Goal: Task Accomplishment & Management: Complete application form

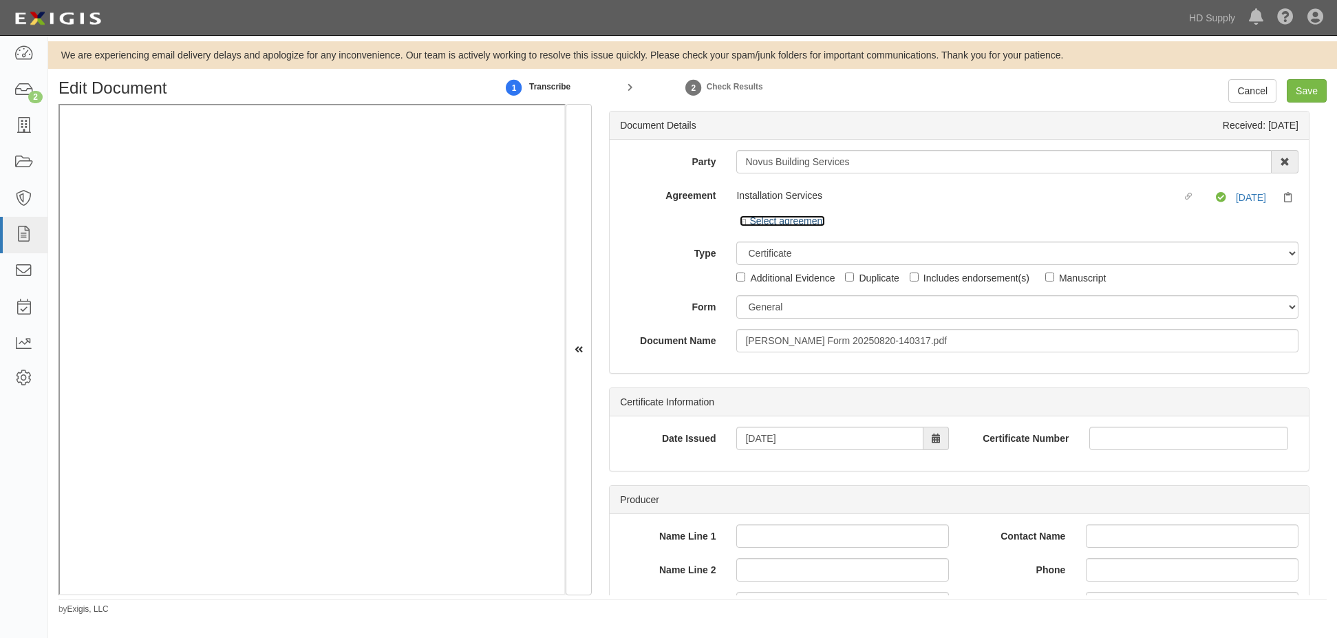
click at [743, 224] on icon at bounding box center [745, 222] width 10 height 7
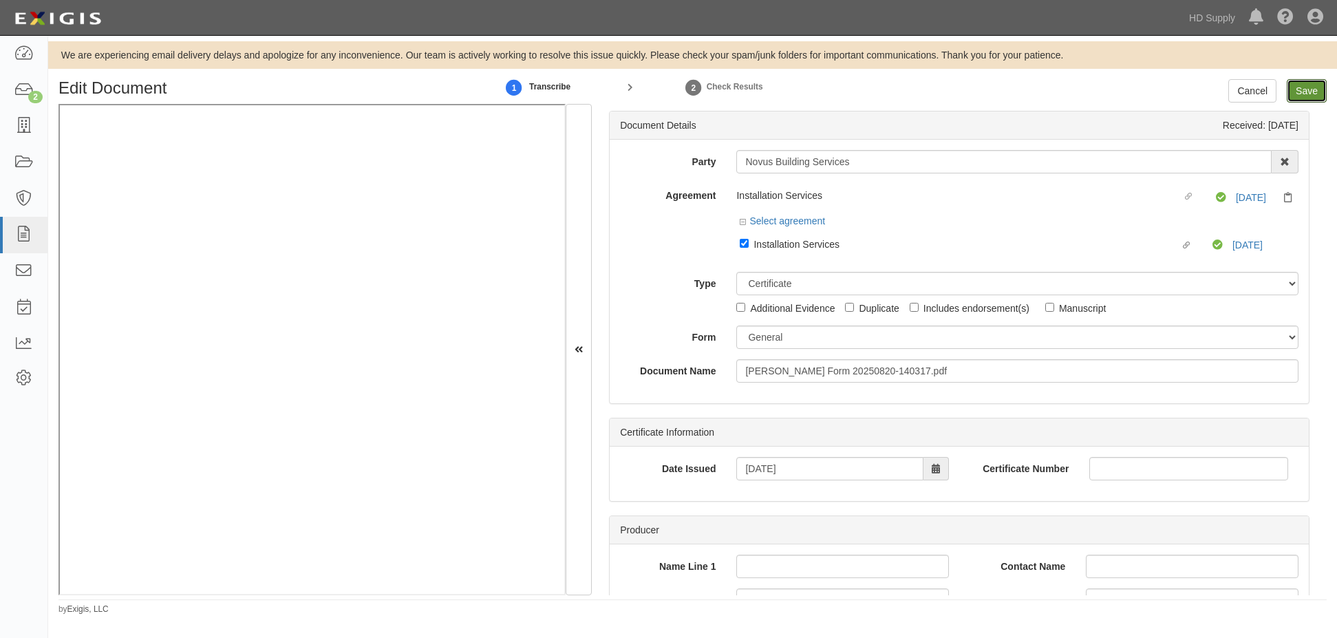
click at [1302, 92] on input "Save" at bounding box center [1307, 90] width 40 height 23
type input "1000000"
type input "15000"
type input "1000000"
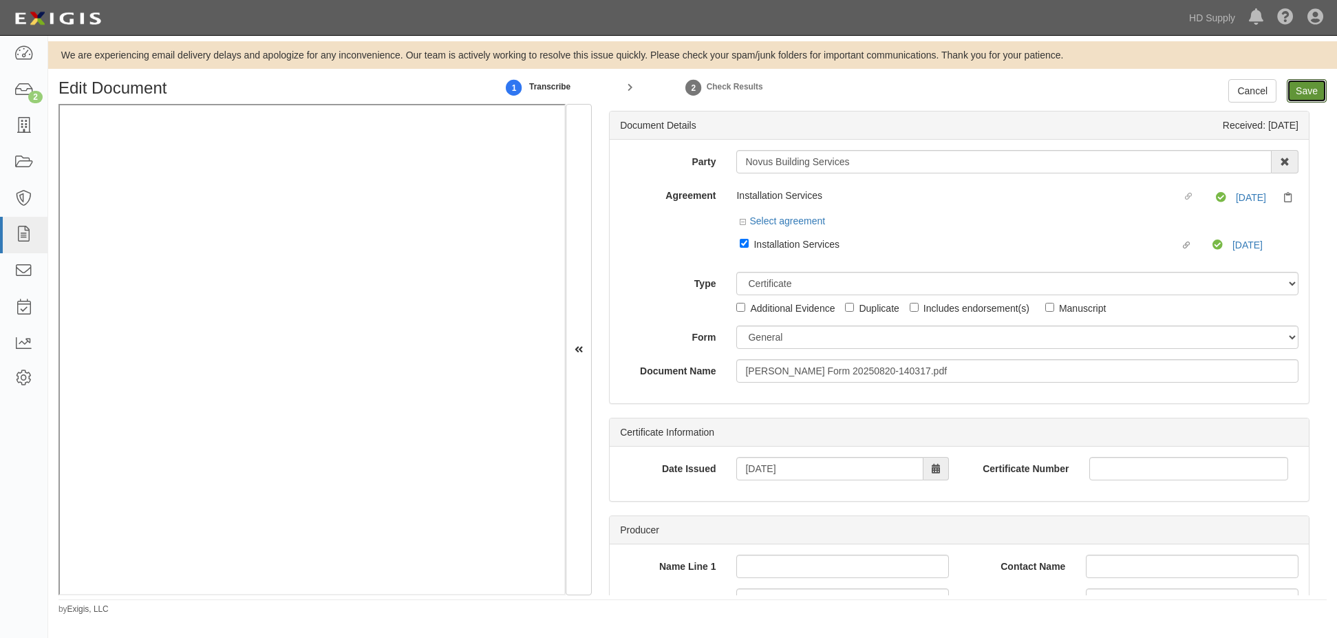
type input "2000000"
type input "1000000"
type input "10000"
type input "5000000"
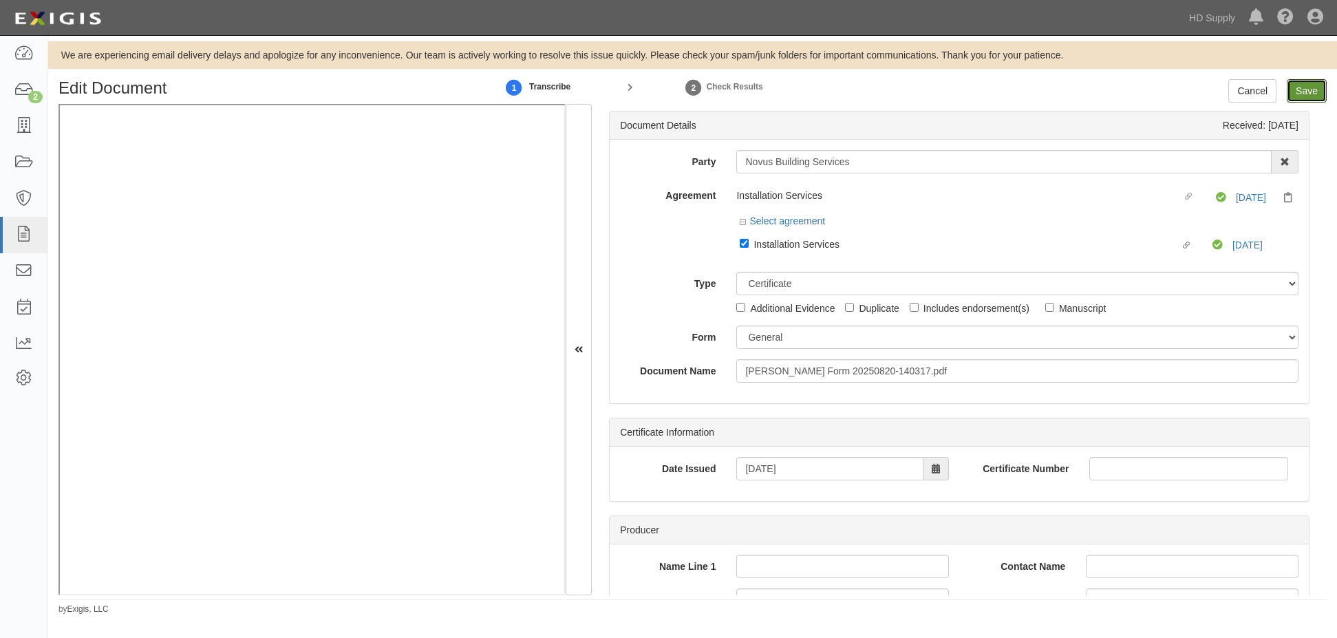
type input "5000000"
type input "1000000"
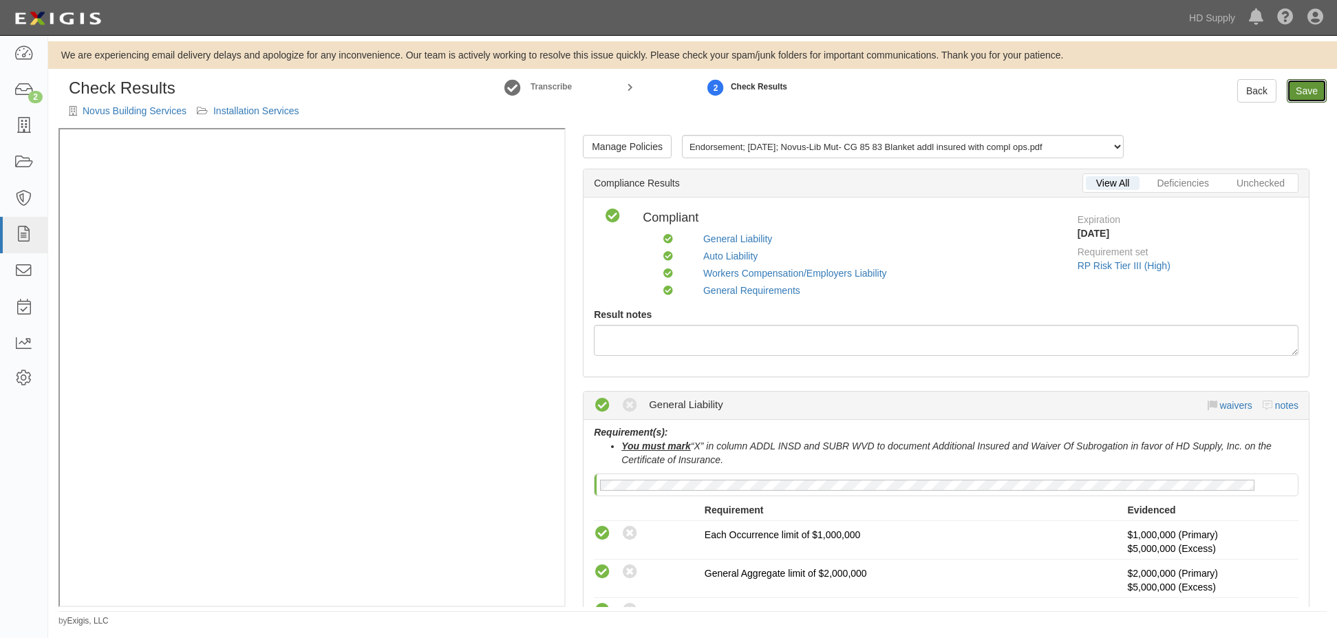
click at [1299, 91] on link "Save" at bounding box center [1307, 90] width 40 height 23
radio input "true"
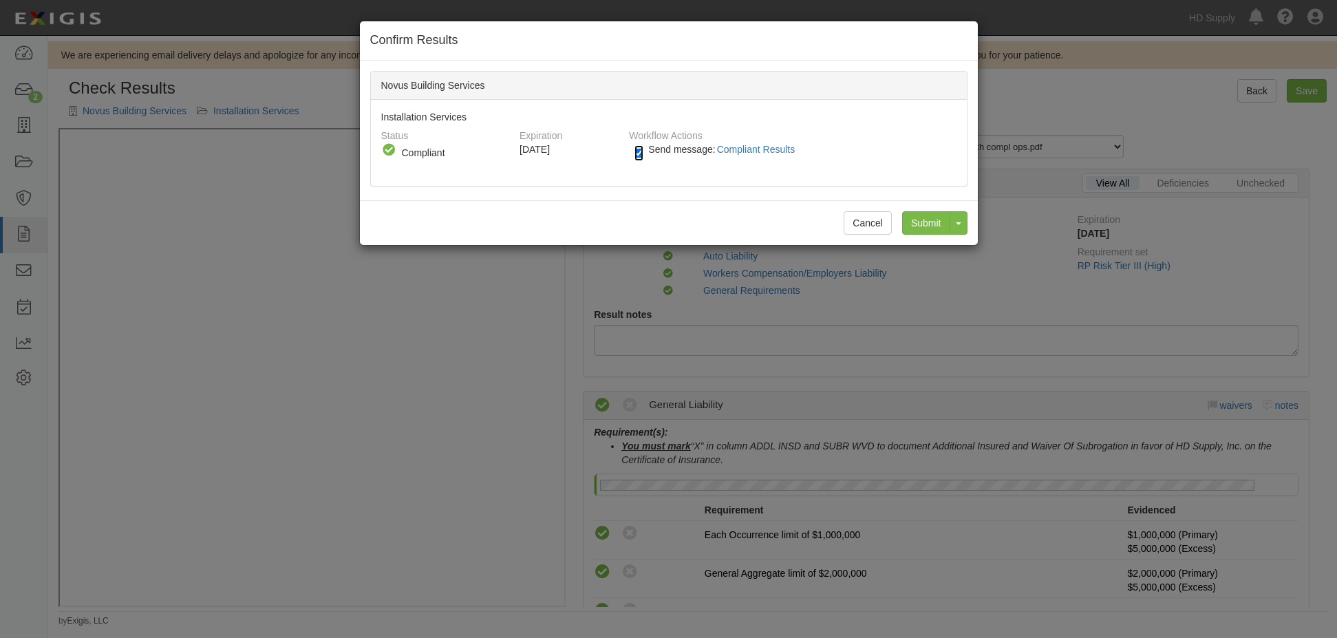
click at [635, 153] on input "Send message: Compliant Results" at bounding box center [639, 153] width 9 height 16
checkbox input "false"
click at [924, 220] on input "Submit" at bounding box center [926, 222] width 48 height 23
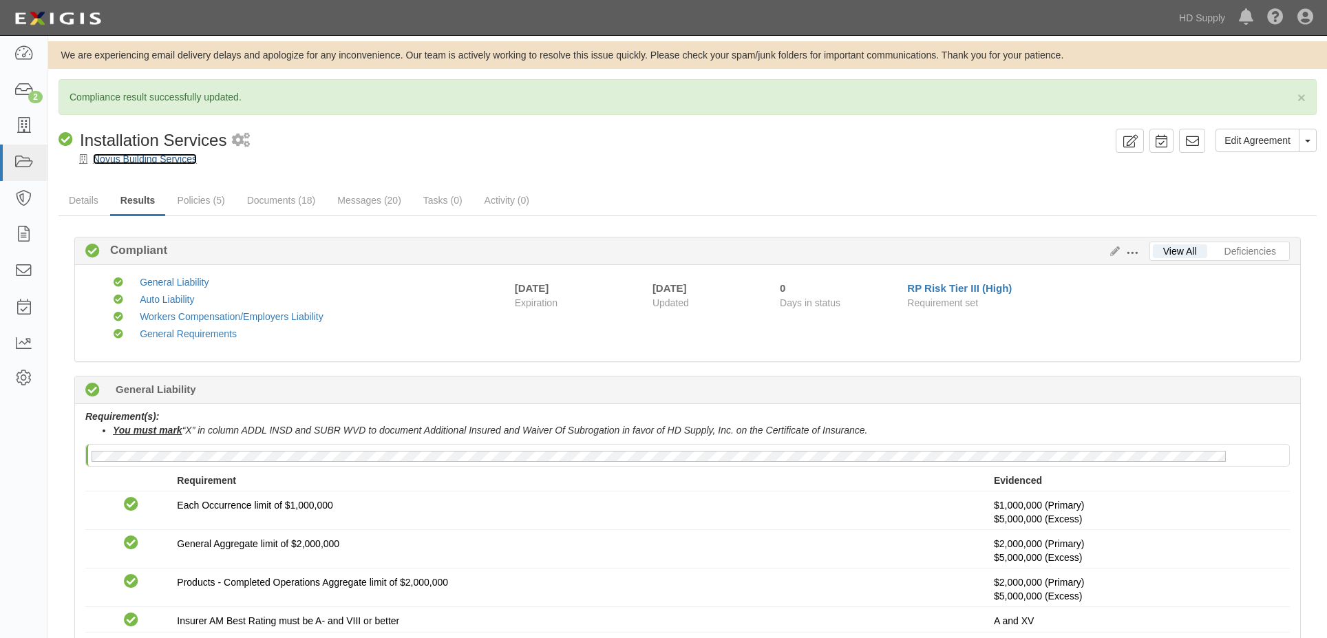
click at [111, 160] on link "Novus Building Services" at bounding box center [145, 158] width 104 height 11
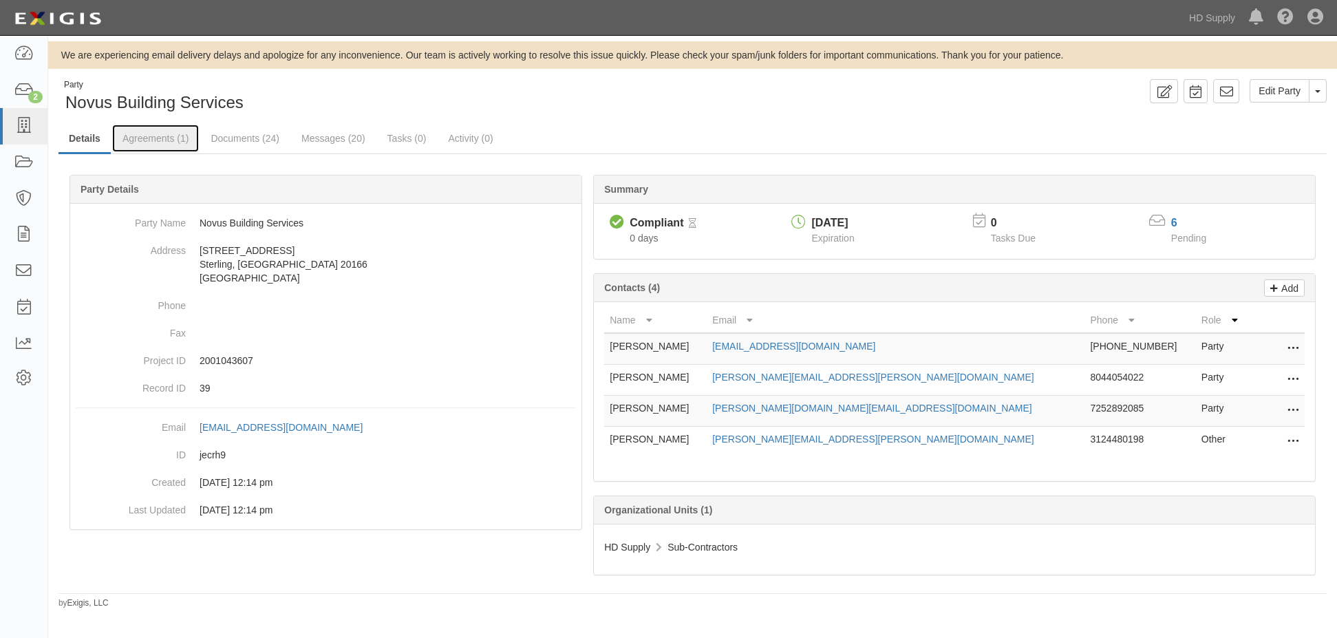
click at [161, 140] on link "Agreements (1)" at bounding box center [155, 139] width 87 height 28
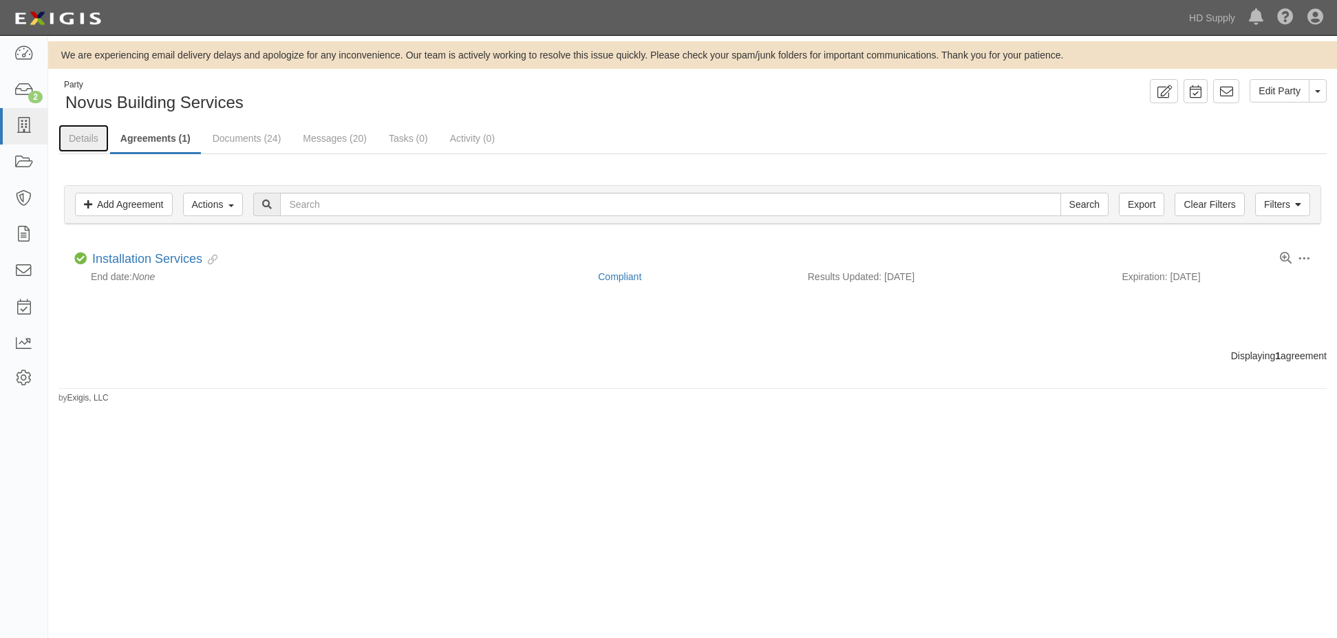
click at [88, 136] on link "Details" at bounding box center [84, 139] width 50 height 28
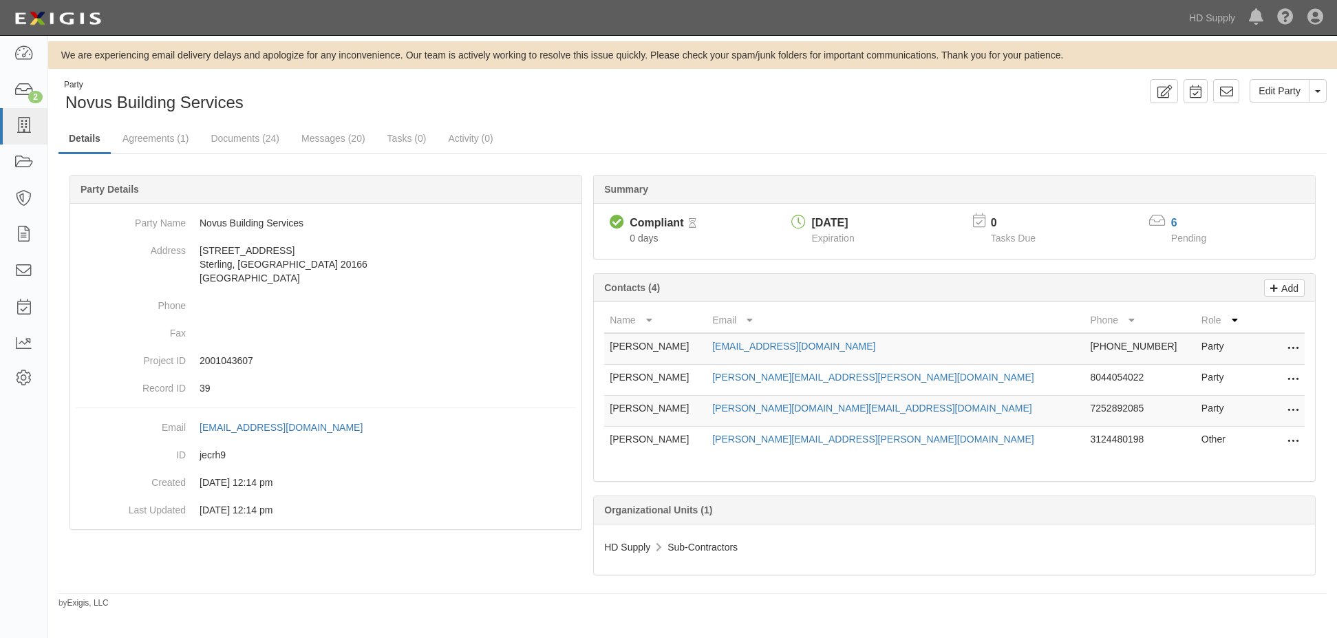
click at [1177, 222] on div "6" at bounding box center [1198, 223] width 52 height 16
click at [1174, 220] on link "6" at bounding box center [1175, 223] width 6 height 12
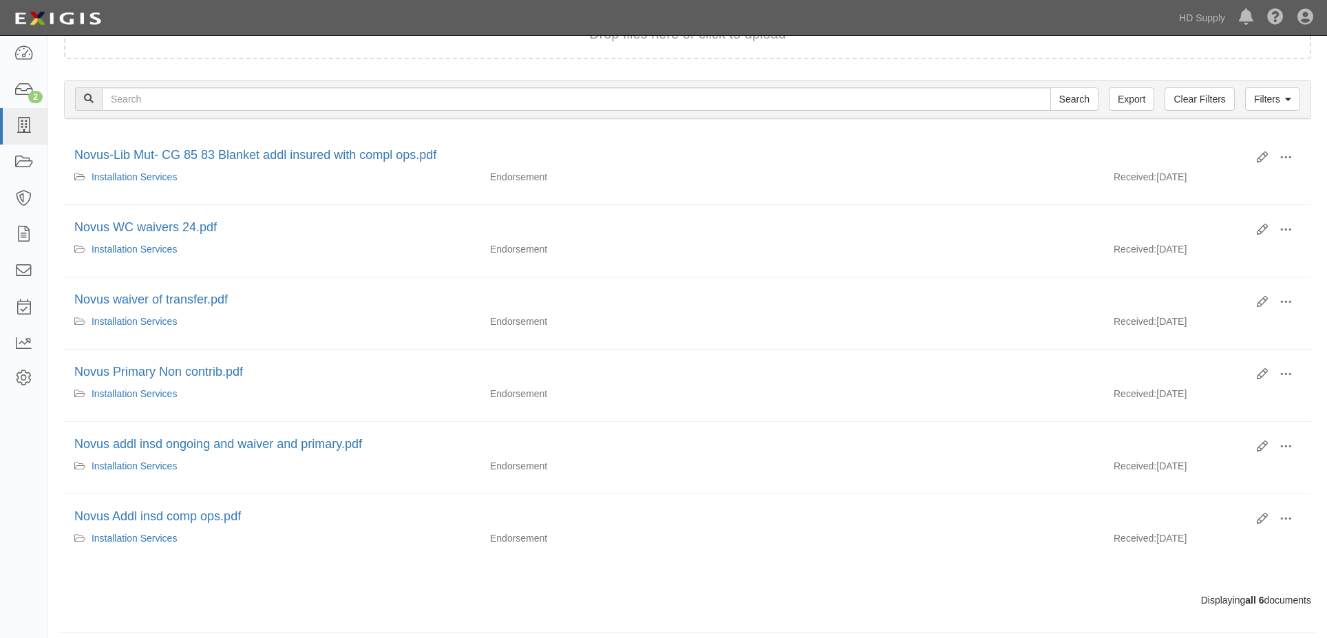
scroll to position [176, 0]
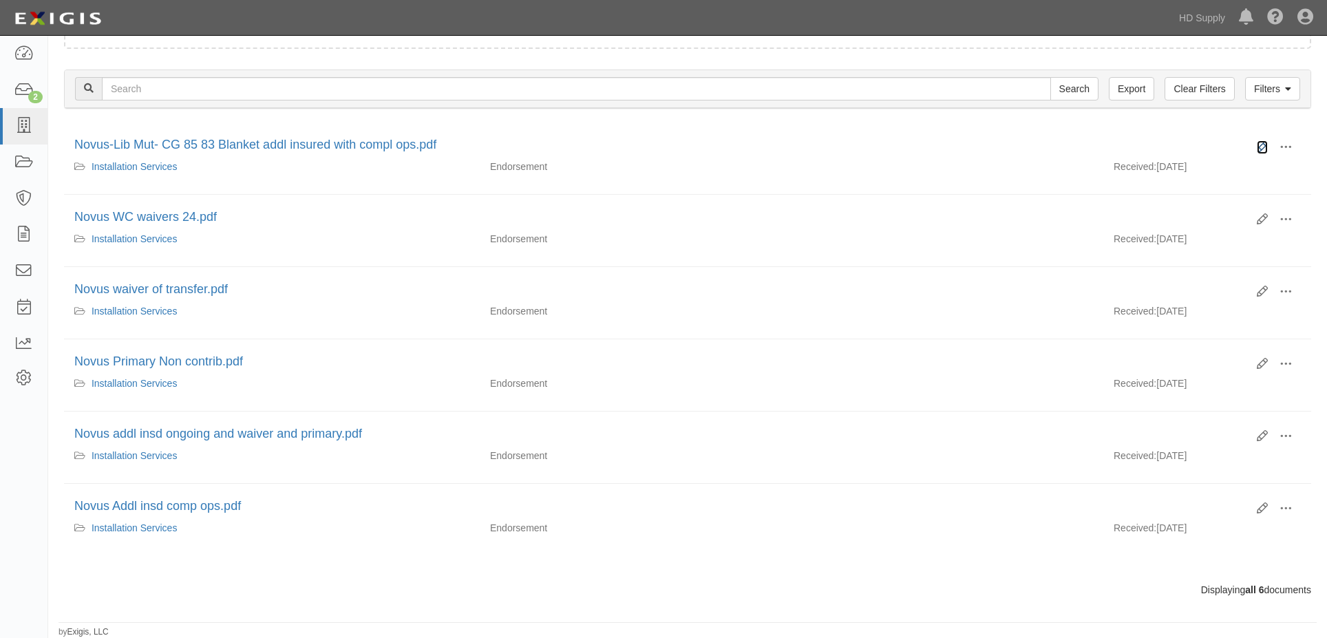
click at [1265, 146] on icon at bounding box center [1262, 147] width 11 height 11
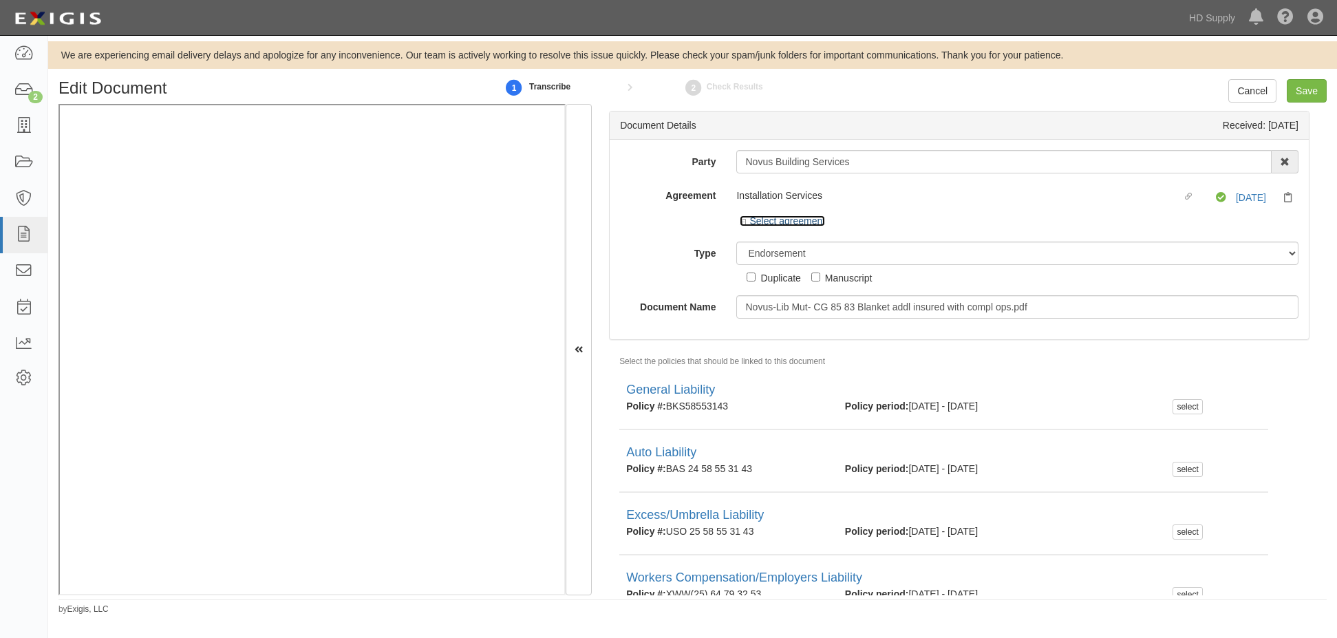
click at [741, 222] on icon at bounding box center [745, 222] width 10 height 7
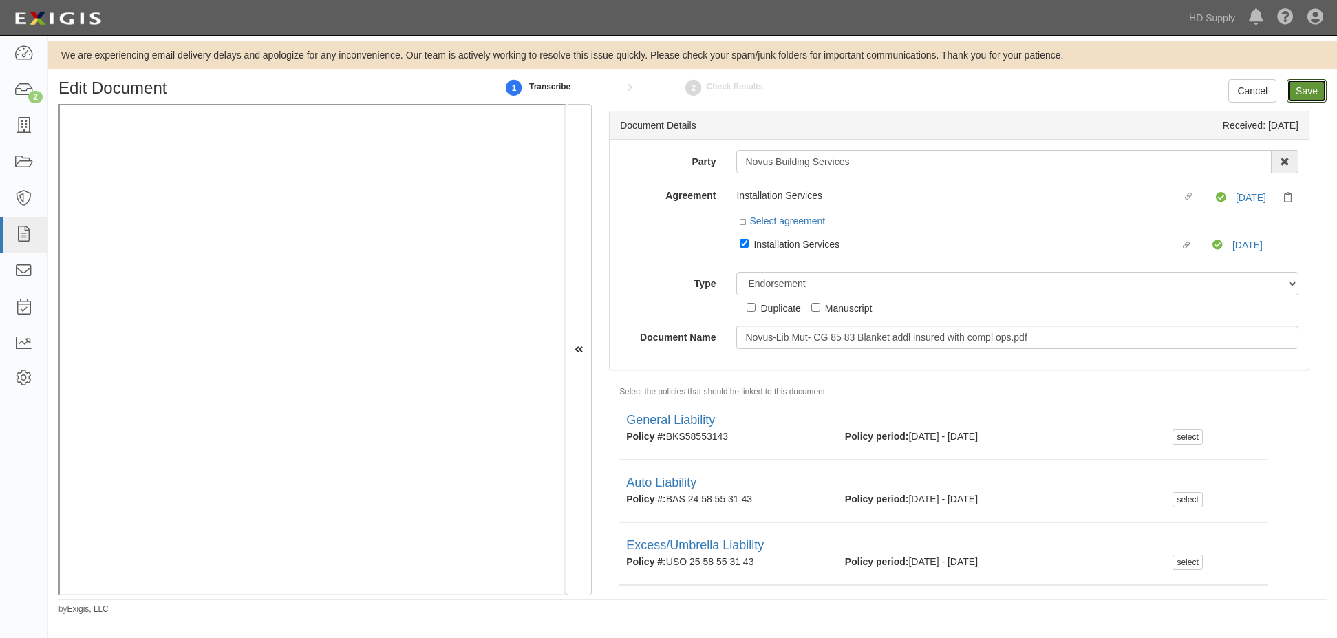
click at [1310, 86] on input "Save" at bounding box center [1307, 90] width 40 height 23
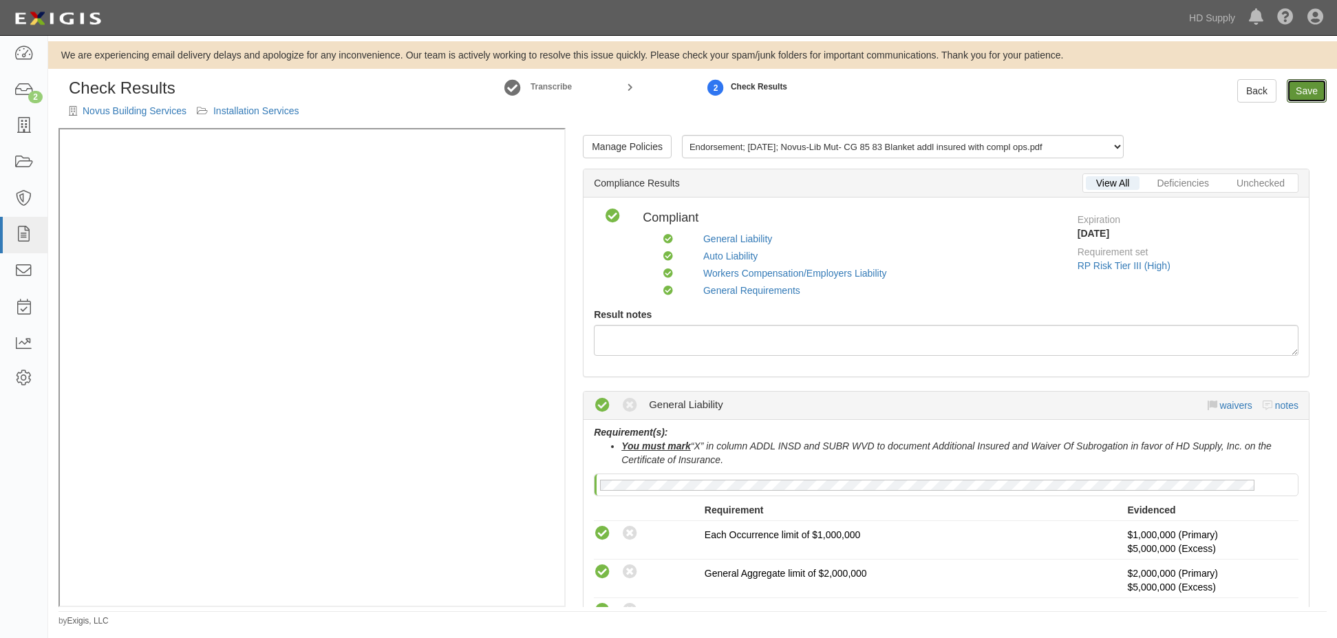
click at [1315, 98] on link "Save" at bounding box center [1307, 90] width 40 height 23
radio input "true"
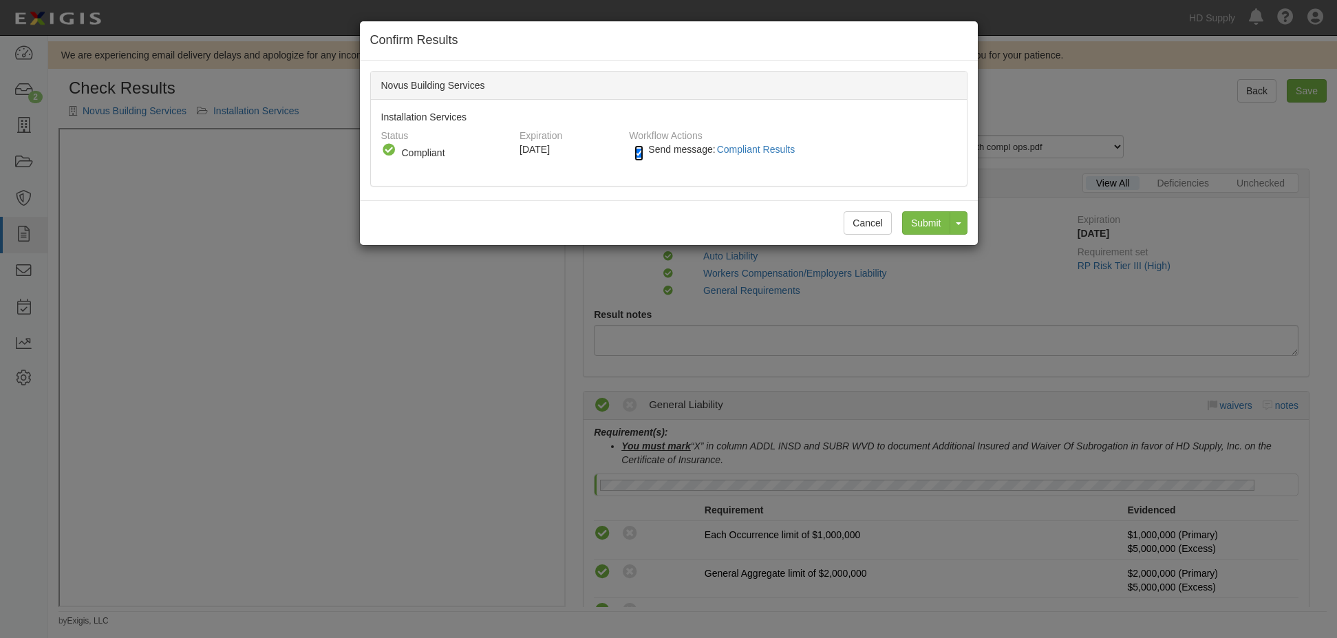
click at [637, 153] on input "Send message: Compliant Results" at bounding box center [639, 153] width 9 height 16
checkbox input "false"
click at [919, 218] on input "Submit" at bounding box center [926, 222] width 48 height 23
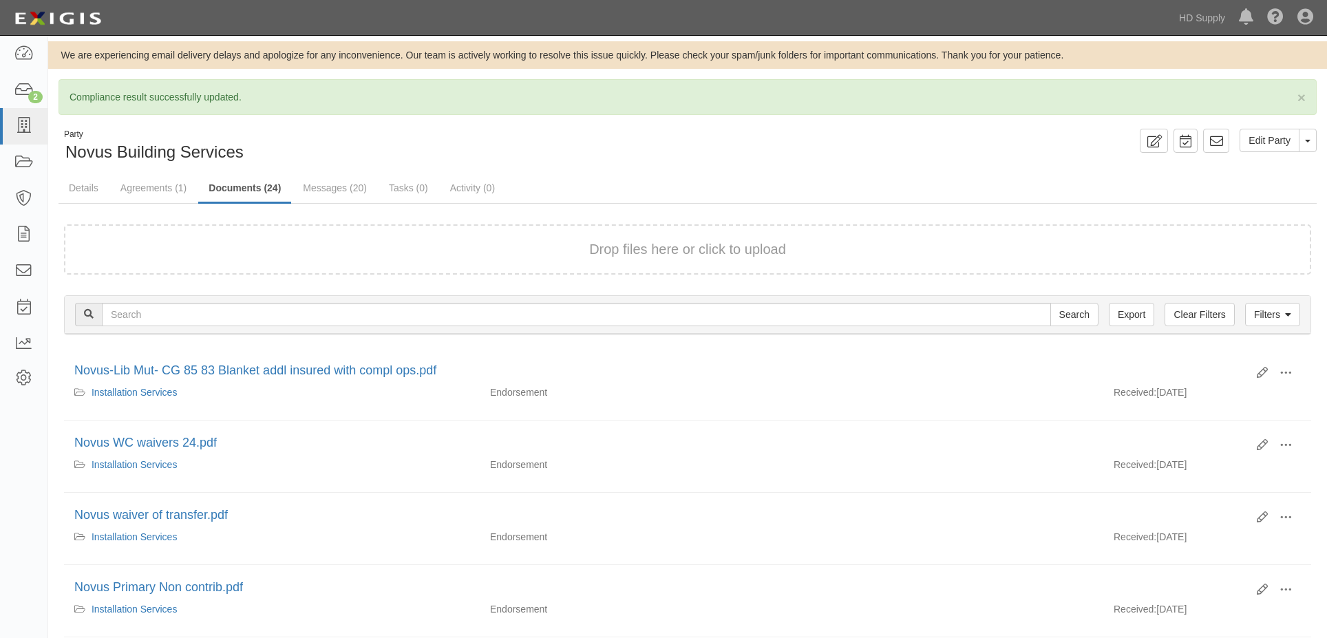
click at [1255, 445] on div "Edit View View details Archive [GEOGRAPHIC_DATA]" at bounding box center [1274, 445] width 54 height 23
click at [1260, 445] on icon at bounding box center [1262, 445] width 11 height 11
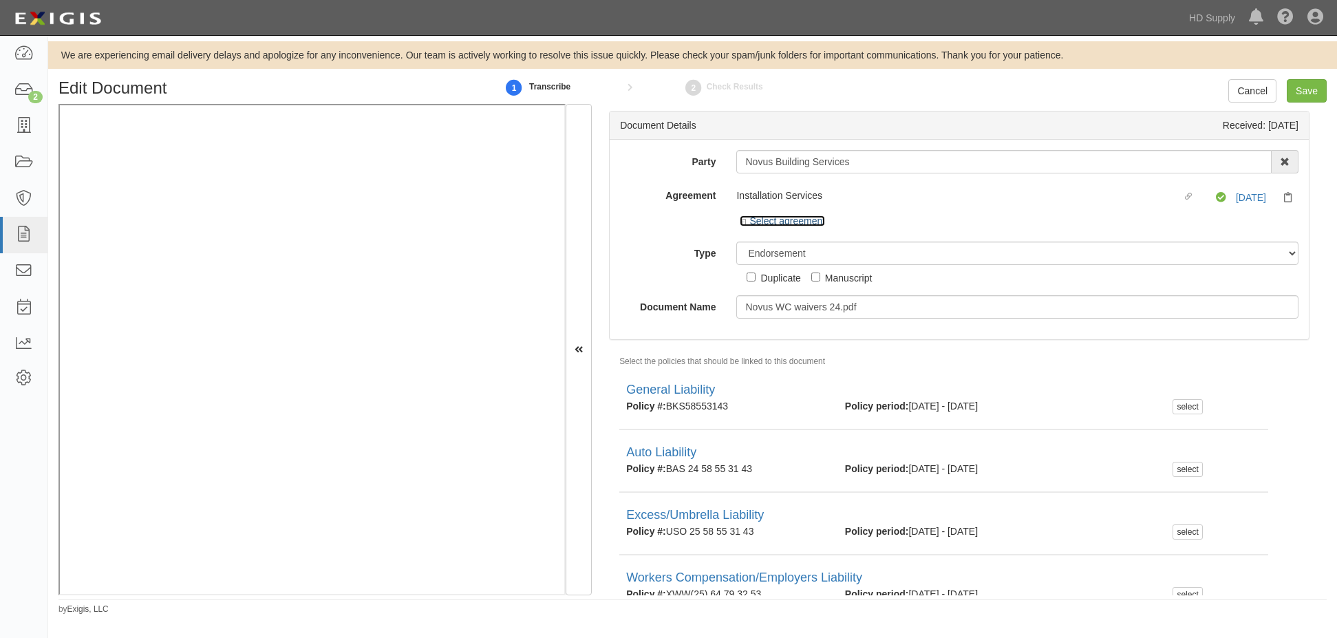
click at [748, 219] on link "Select agreement" at bounding box center [782, 220] width 85 height 11
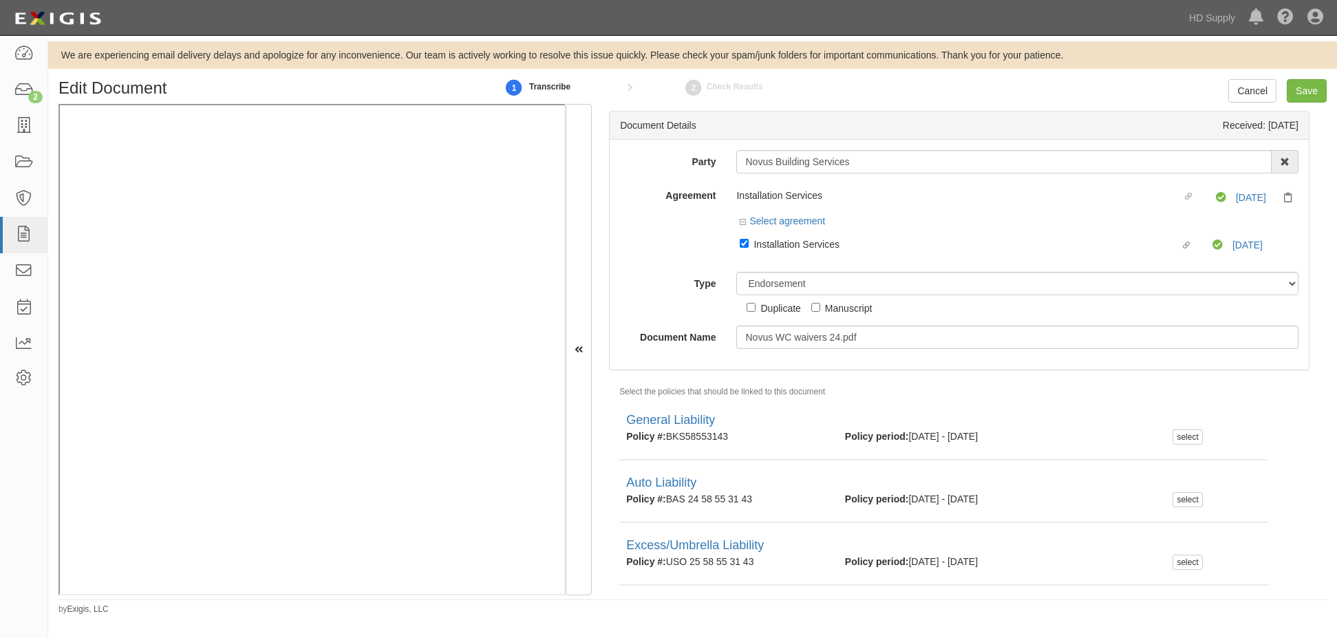
click at [743, 237] on label "Linked agreement Installation Services Linked agreement" at bounding box center [976, 245] width 473 height 19
click at [743, 239] on input "Linked agreement Installation Services Linked agreement" at bounding box center [744, 243] width 9 height 9
checkbox input "false"
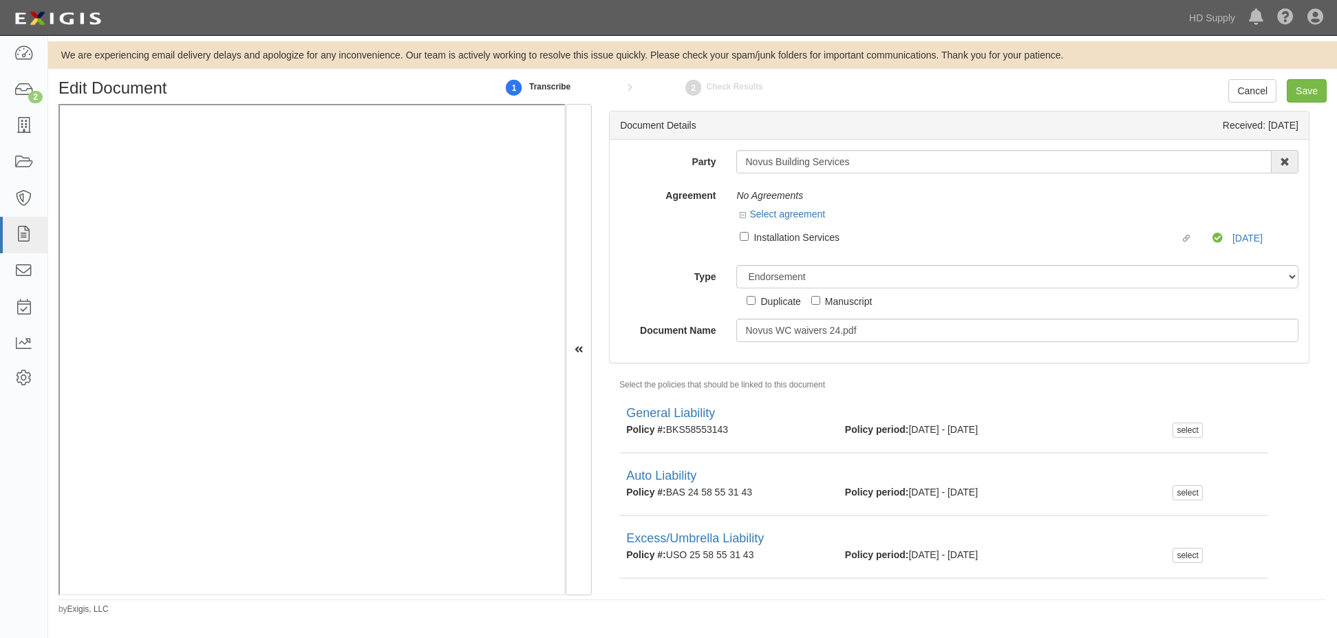
click at [710, 253] on div "Agreement No Agreements Select agreement Linked agreement Installation Services…" at bounding box center [959, 219] width 699 height 71
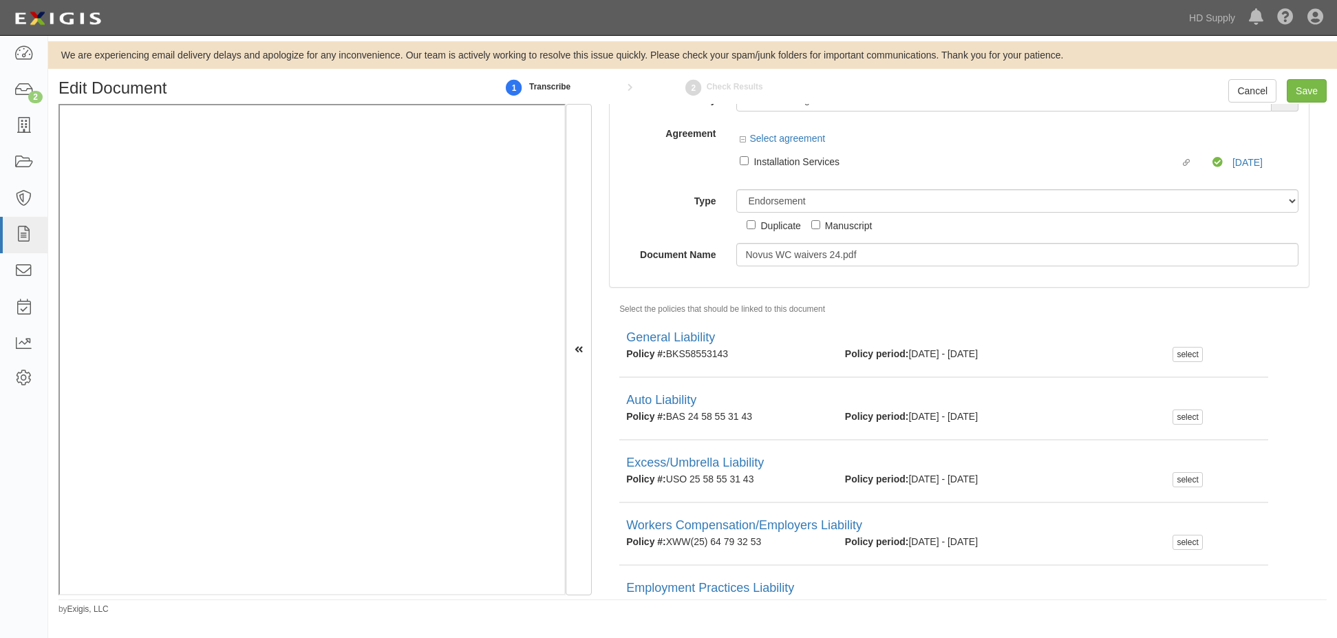
scroll to position [142, 0]
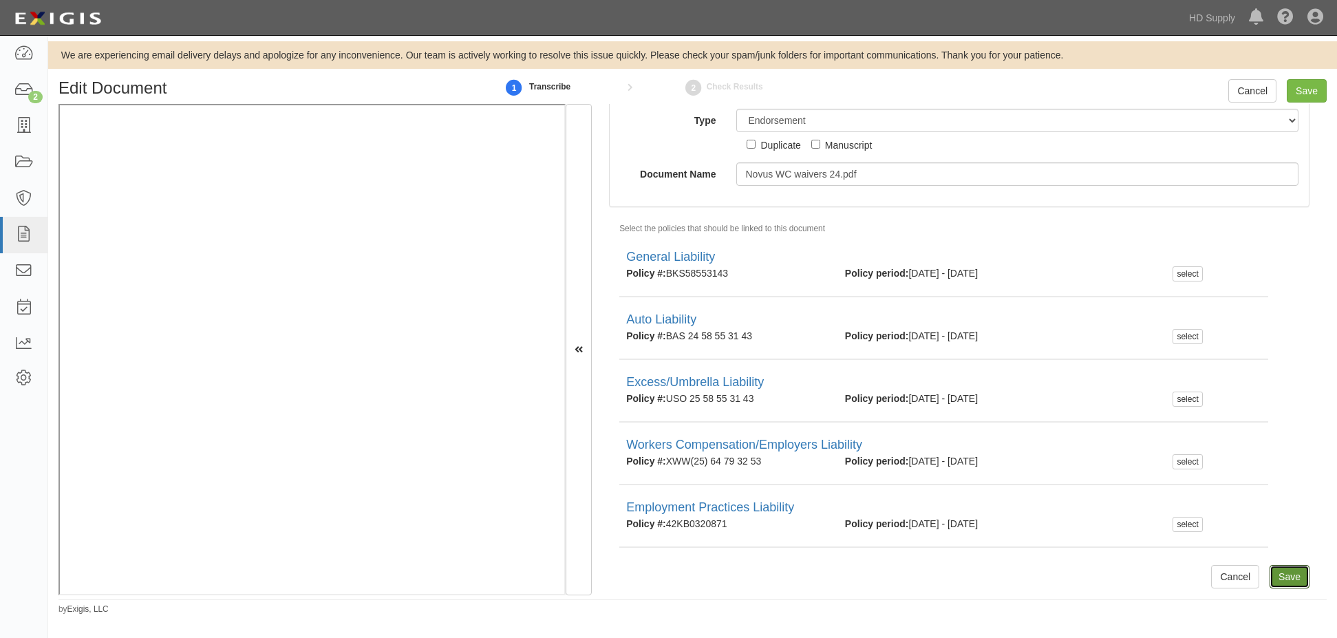
click at [1283, 575] on input "Save" at bounding box center [1290, 576] width 40 height 23
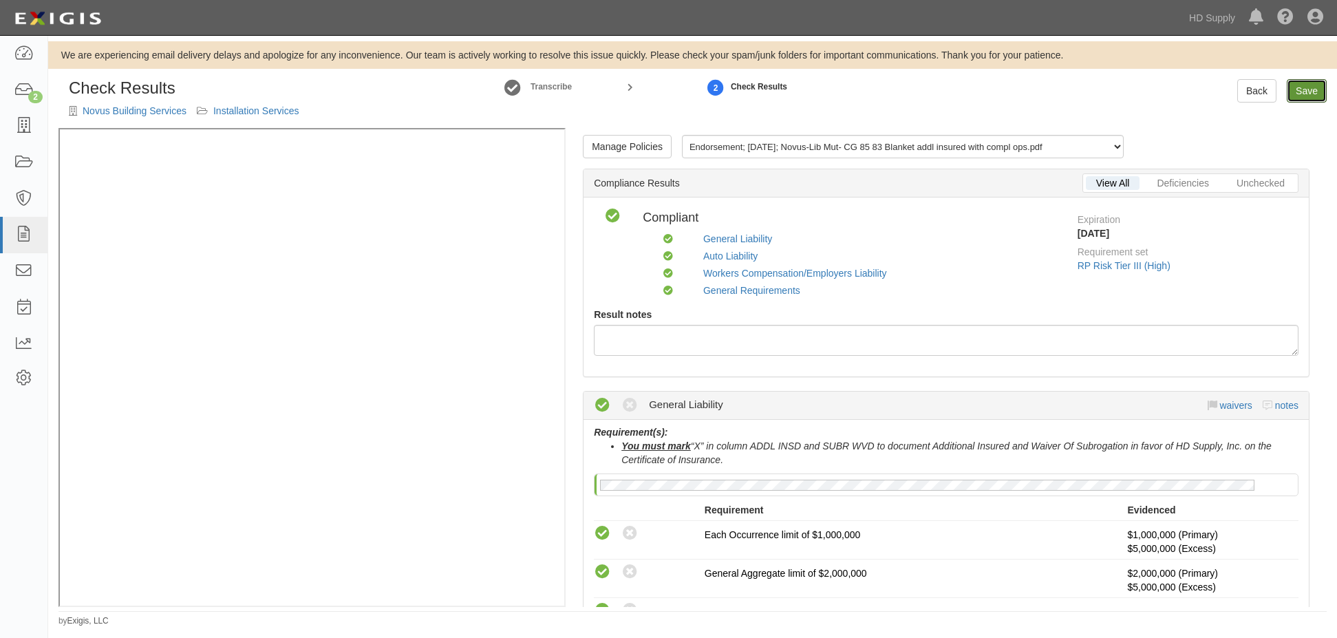
click at [1304, 95] on link "Save" at bounding box center [1307, 90] width 40 height 23
radio input "true"
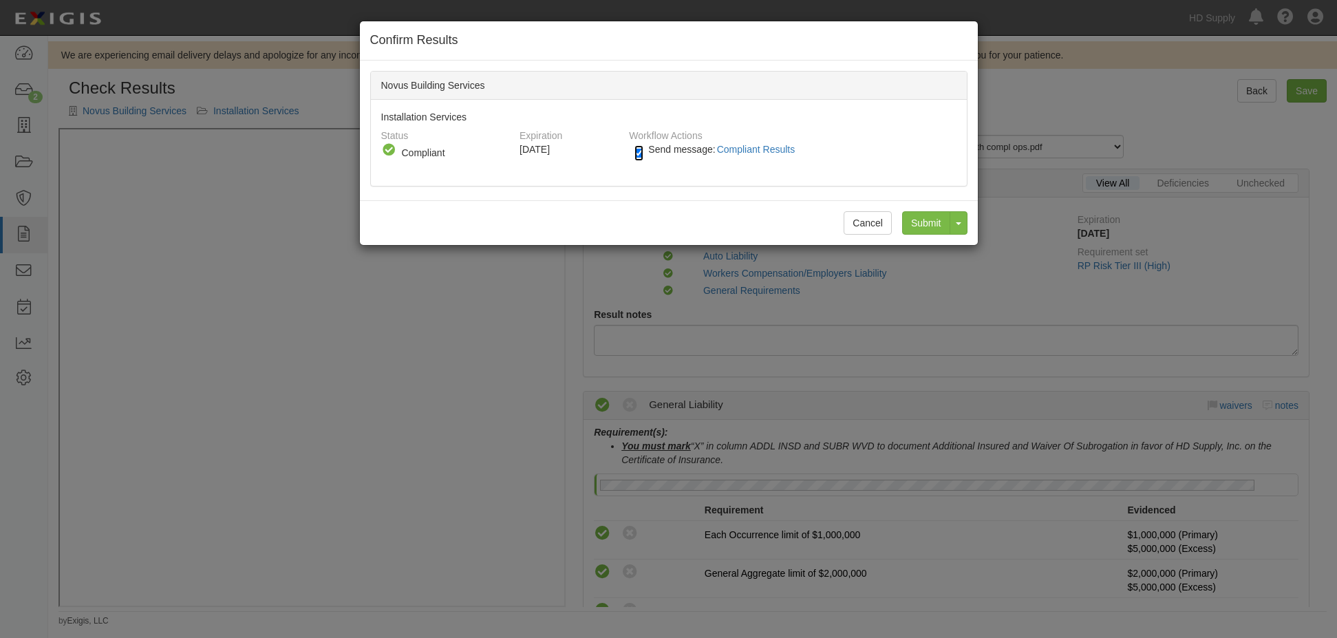
click at [641, 149] on input "Send message: Compliant Results" at bounding box center [639, 153] width 9 height 16
checkbox input "false"
click at [917, 215] on input "Submit" at bounding box center [926, 222] width 48 height 23
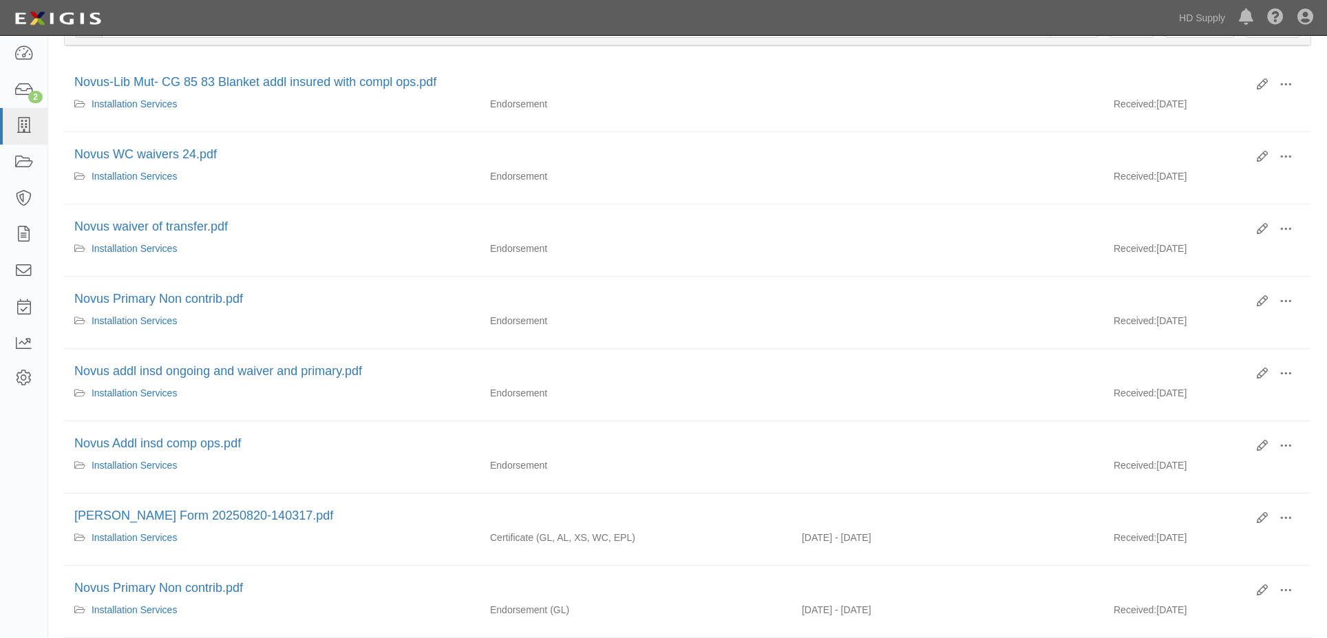
scroll to position [344, 0]
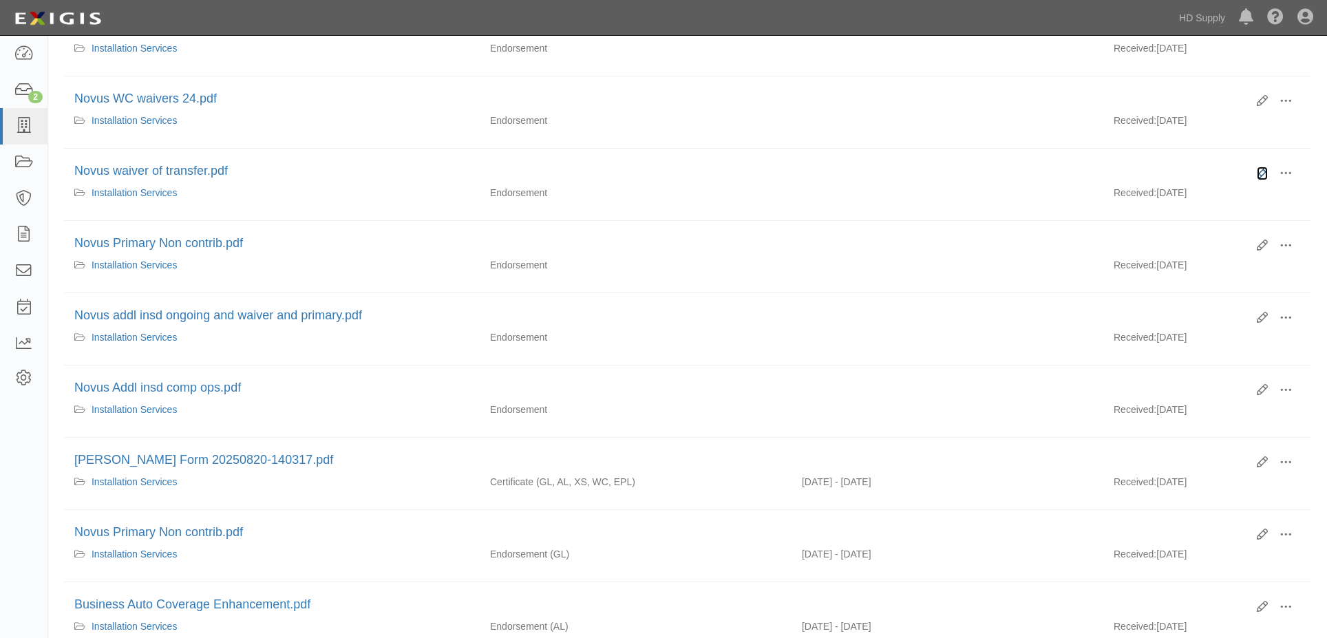
click at [1265, 173] on icon at bounding box center [1262, 173] width 11 height 11
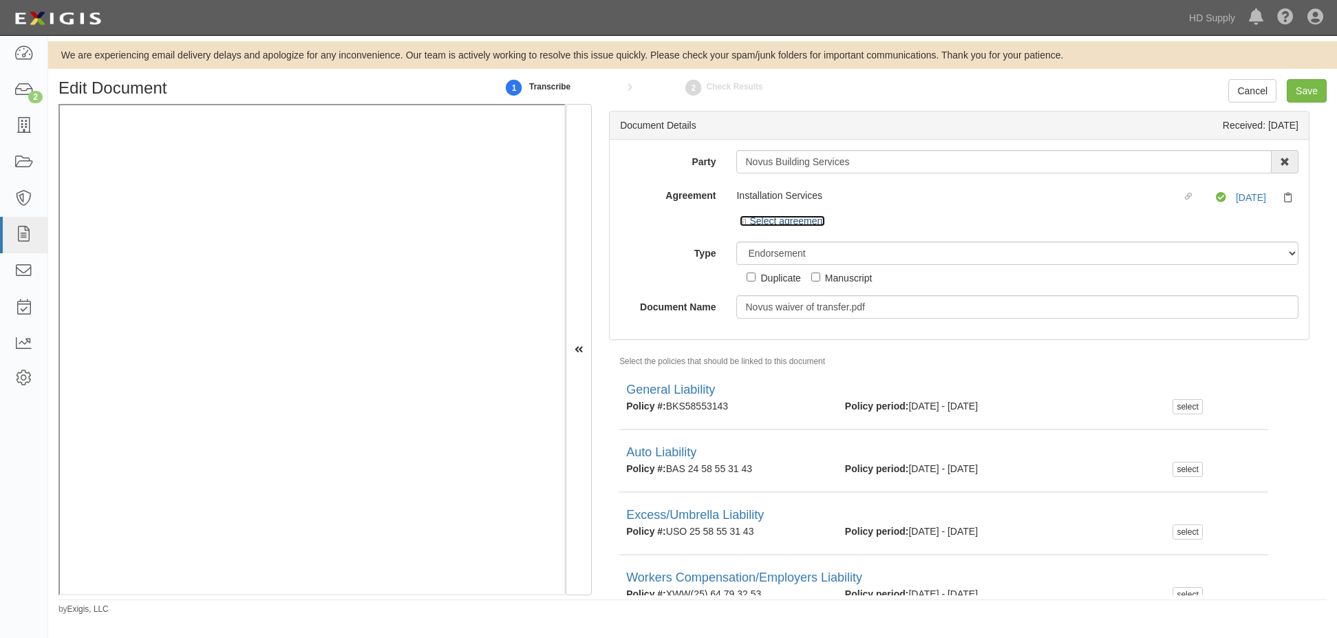
click at [743, 222] on icon at bounding box center [745, 222] width 10 height 7
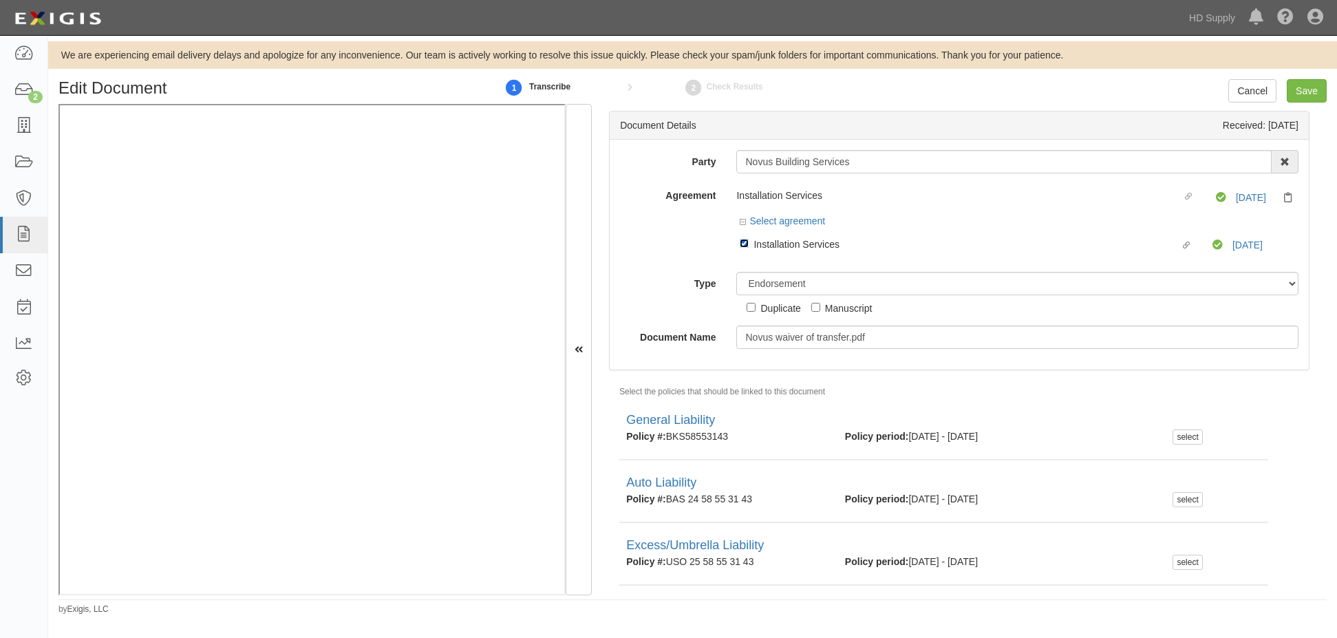
click at [742, 239] on input "Linked agreement Installation Services Linked agreement" at bounding box center [744, 243] width 9 height 9
checkbox input "false"
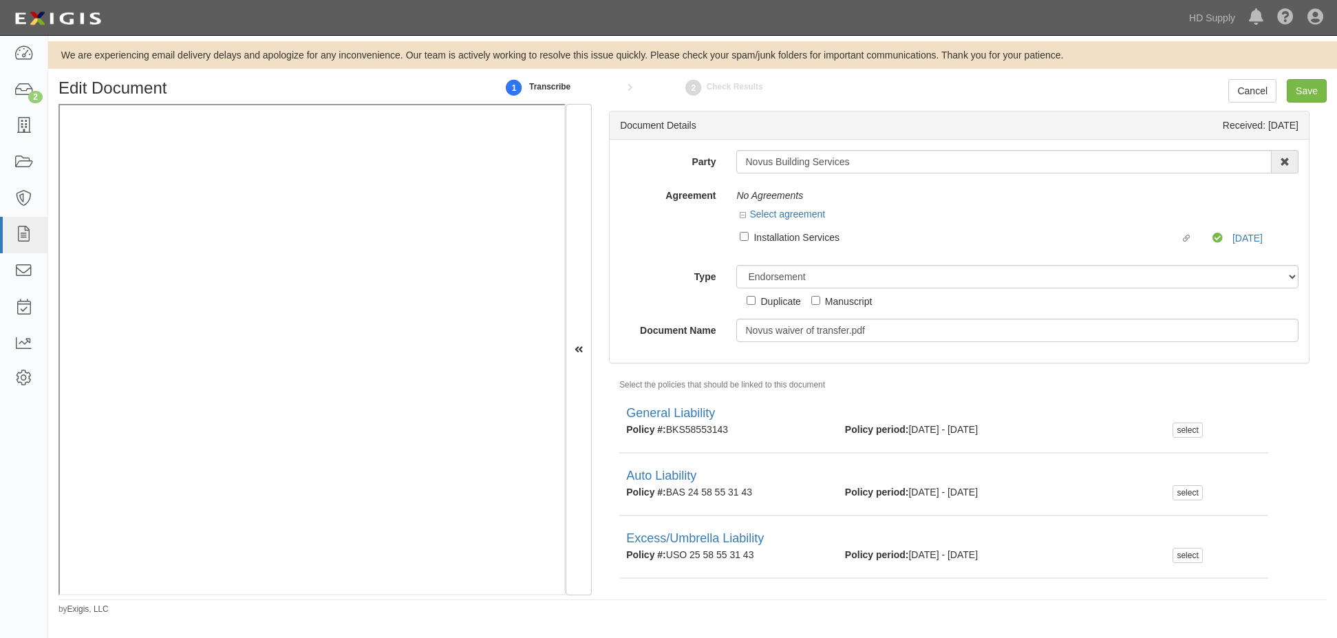
click at [703, 262] on div "Party Novus Building Services 1888 [PERSON_NAME] 1888 [PERSON_NAME] - IMPORT 2 …" at bounding box center [959, 246] width 679 height 192
click at [1306, 94] on input "Save" at bounding box center [1307, 90] width 40 height 23
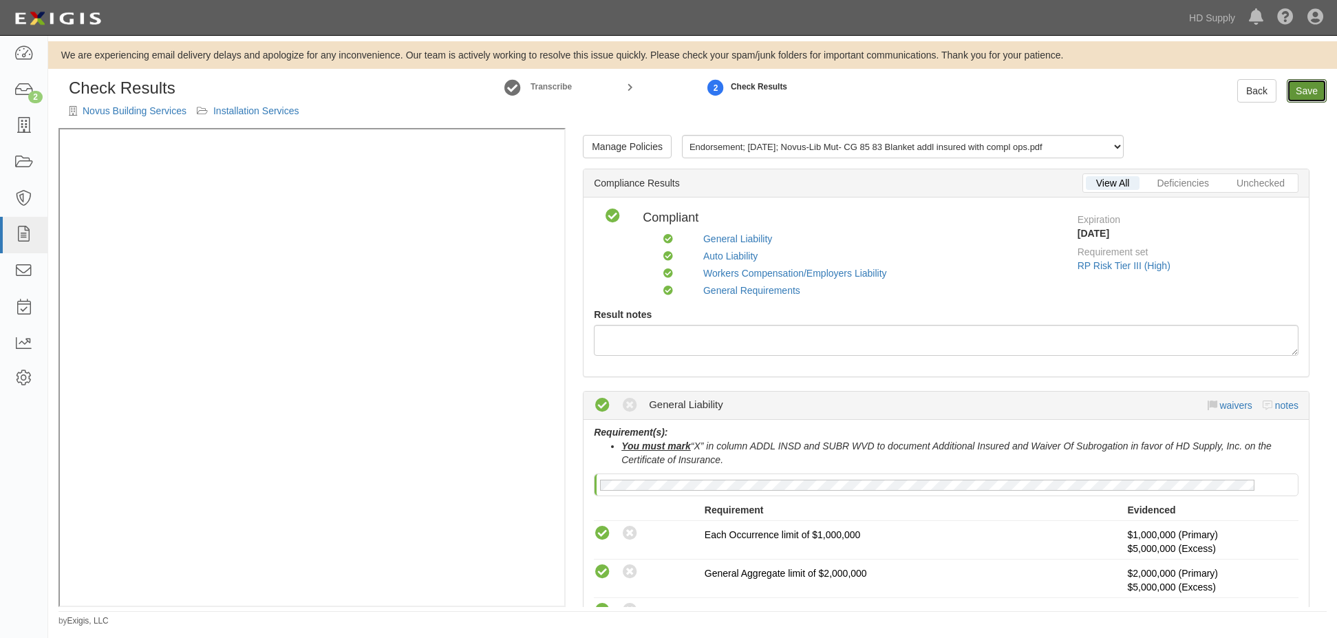
click at [1308, 92] on link "Save" at bounding box center [1307, 90] width 40 height 23
radio input "true"
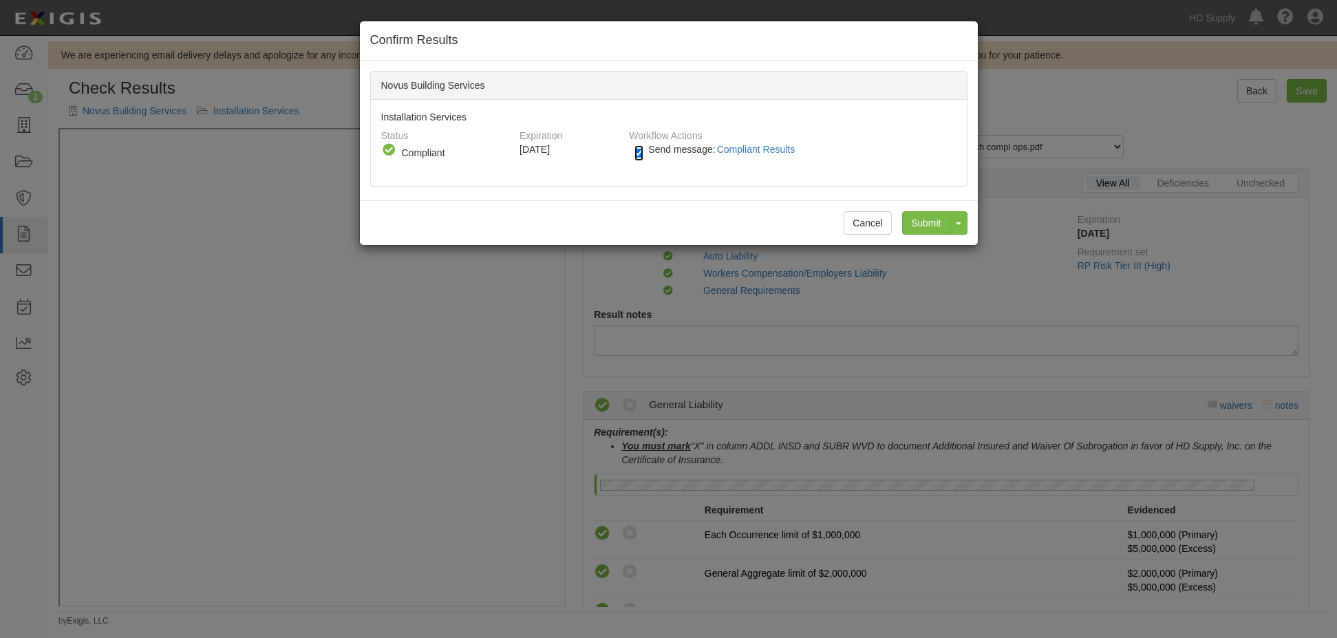
click at [639, 154] on input "Send message: Compliant Results" at bounding box center [639, 153] width 9 height 16
checkbox input "false"
click at [925, 219] on input "Submit" at bounding box center [926, 222] width 48 height 23
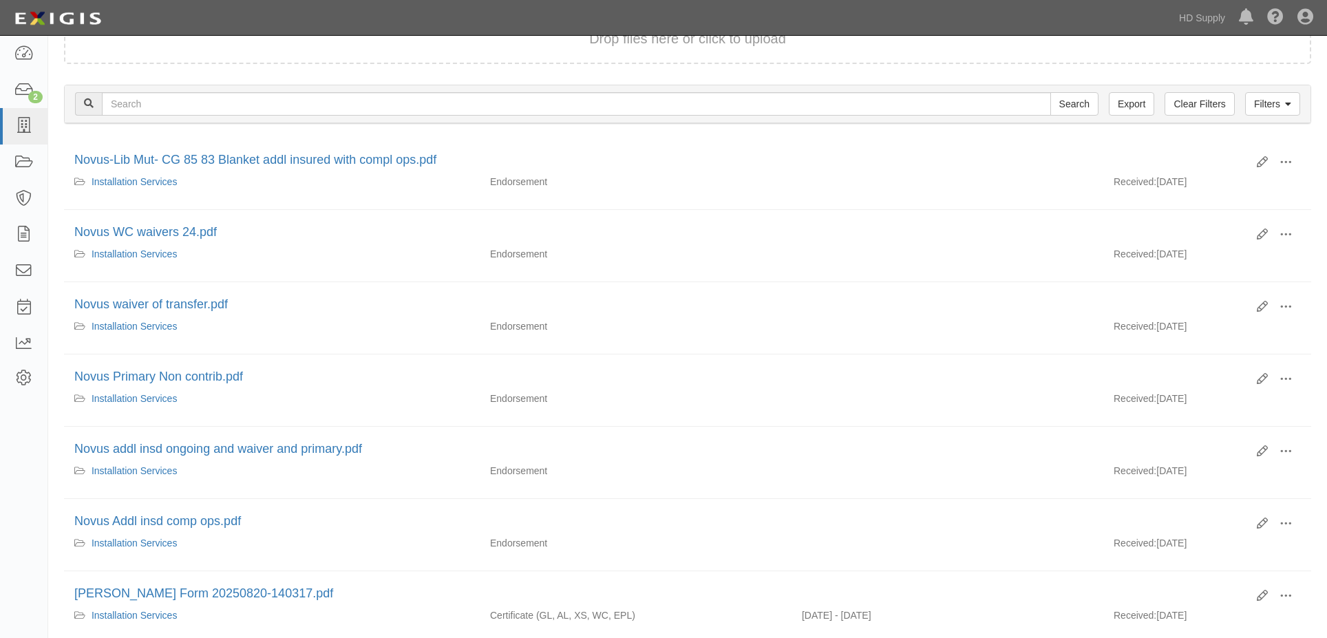
scroll to position [275, 0]
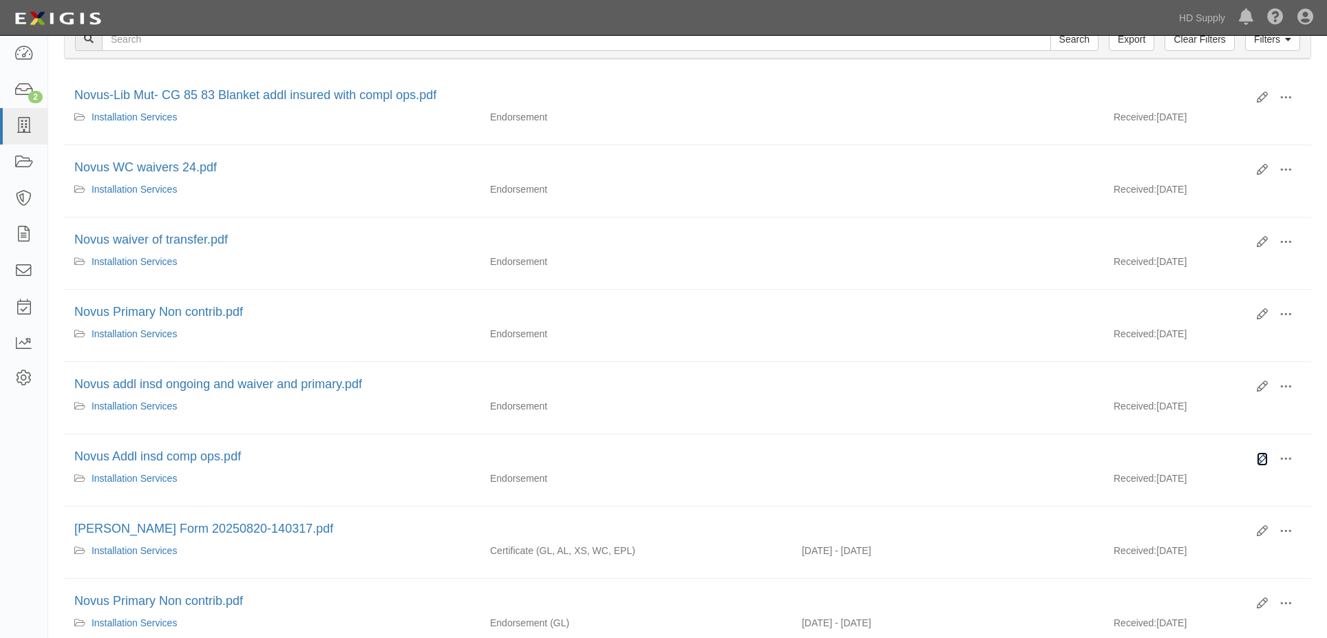
click at [1263, 458] on icon at bounding box center [1262, 459] width 11 height 11
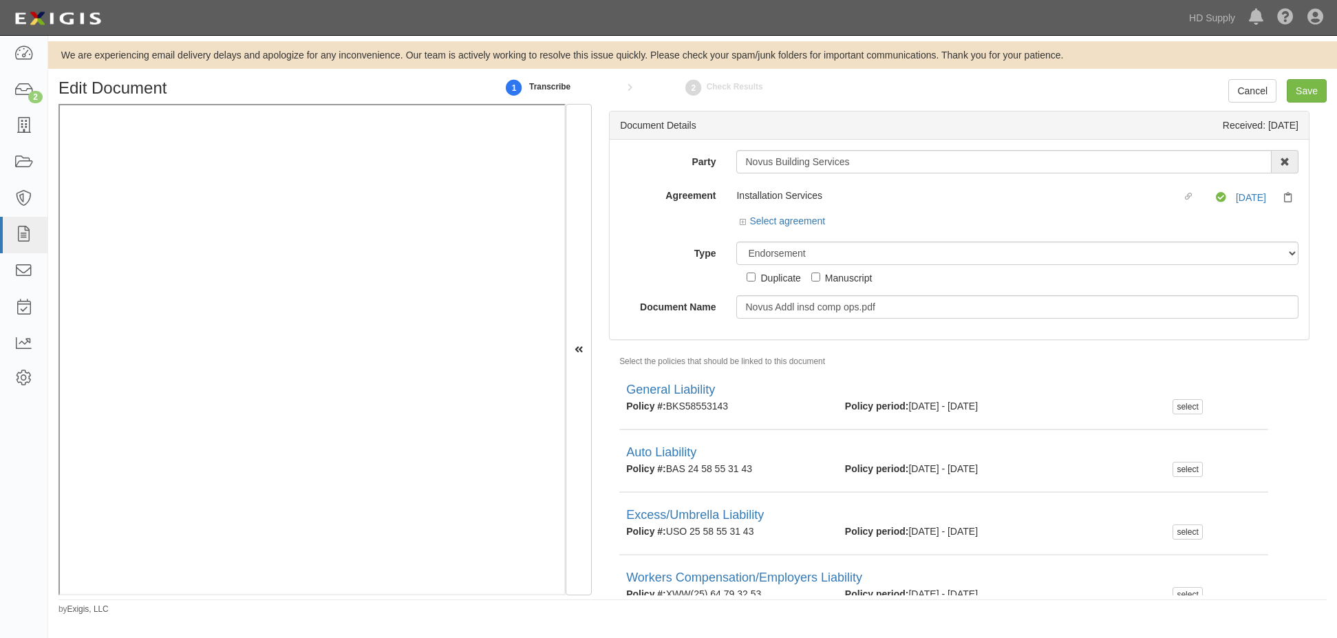
click at [737, 221] on div "Select agreement" at bounding box center [1017, 222] width 562 height 17
click at [740, 224] on icon at bounding box center [745, 222] width 10 height 7
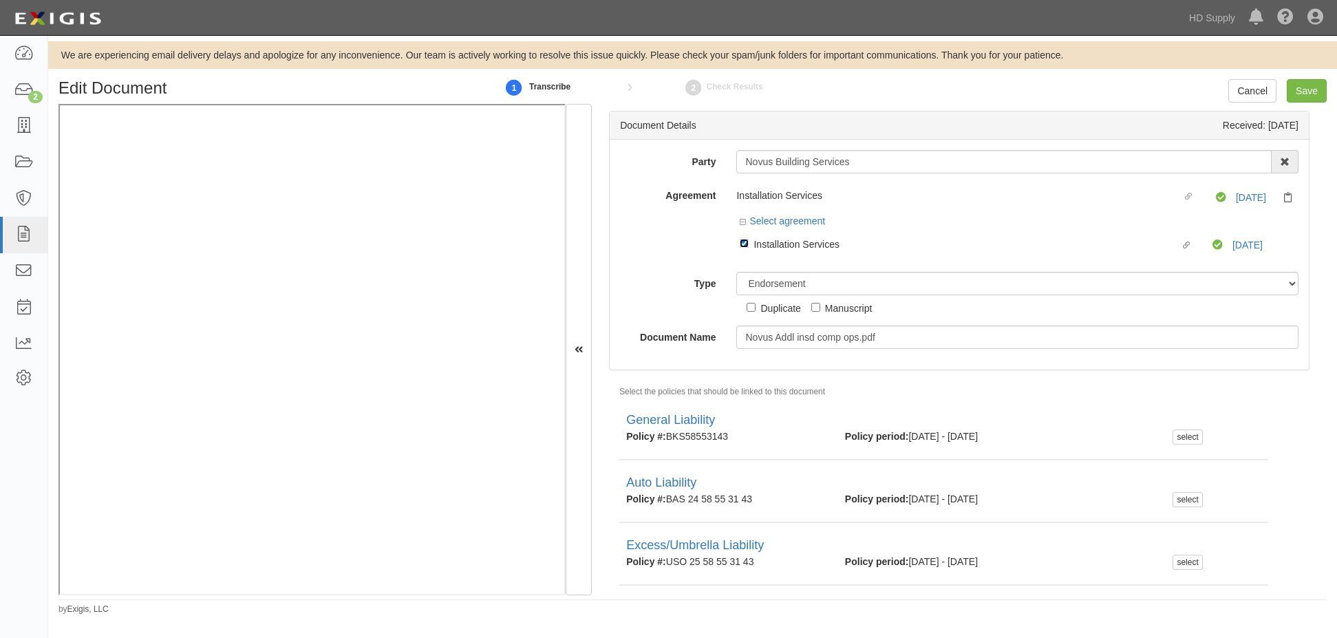
drag, startPoint x: 741, startPoint y: 244, endPoint x: 699, endPoint y: 246, distance: 42.7
click at [741, 244] on input "Linked agreement Installation Services Linked agreement" at bounding box center [744, 243] width 9 height 9
checkbox input "false"
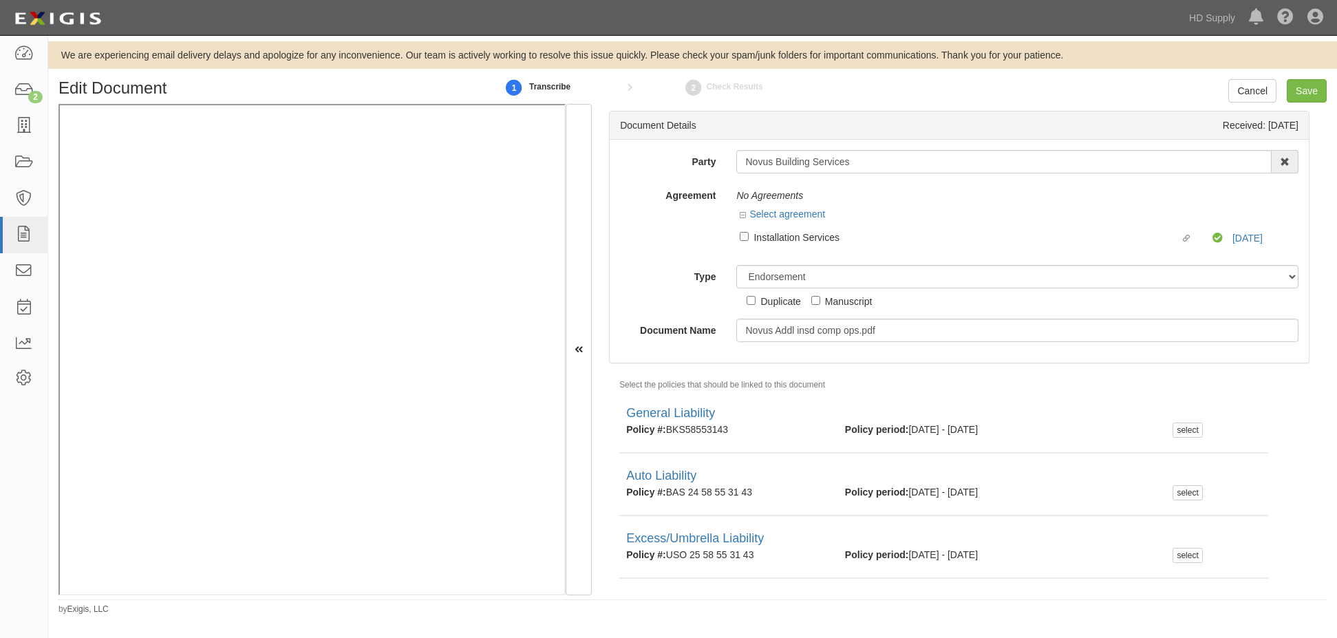
click at [650, 253] on div "Agreement No Agreements Select agreement Linked agreement Installation Services…" at bounding box center [959, 219] width 699 height 71
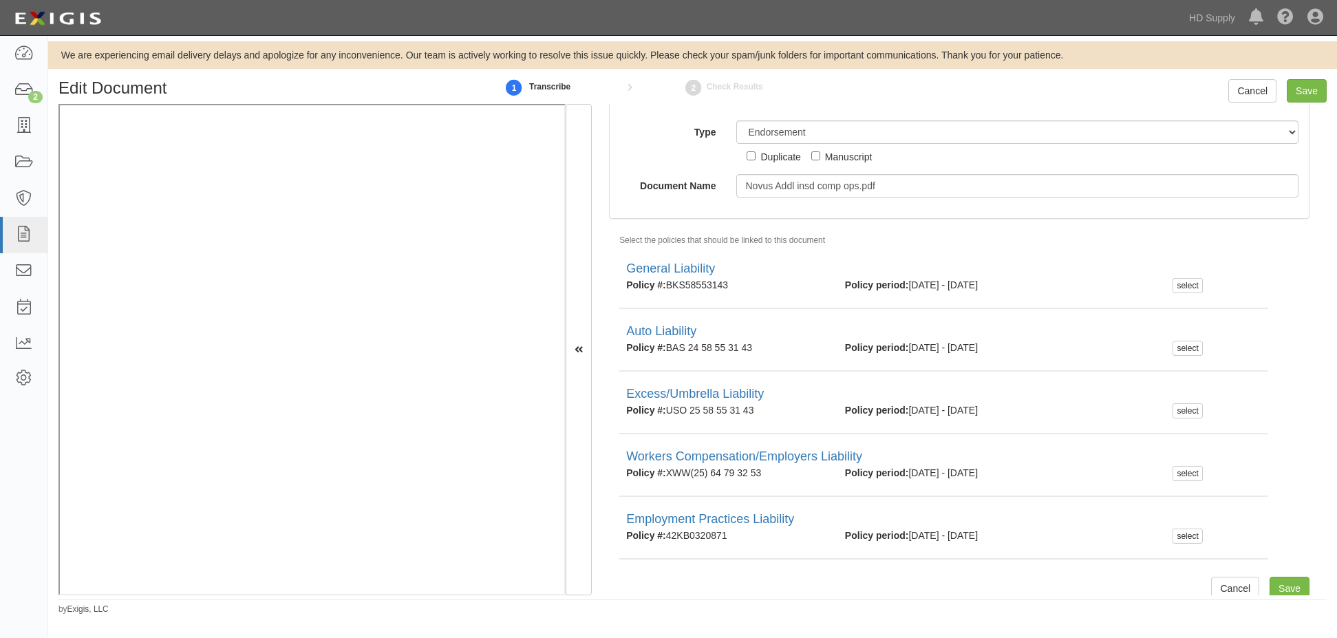
scroll to position [156, 0]
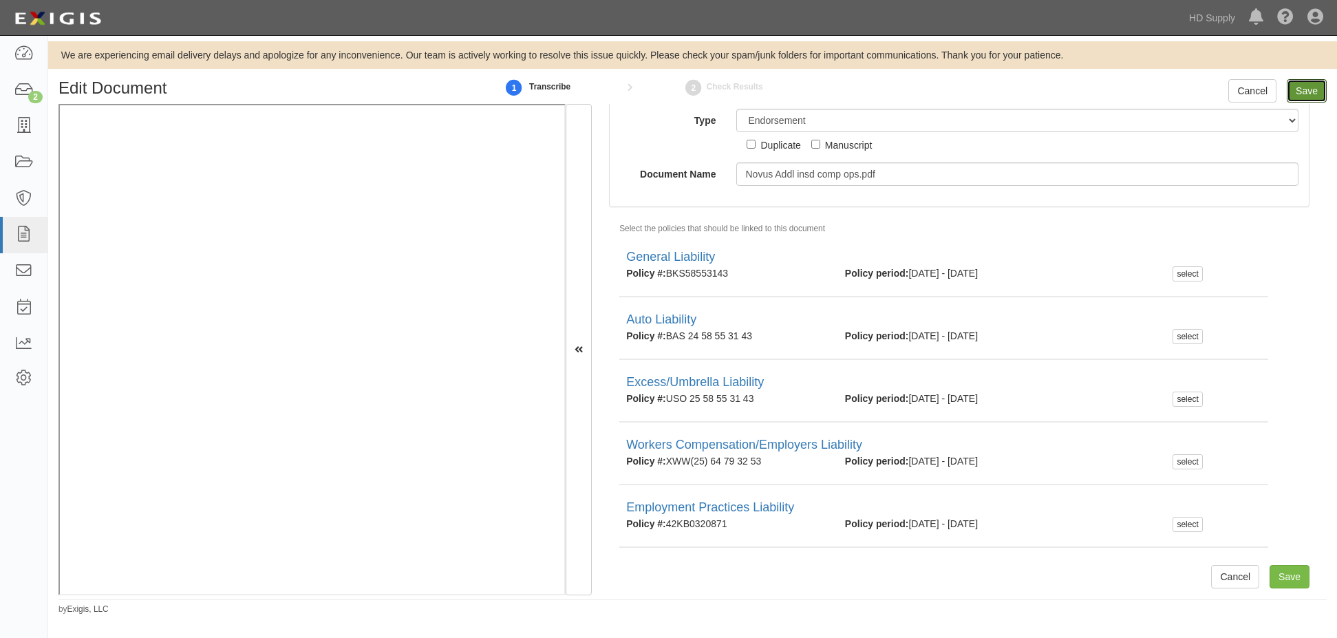
click at [1301, 90] on input "Save" at bounding box center [1307, 90] width 40 height 23
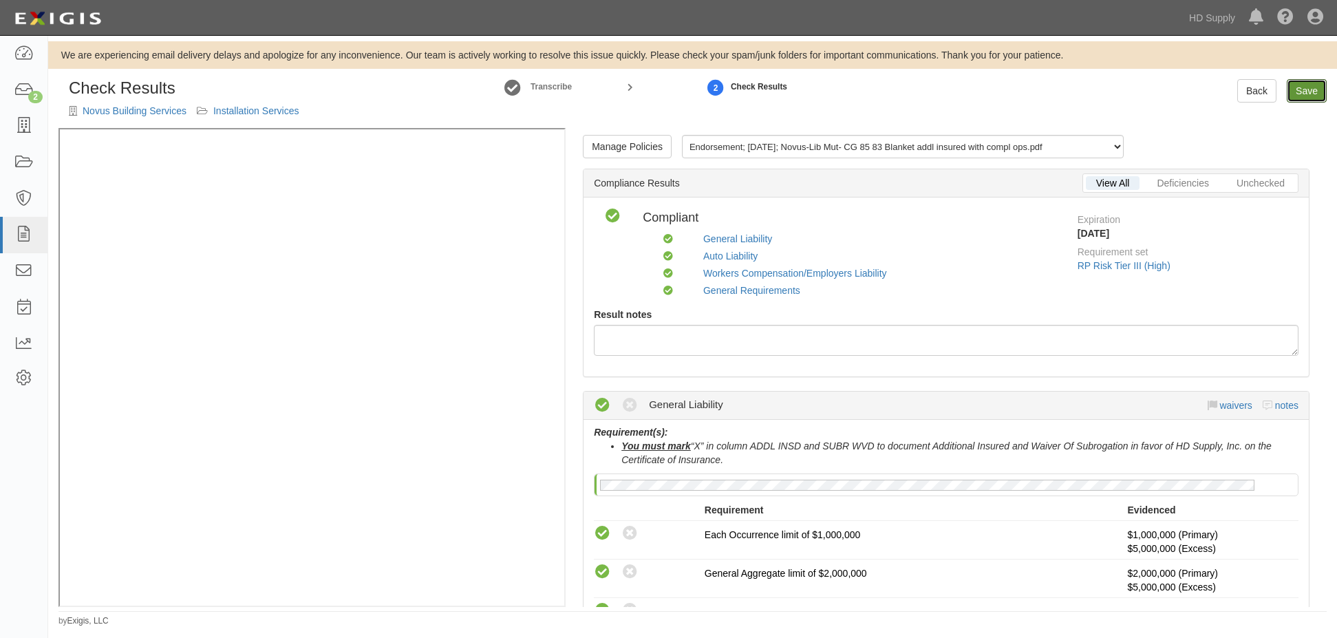
click at [1308, 96] on link "Save" at bounding box center [1307, 90] width 40 height 23
radio input "true"
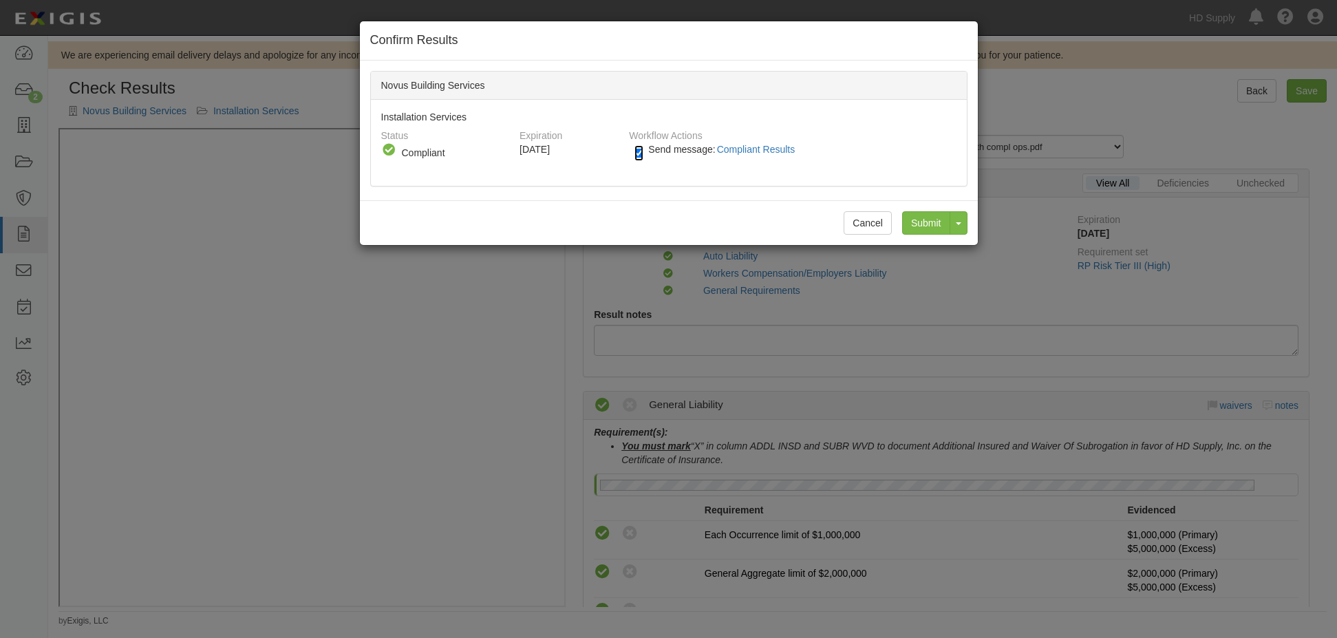
click at [637, 156] on input "Send message: Compliant Results" at bounding box center [639, 153] width 9 height 16
checkbox input "false"
click at [907, 223] on input "Submit" at bounding box center [926, 222] width 48 height 23
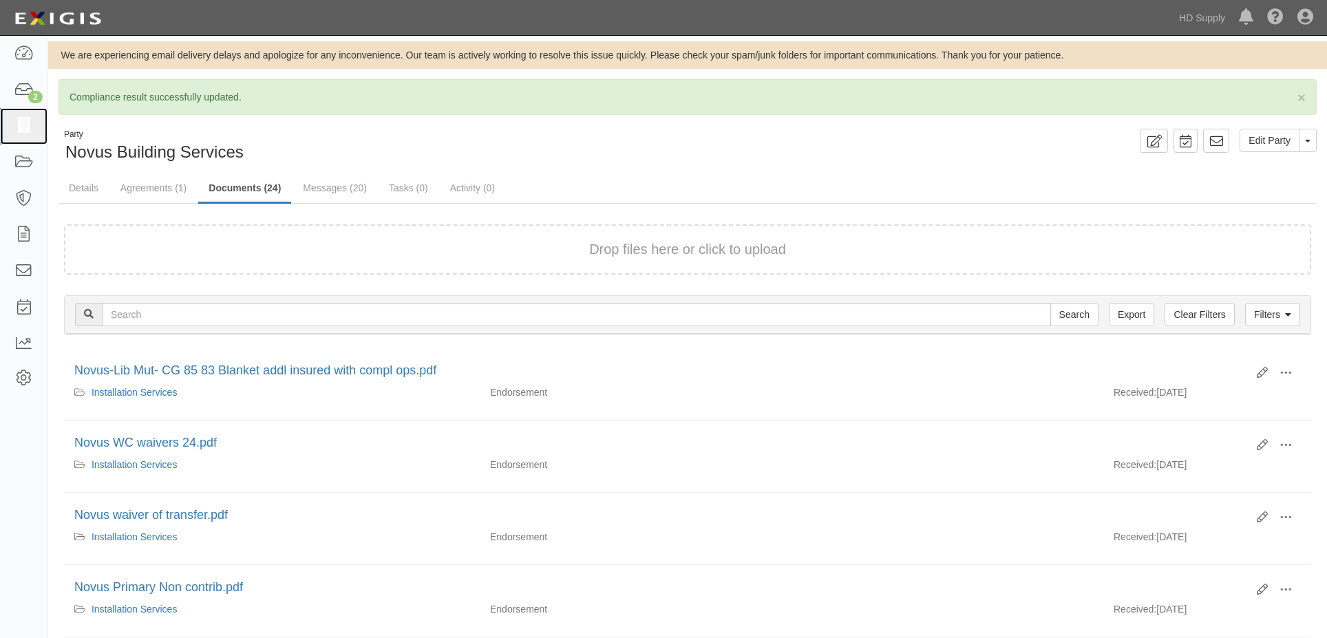
click at [26, 124] on icon at bounding box center [23, 126] width 19 height 16
click at [138, 189] on link "Agreements (1)" at bounding box center [153, 188] width 87 height 28
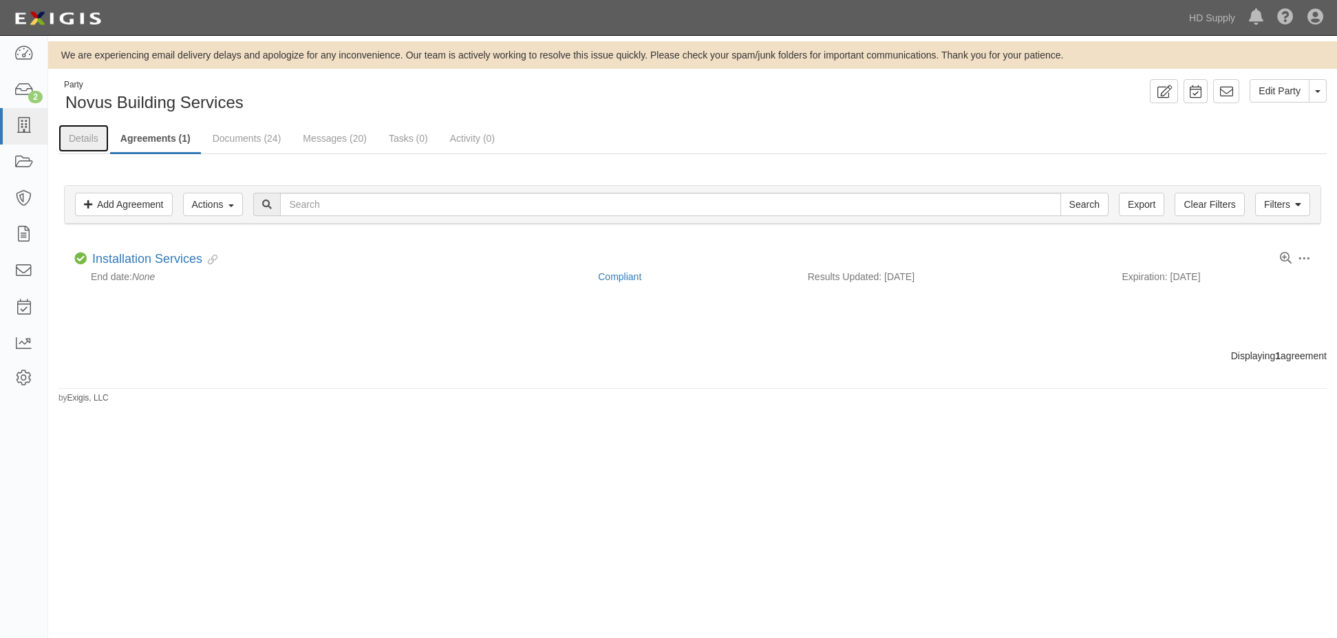
click at [91, 134] on link "Details" at bounding box center [84, 139] width 50 height 28
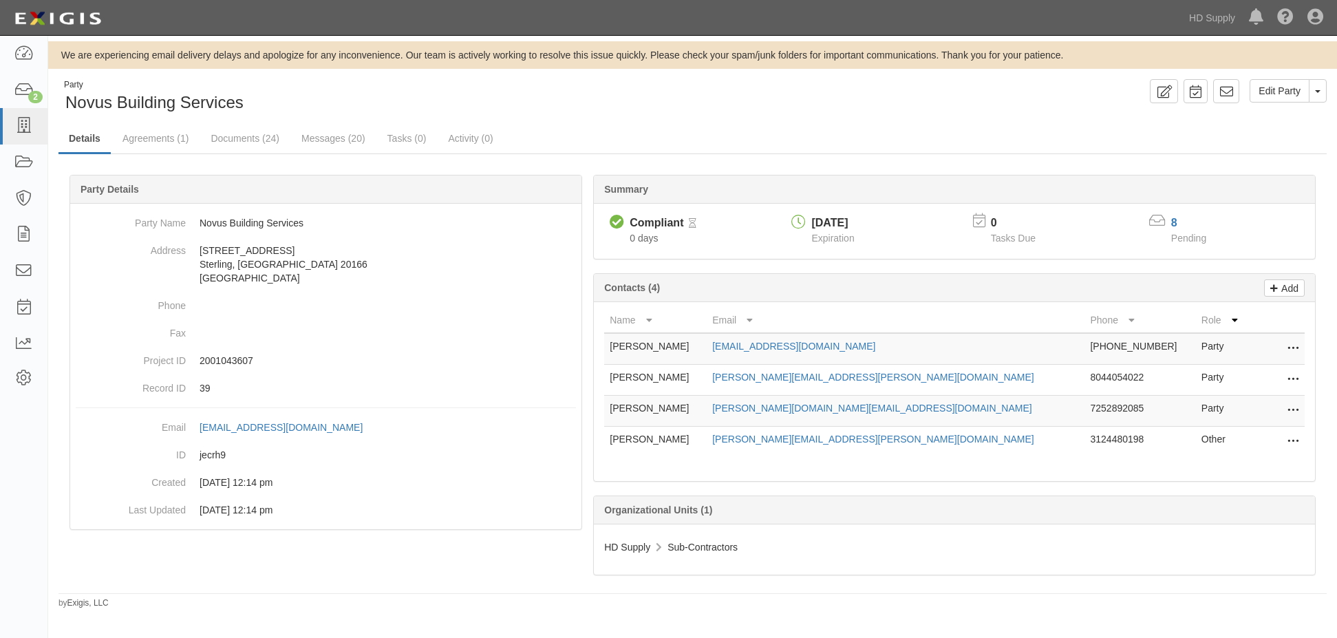
click at [1176, 233] on span "Pending" at bounding box center [1189, 238] width 35 height 11
click at [1172, 216] on div "8" at bounding box center [1198, 223] width 52 height 16
click at [1172, 222] on link "8" at bounding box center [1175, 223] width 6 height 12
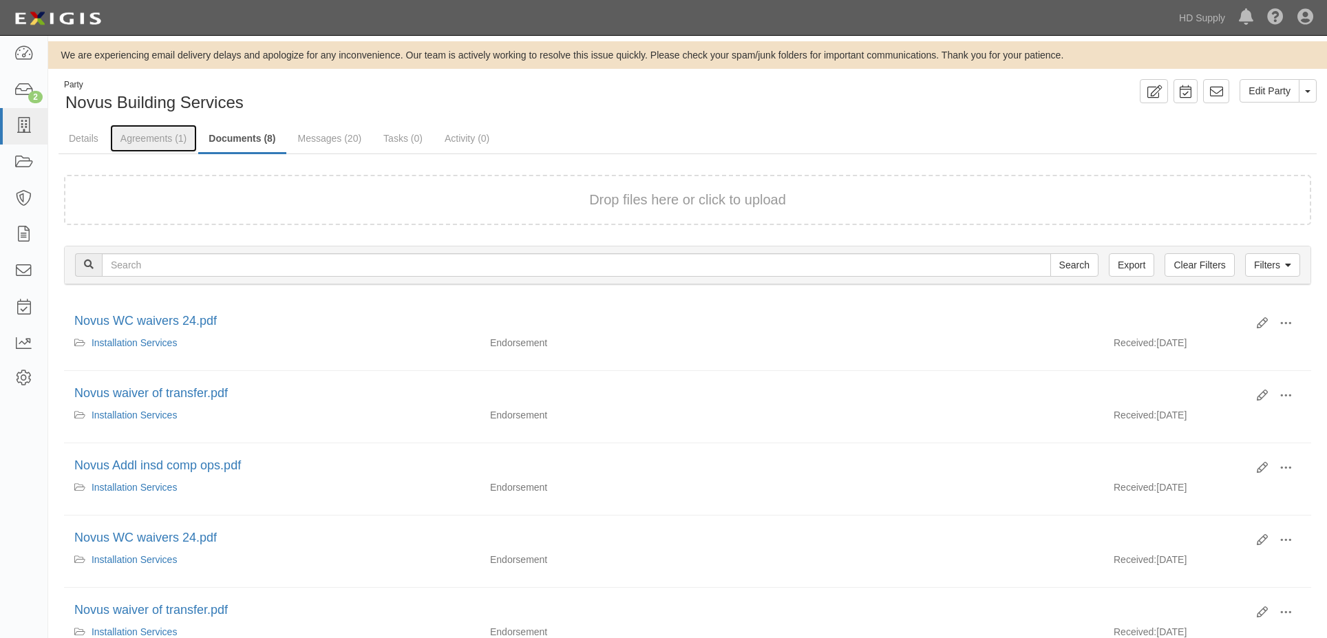
click at [169, 142] on link "Agreements (1)" at bounding box center [153, 139] width 87 height 28
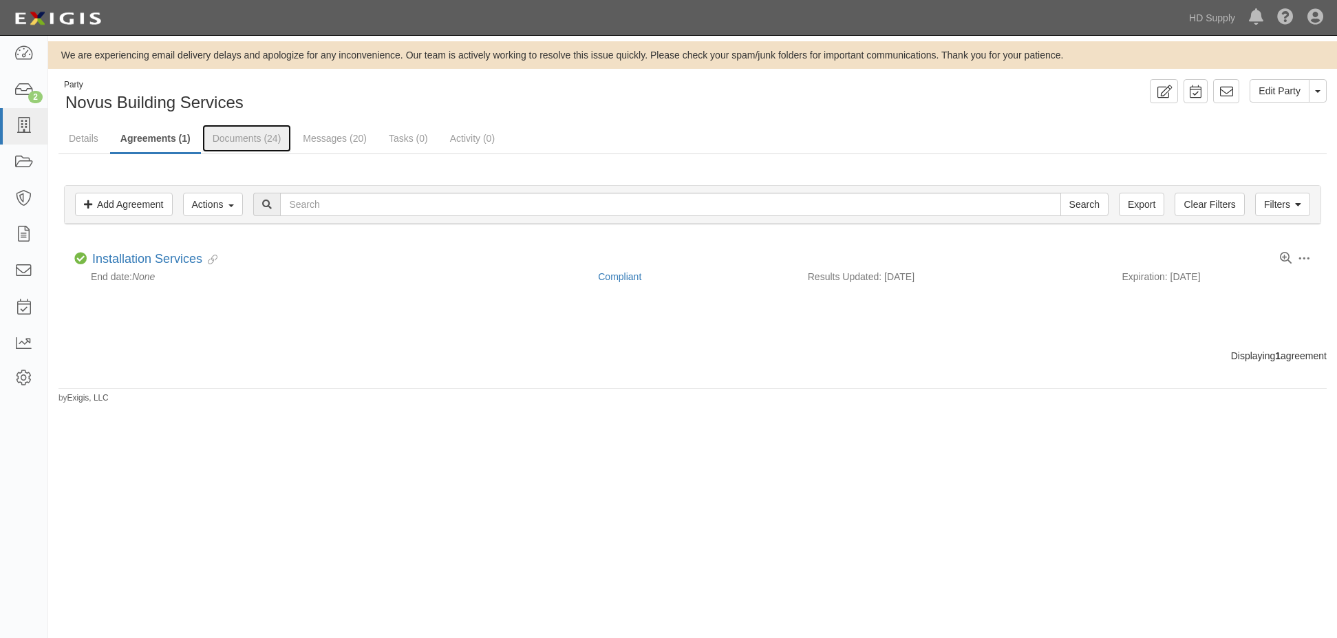
click at [232, 143] on link "Documents (24)" at bounding box center [246, 139] width 89 height 28
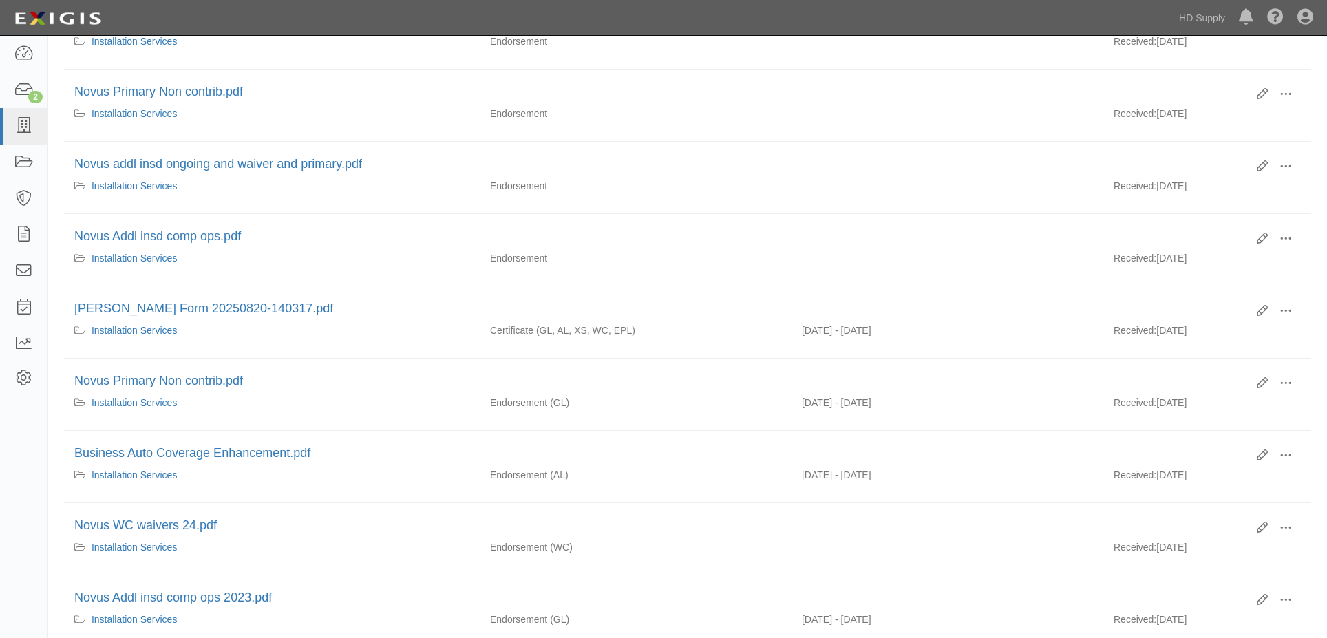
scroll to position [482, 0]
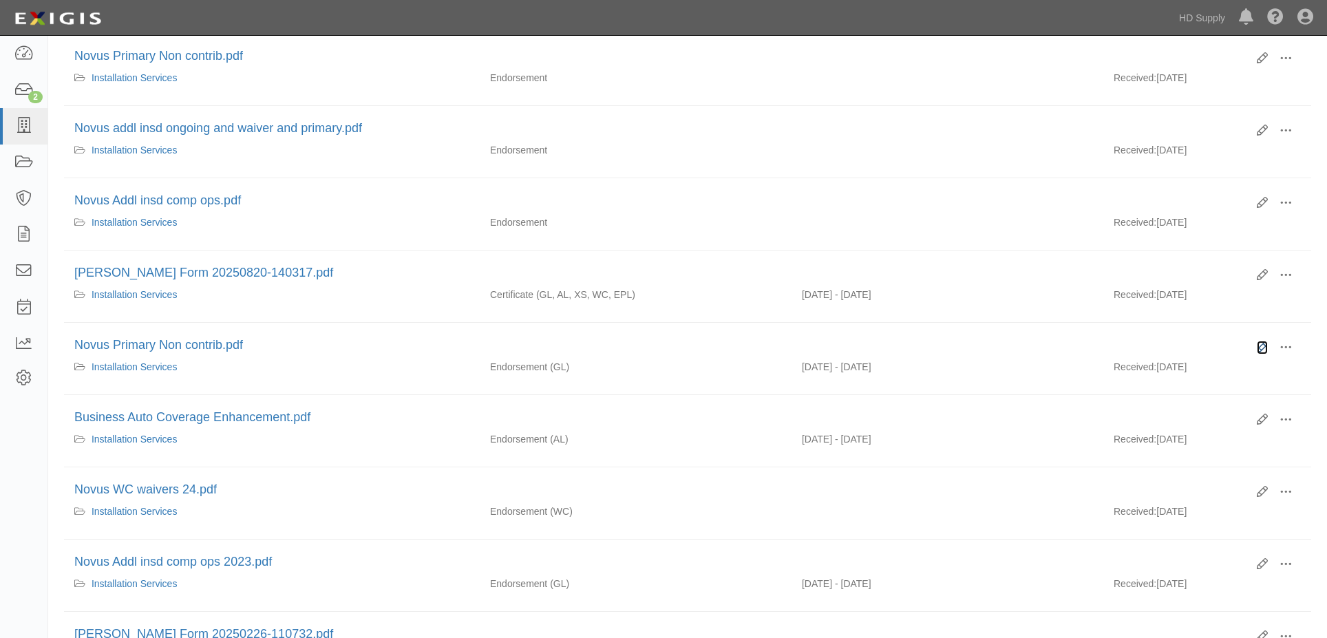
click at [1263, 343] on icon at bounding box center [1262, 347] width 11 height 11
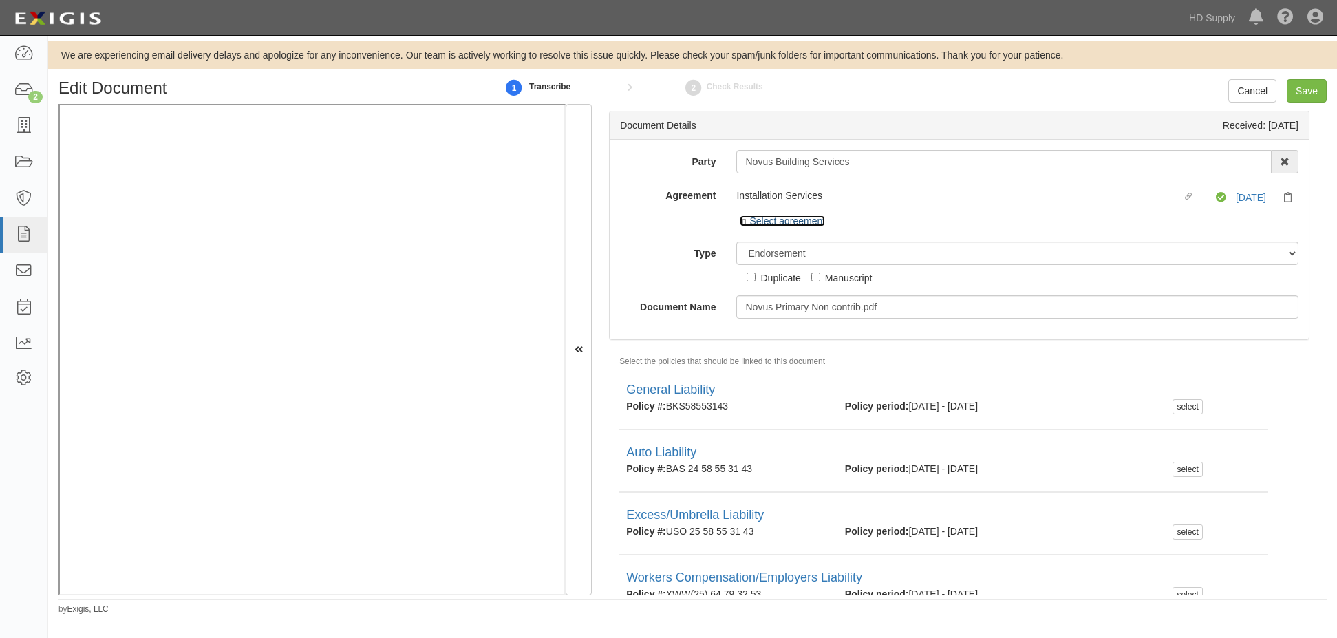
click at [743, 219] on icon at bounding box center [745, 222] width 10 height 7
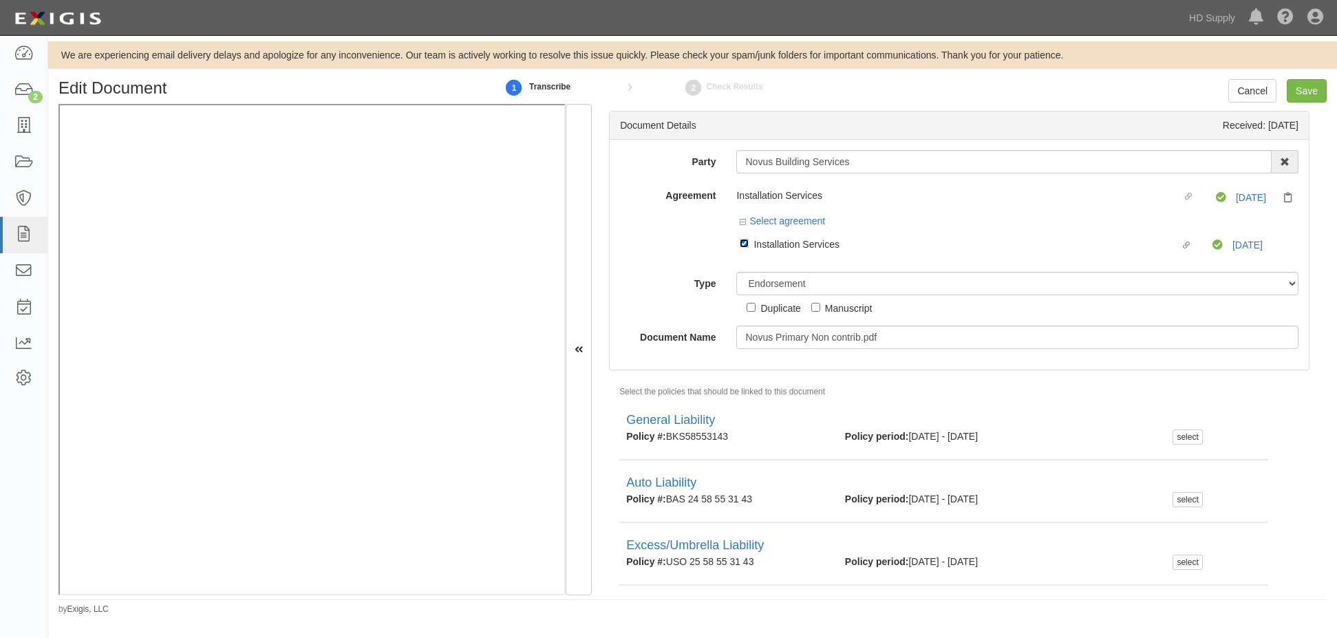
click at [740, 246] on input "Linked agreement Installation Services Linked agreement" at bounding box center [744, 243] width 9 height 9
checkbox input "false"
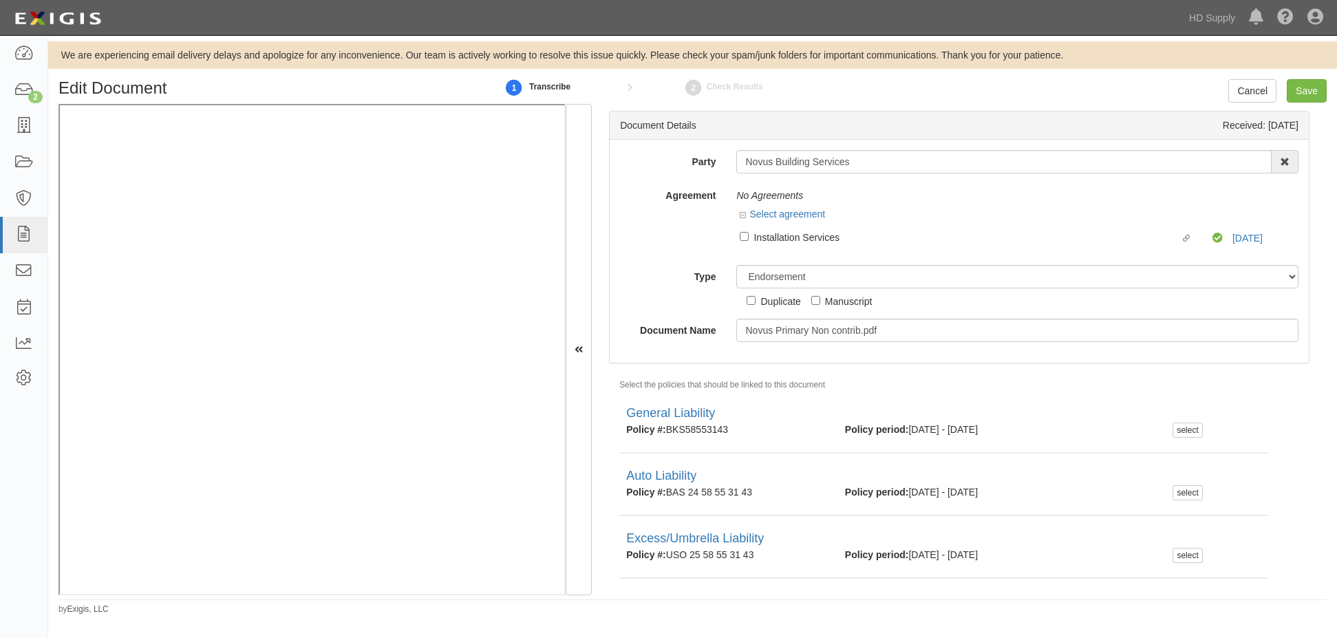
click at [698, 260] on div "Party Novus Building Services 1888 MILLS 1888 MILLS - IMPORT 2 PATRICIA 12 2XL …" at bounding box center [959, 246] width 679 height 192
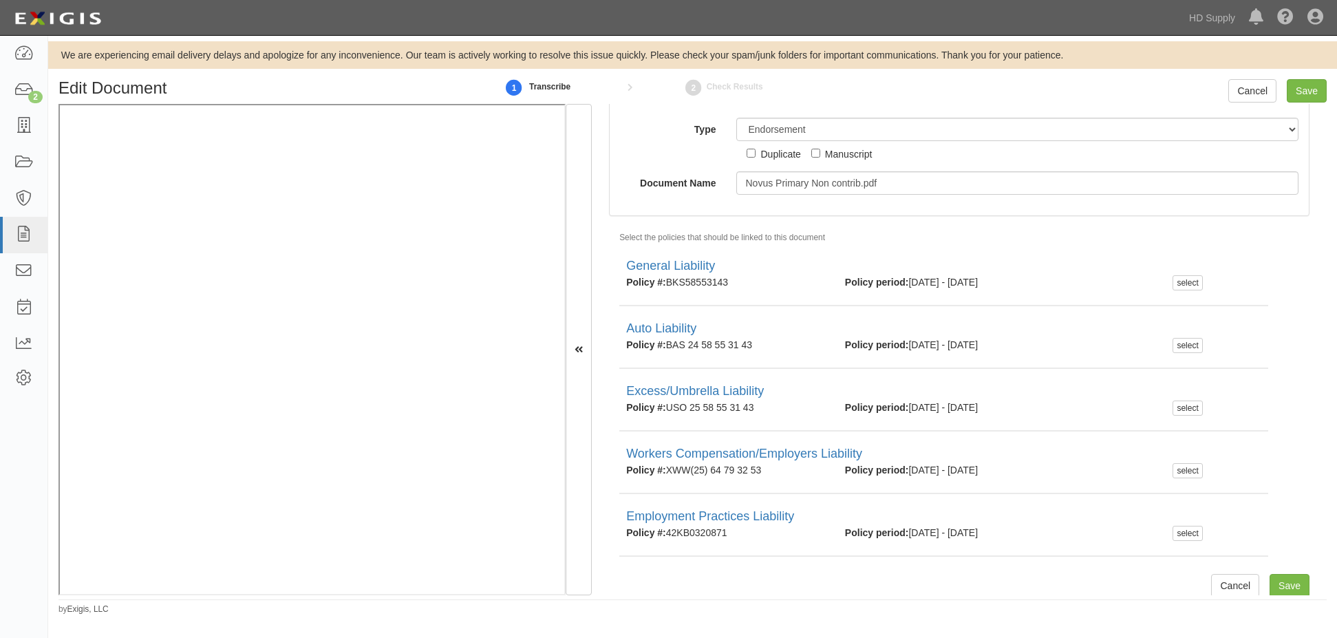
scroll to position [156, 0]
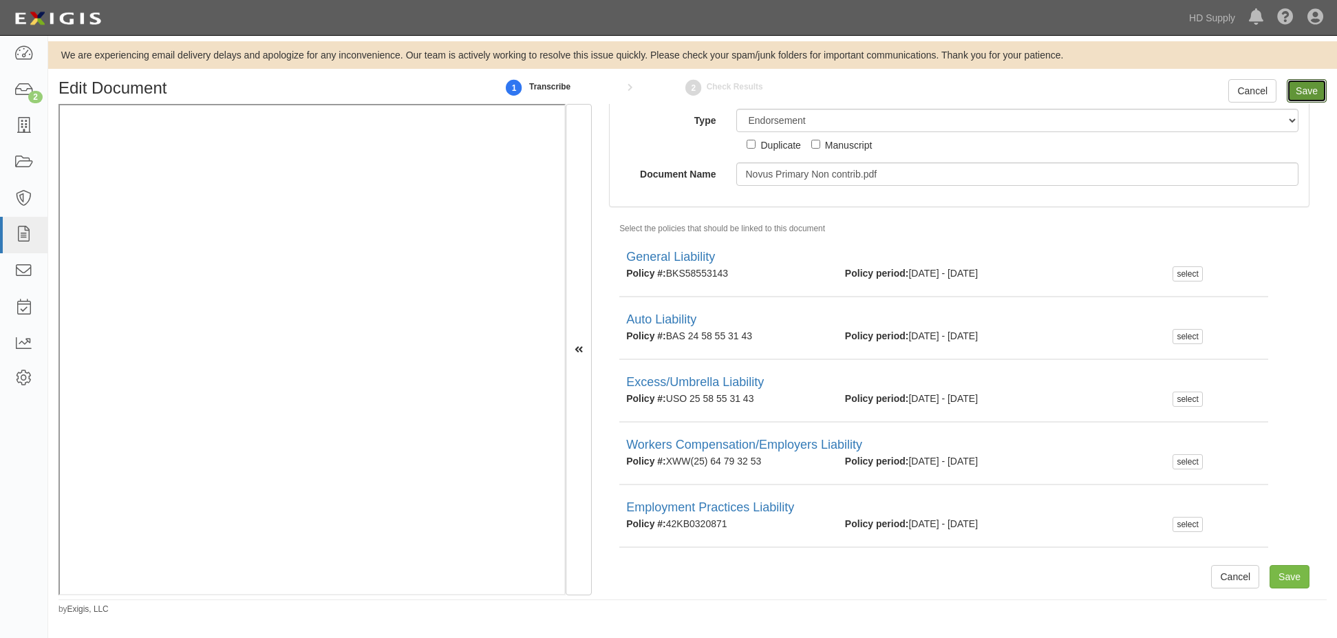
click at [1305, 87] on input "Save" at bounding box center [1307, 90] width 40 height 23
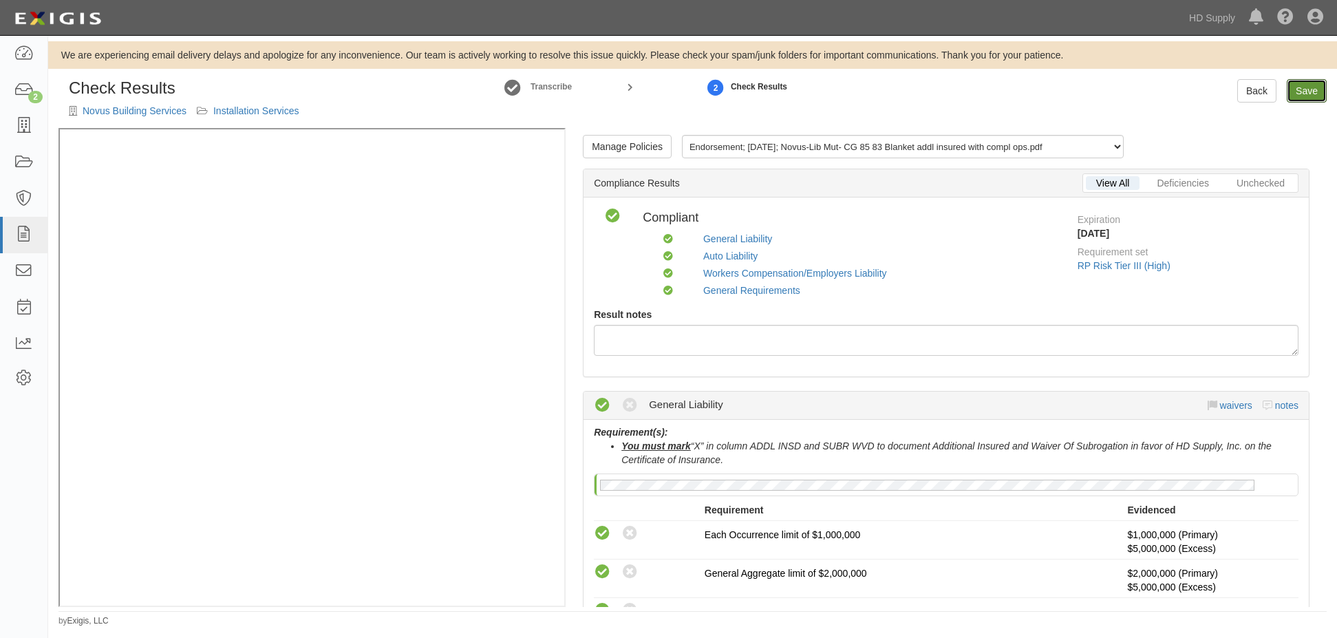
click at [1300, 86] on link "Save" at bounding box center [1307, 90] width 40 height 23
radio input "true"
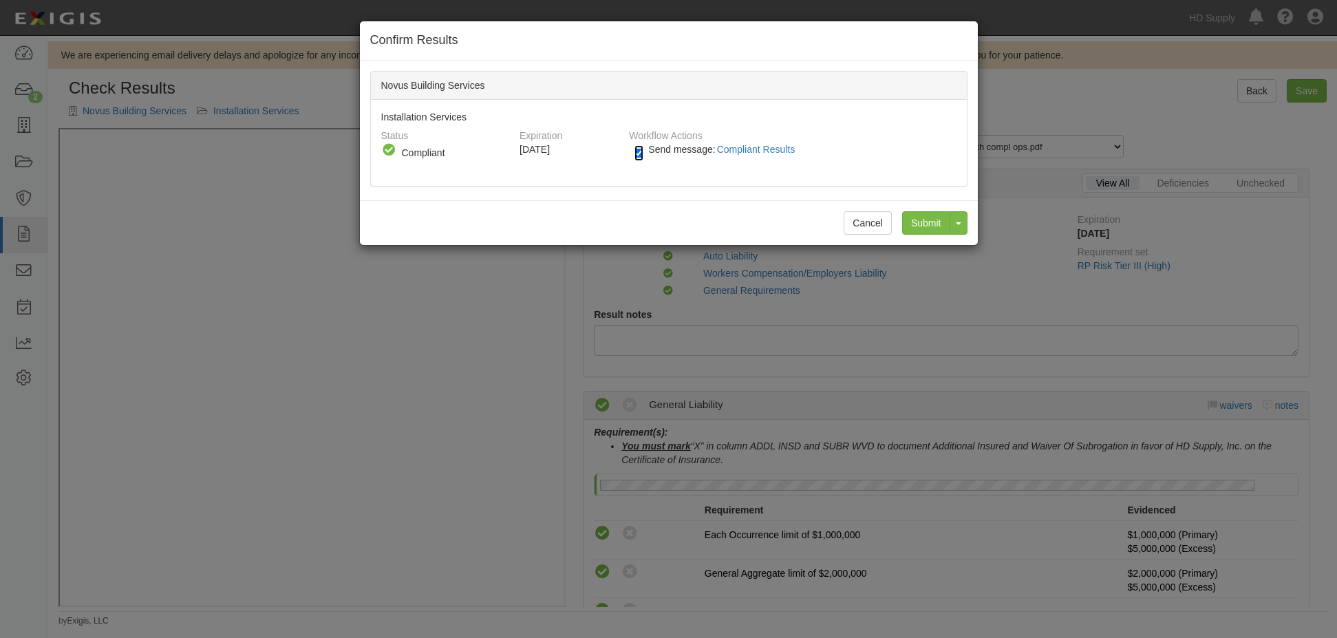
click at [637, 151] on input "Send message: Compliant Results" at bounding box center [639, 153] width 9 height 16
checkbox input "false"
click at [920, 218] on input "Submit" at bounding box center [926, 222] width 48 height 23
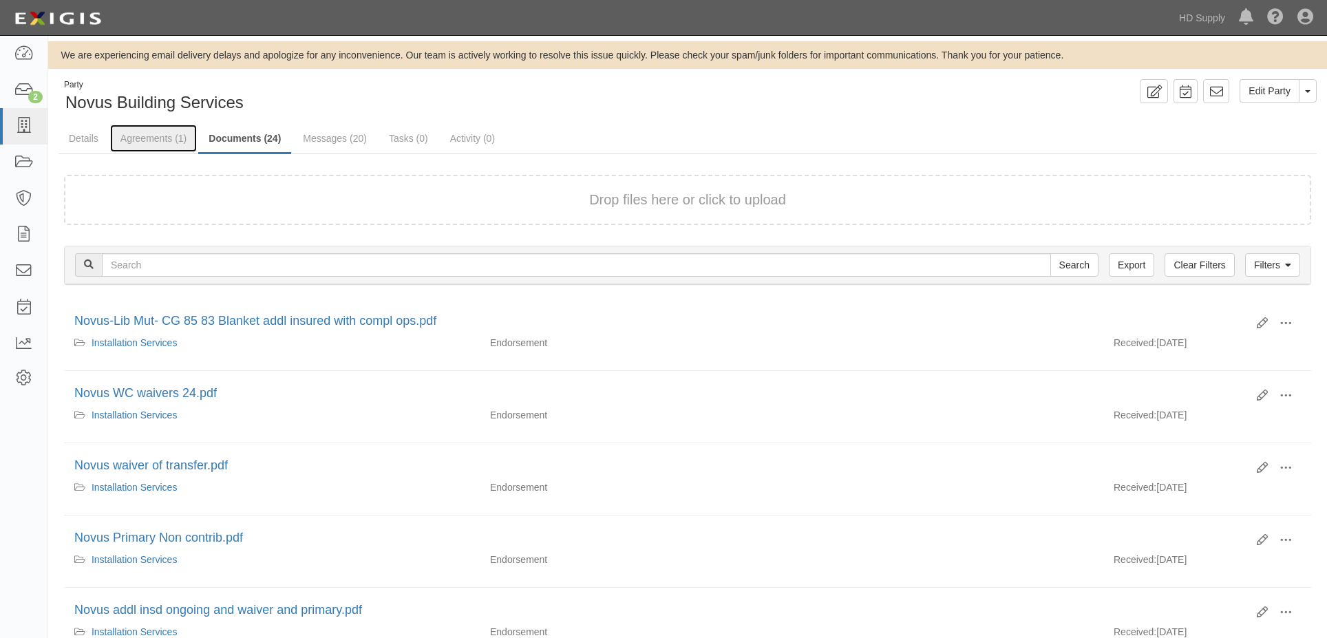
click at [166, 135] on link "Agreements (1)" at bounding box center [153, 139] width 87 height 28
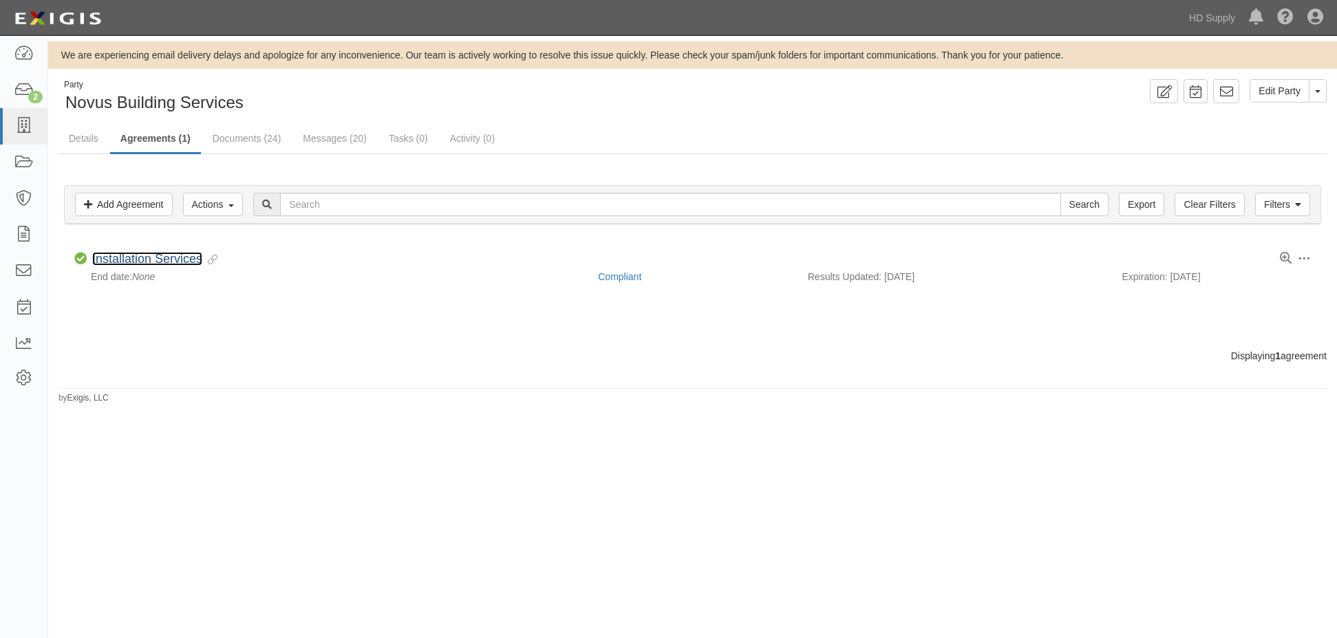
click at [139, 259] on link "Installation Services" at bounding box center [147, 259] width 110 height 14
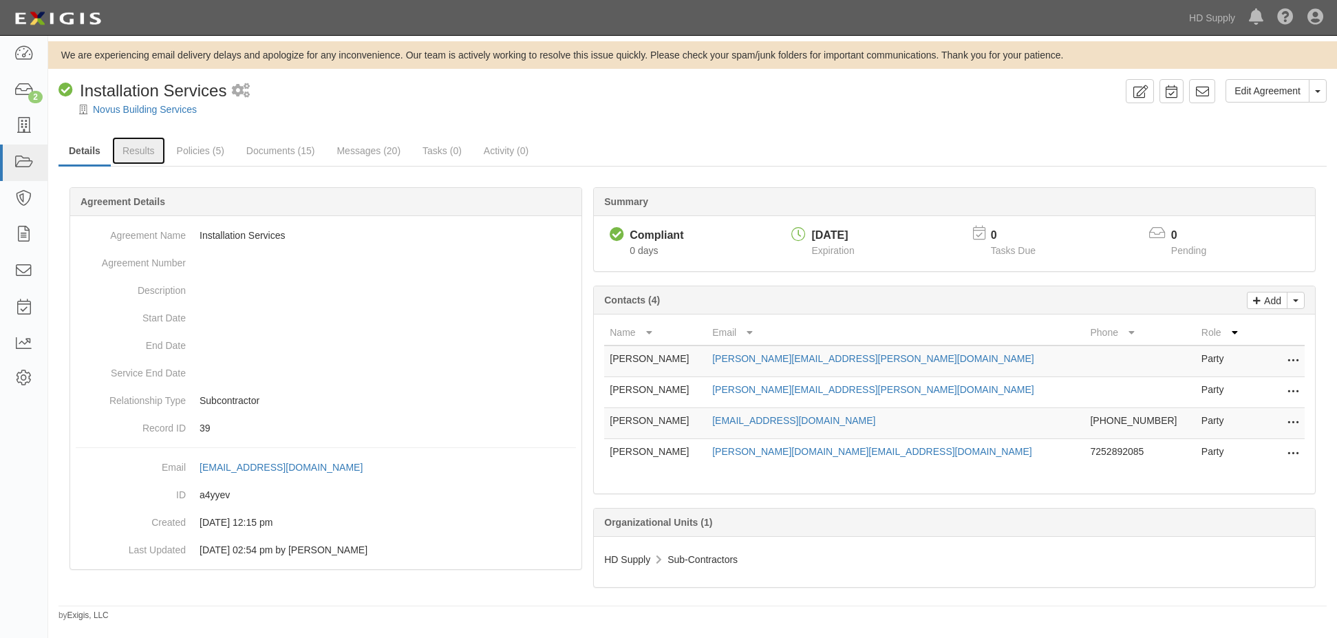
click at [146, 151] on link "Results" at bounding box center [138, 151] width 53 height 28
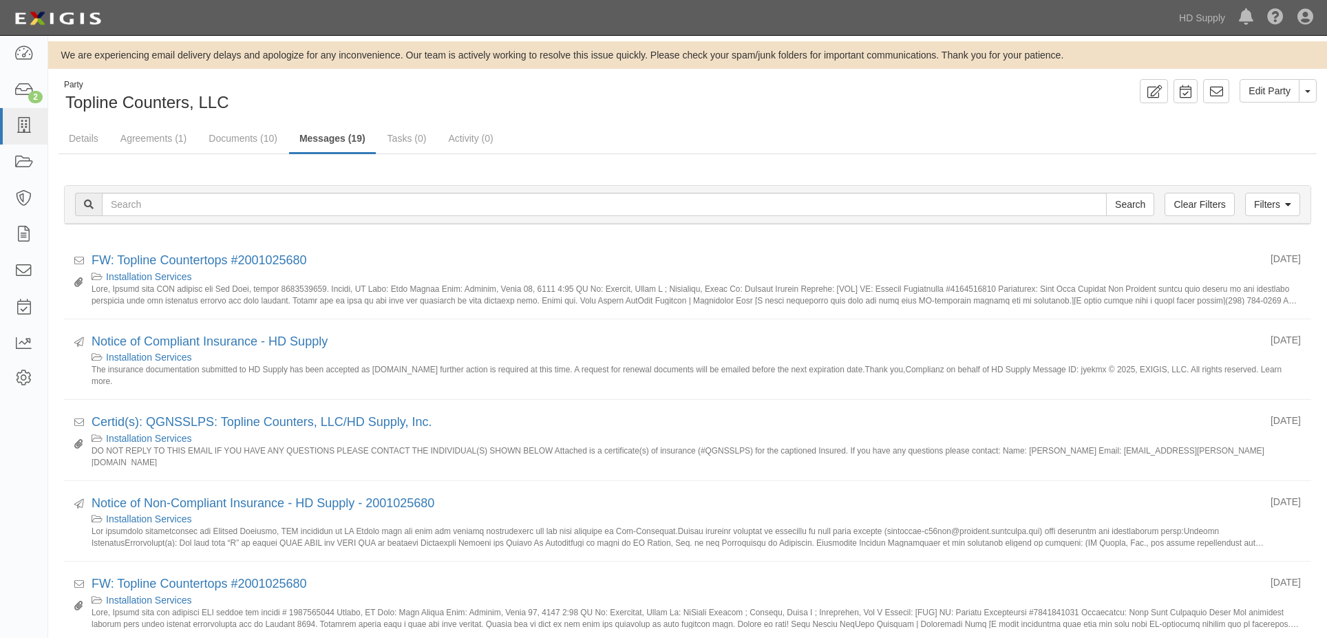
click at [592, 272] on div "Installation Services" at bounding box center [696, 277] width 1209 height 14
click at [209, 265] on link "FW: Topline Countertops #2001025680" at bounding box center [199, 260] width 215 height 14
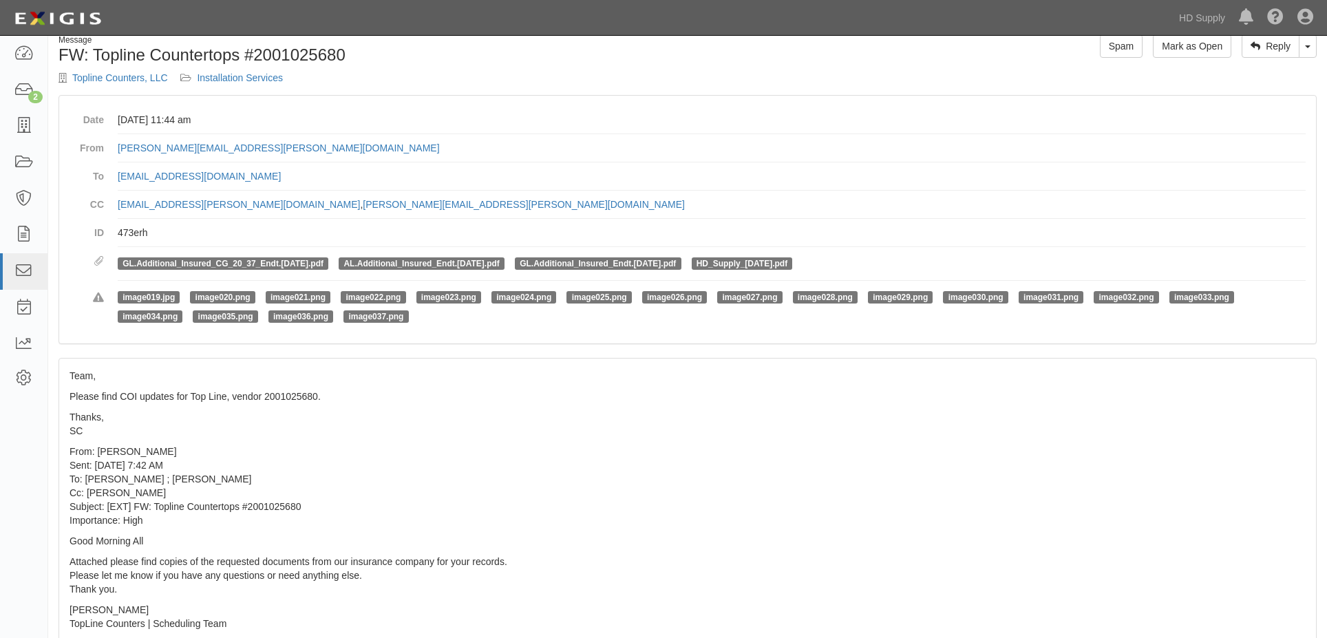
scroll to position [69, 0]
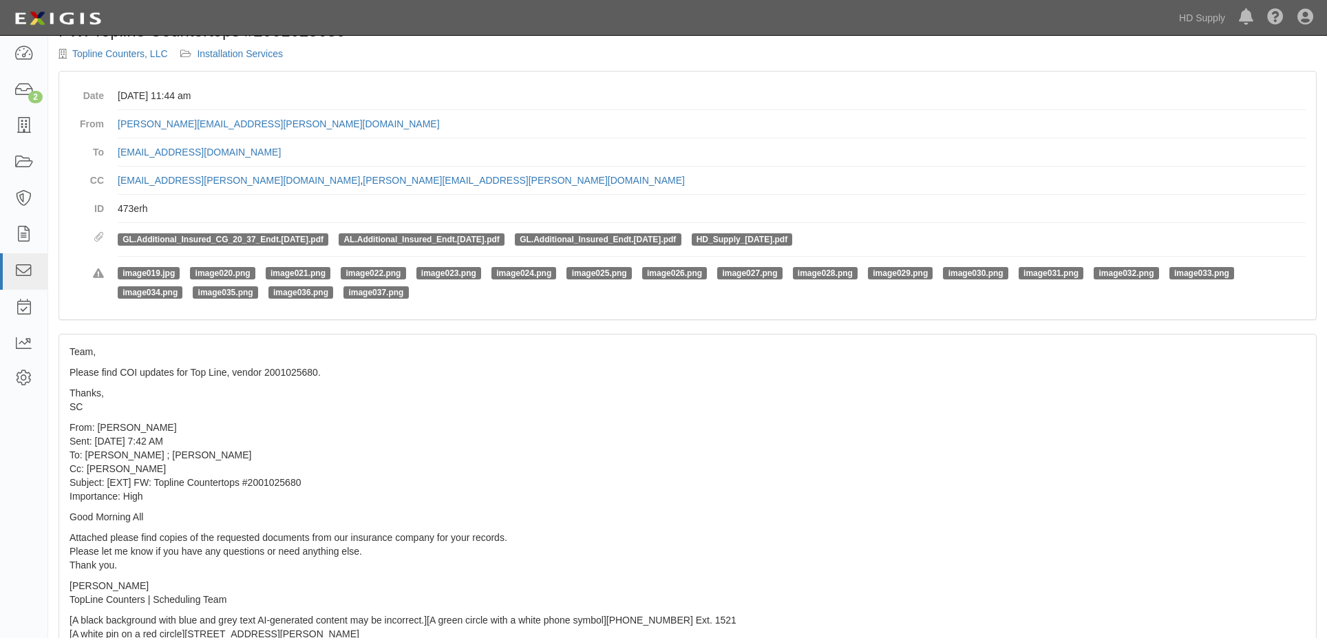
click at [626, 372] on p "Please find COI updates for Top Line, vendor 2001025680." at bounding box center [688, 372] width 1236 height 14
click at [788, 456] on p "From: [PERSON_NAME] Sent: [DATE] 7:42 AM To: [PERSON_NAME] ; [PERSON_NAME]: [PE…" at bounding box center [688, 462] width 1236 height 83
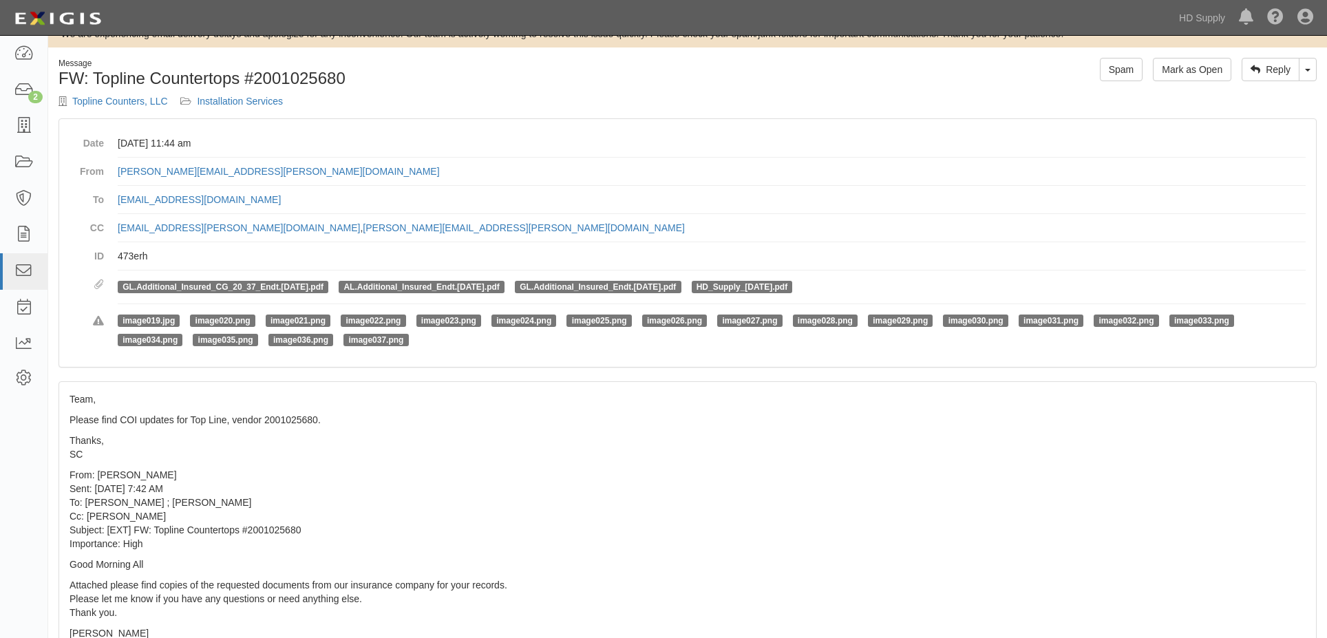
scroll to position [0, 0]
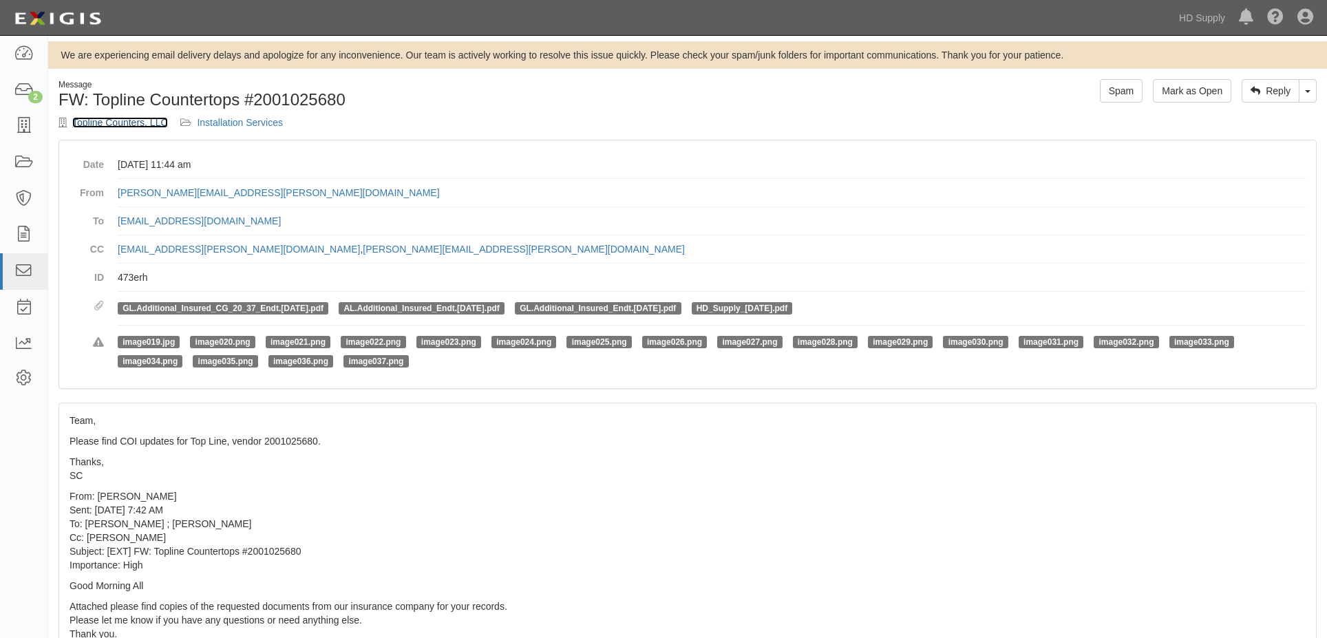
click at [118, 125] on link "Topline Counters, LLC" at bounding box center [120, 122] width 96 height 11
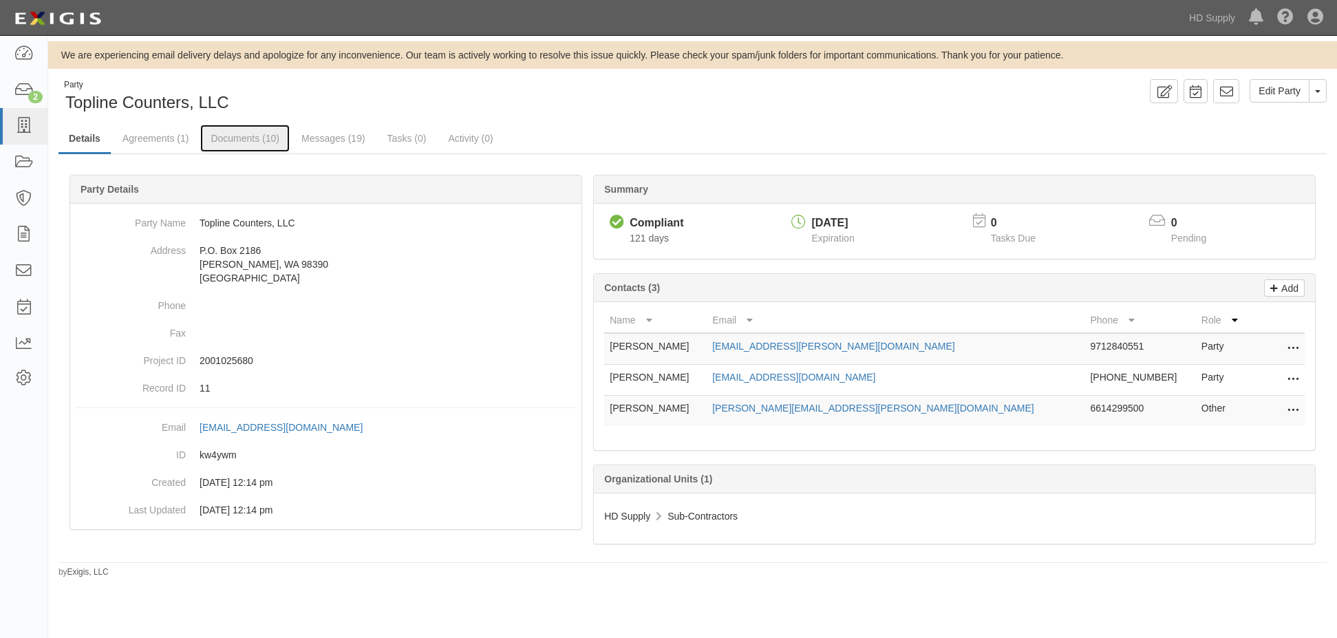
click at [219, 140] on link "Documents (10)" at bounding box center [244, 139] width 89 height 28
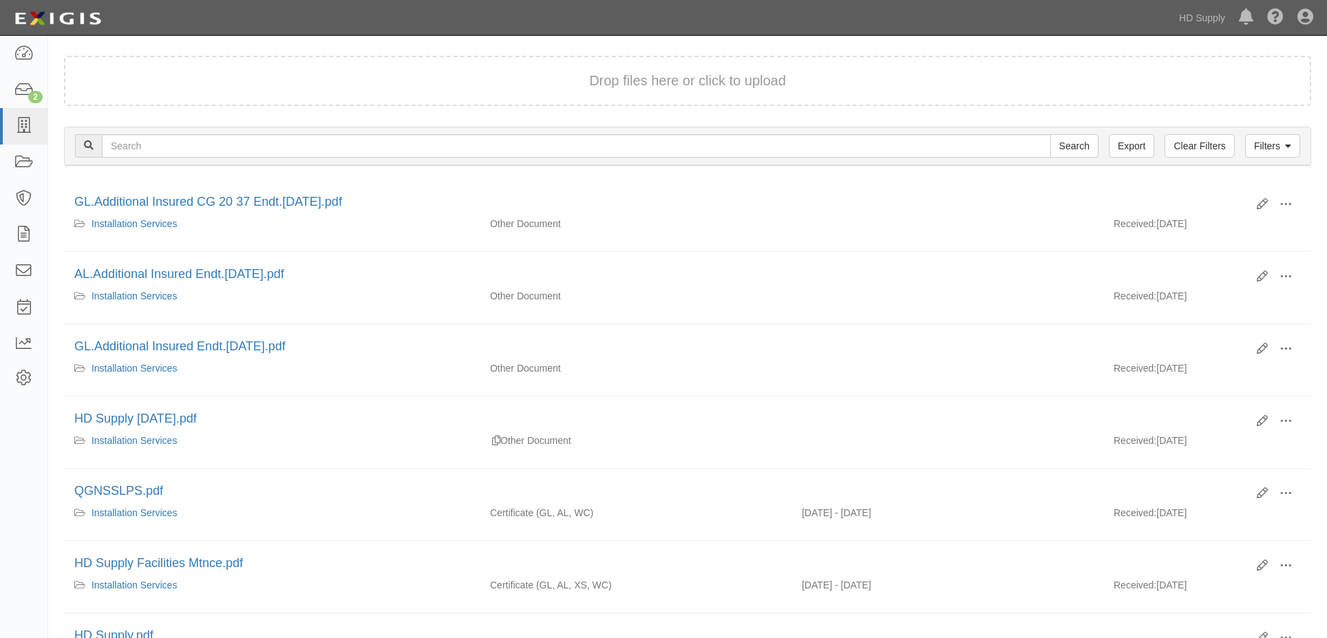
scroll to position [138, 0]
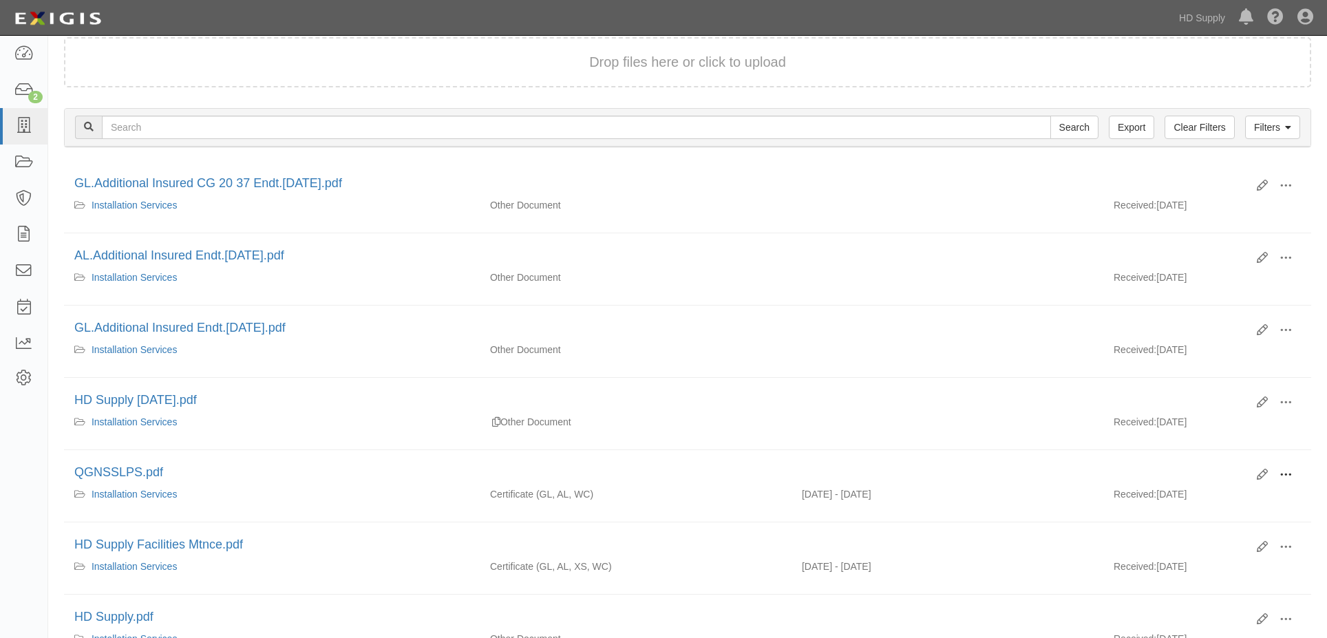
click at [1288, 473] on span at bounding box center [1286, 475] width 12 height 12
click at [1208, 492] on link "View" at bounding box center [1219, 495] width 109 height 25
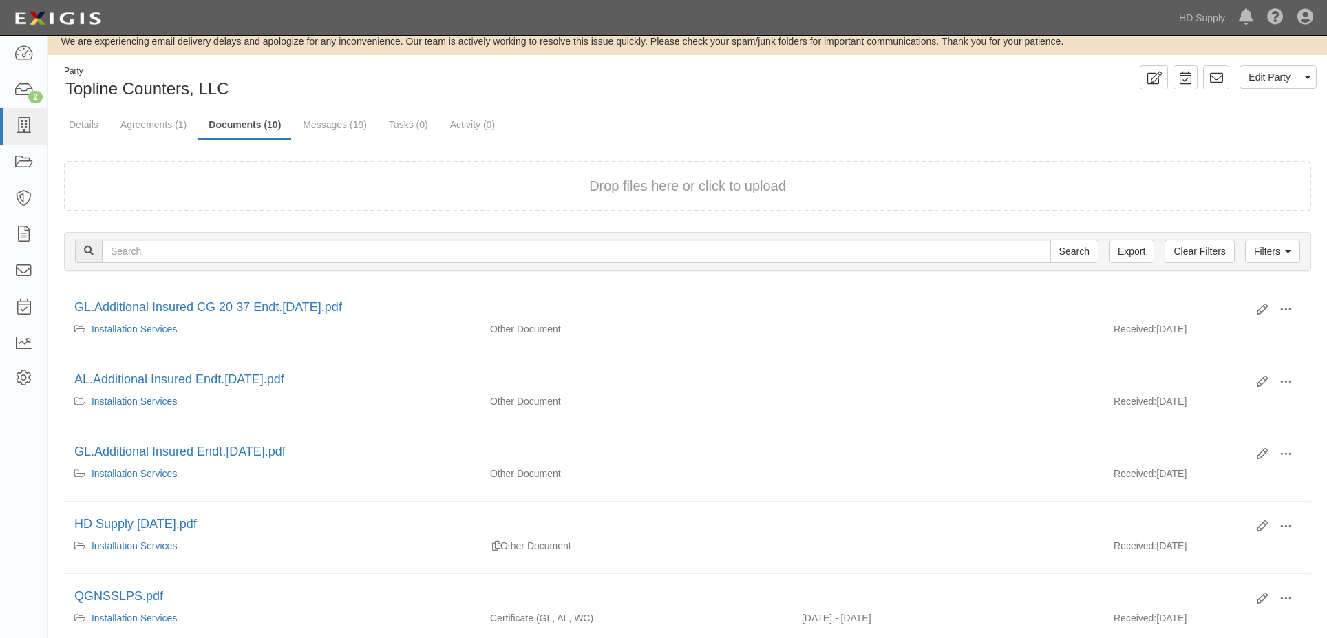
scroll to position [0, 0]
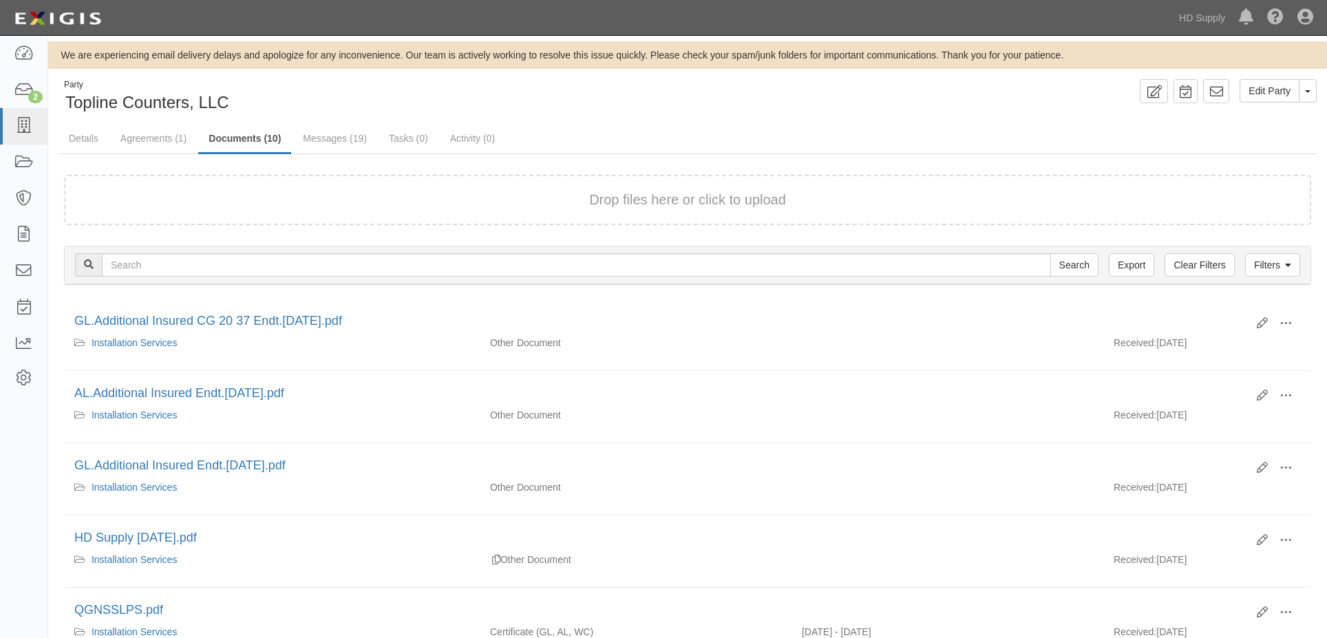
click at [592, 104] on div "Party Topline Counters, LLC" at bounding box center [368, 96] width 619 height 35
click at [438, 116] on div "Party Topline Counters, LLC Edit Party Toggle Party Dropdown View Audit Trail A…" at bounding box center [687, 591] width 1279 height 1024
click at [23, 96] on icon at bounding box center [23, 91] width 19 height 16
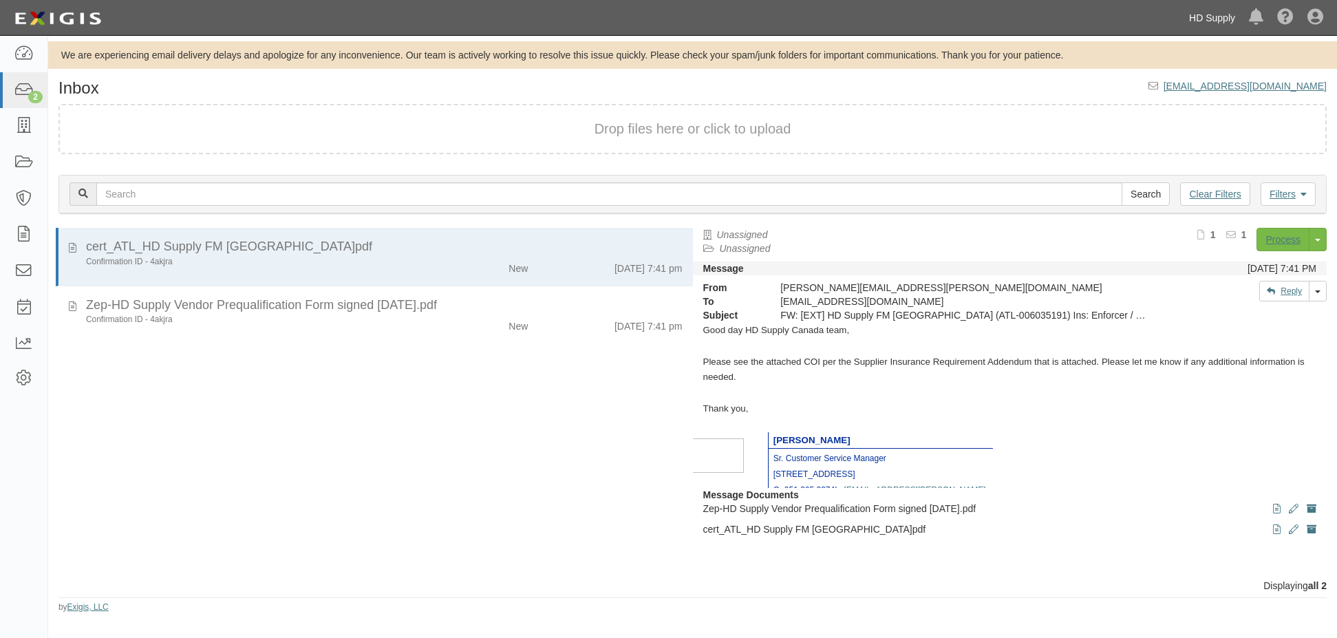
click at [1213, 17] on link "HD Supply" at bounding box center [1213, 18] width 60 height 28
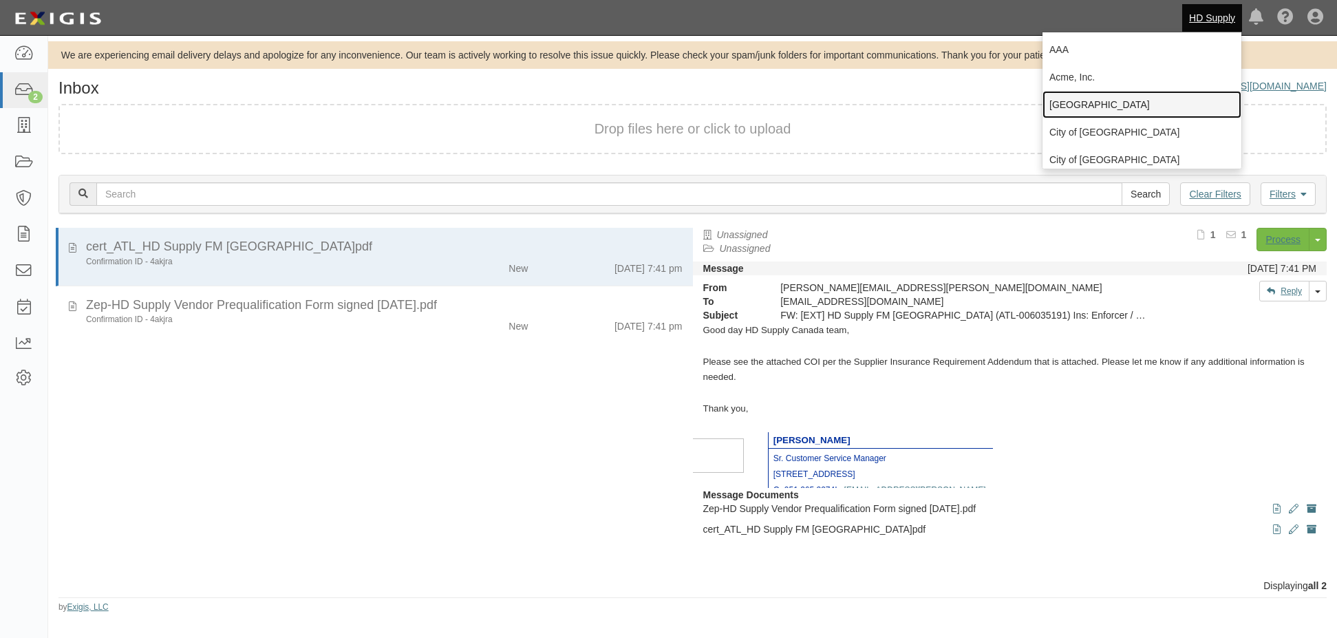
click at [1068, 107] on link "[GEOGRAPHIC_DATA]" at bounding box center [1142, 105] width 199 height 28
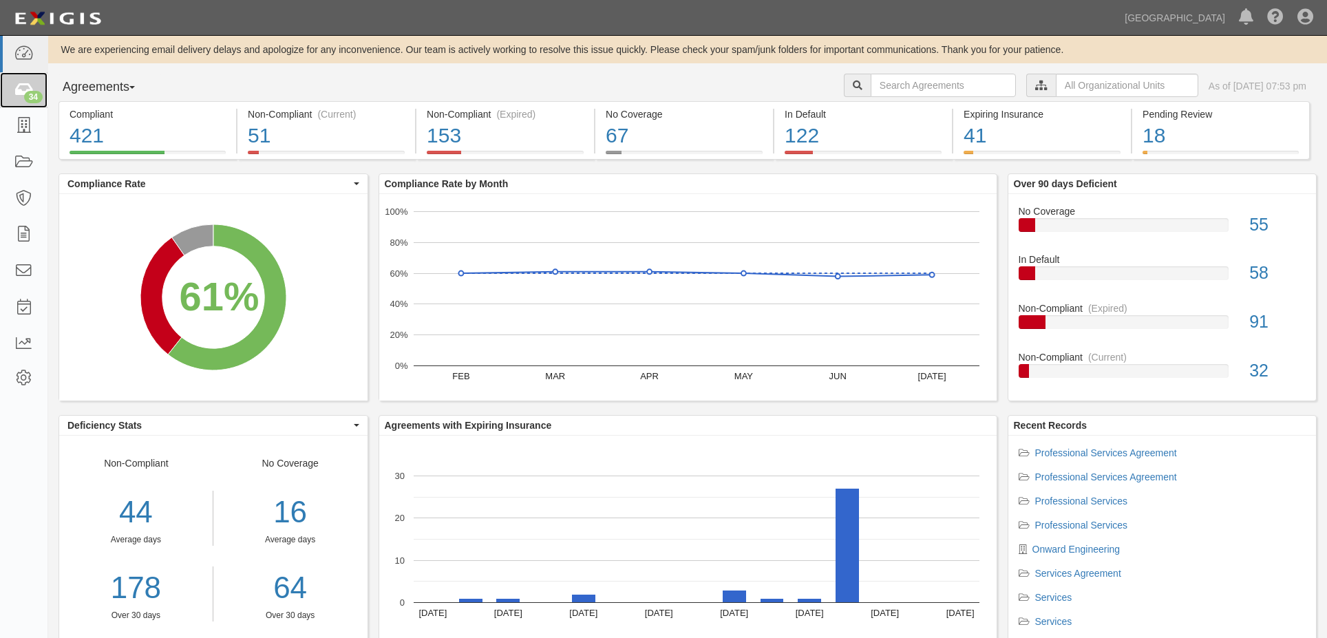
click at [21, 87] on icon at bounding box center [23, 91] width 19 height 16
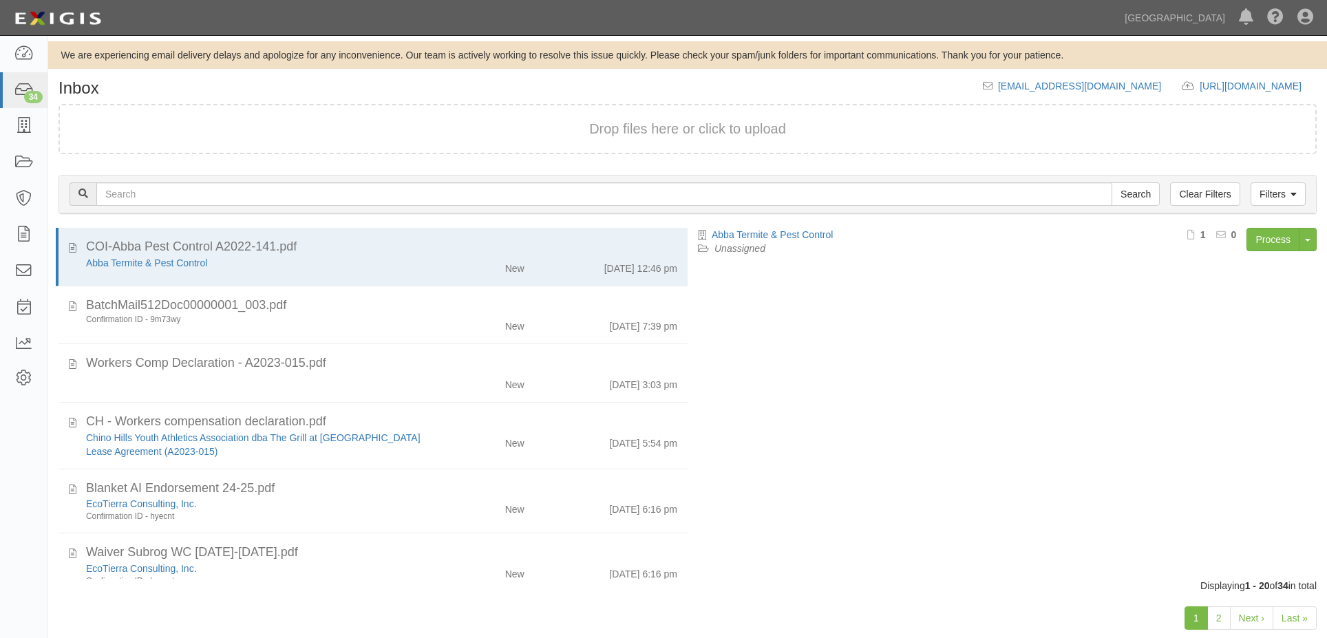
click at [380, 354] on div "BatchMail512Doc00000001_003.pdf" at bounding box center [381, 363] width 591 height 18
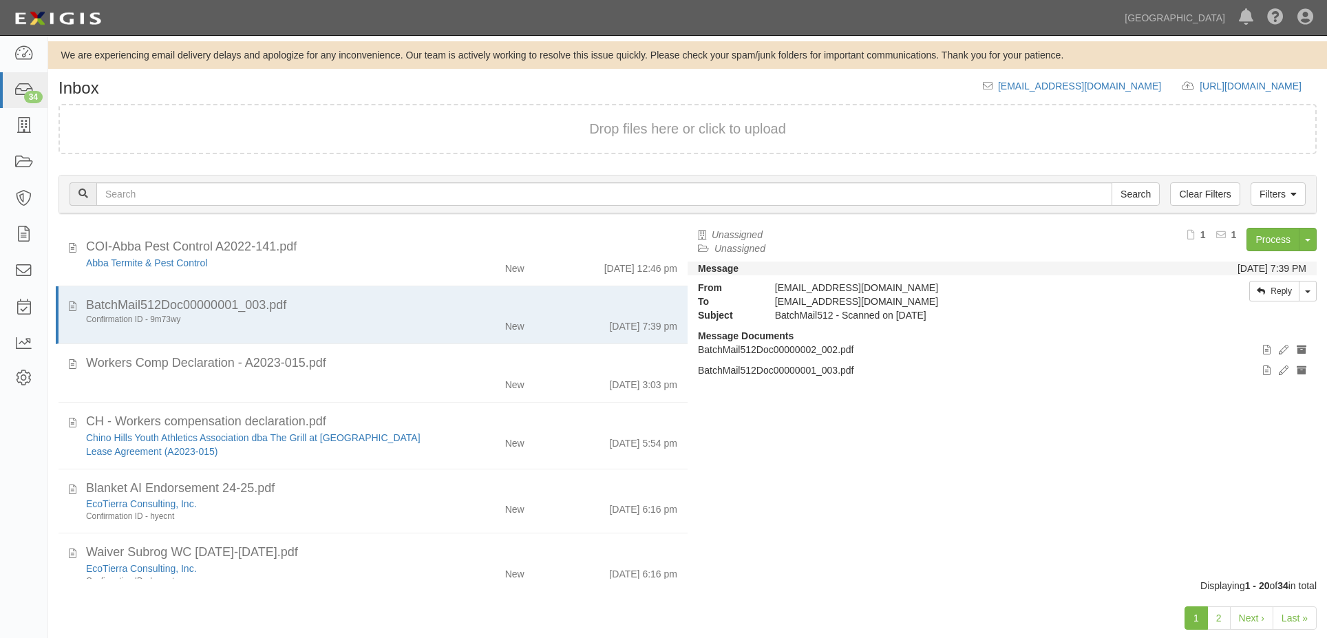
click at [381, 262] on div "Abba Termite & Pest Control" at bounding box center [254, 263] width 337 height 14
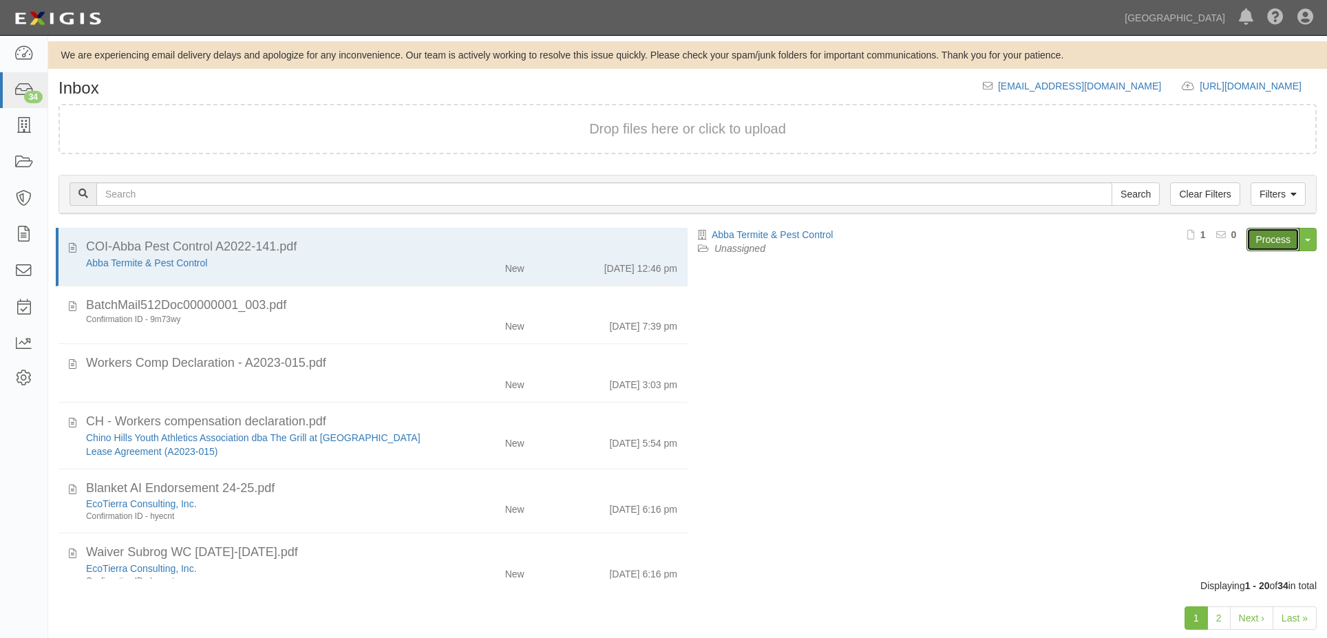
click at [1264, 237] on link "Process" at bounding box center [1273, 239] width 53 height 23
click at [452, 372] on div "New" at bounding box center [484, 381] width 102 height 19
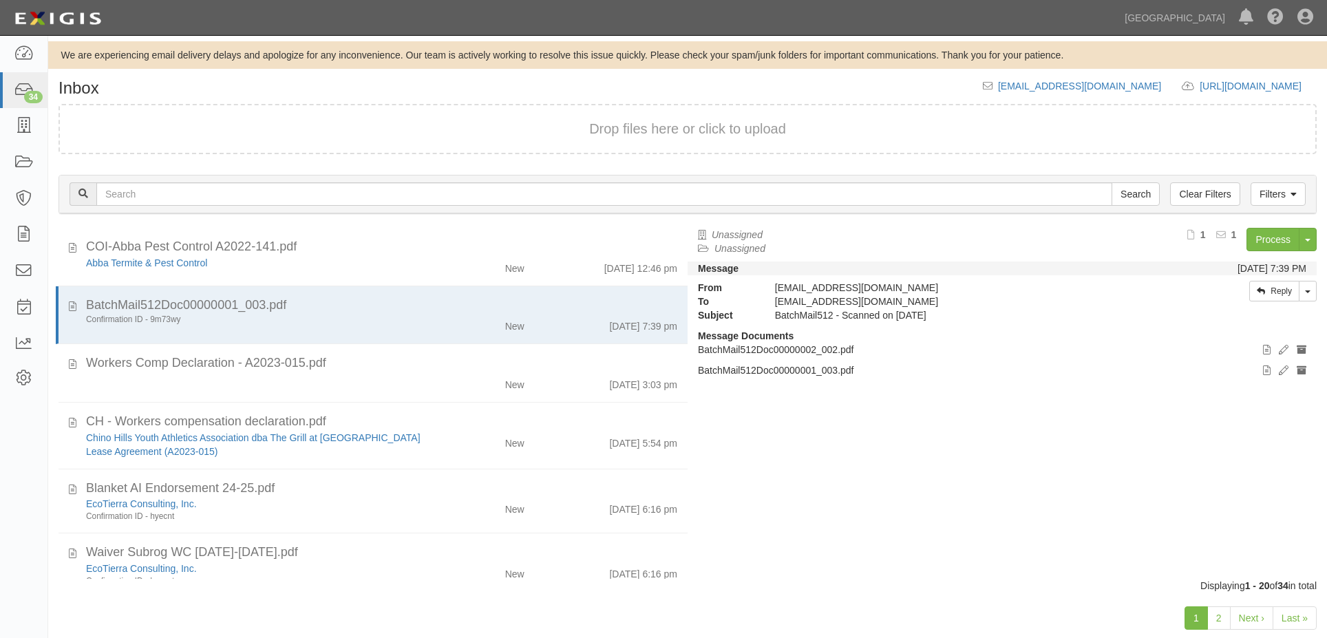
click at [1286, 225] on div "Filters Clear Filters Search Filters Document Status New Transcribed Date Recei…" at bounding box center [687, 196] width 1279 height 63
click at [1284, 241] on link "Process" at bounding box center [1273, 239] width 53 height 23
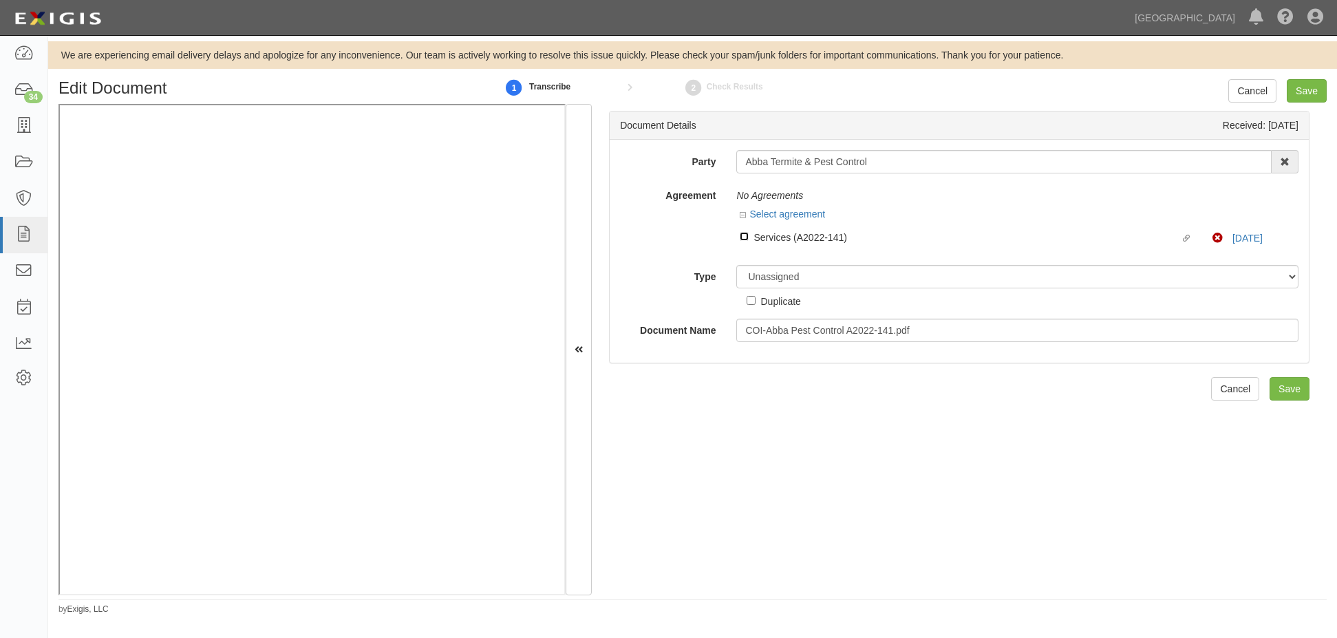
click at [745, 235] on input "Linked agreement Services (A2022-141) Linked agreement" at bounding box center [744, 236] width 9 height 9
checkbox input "true"
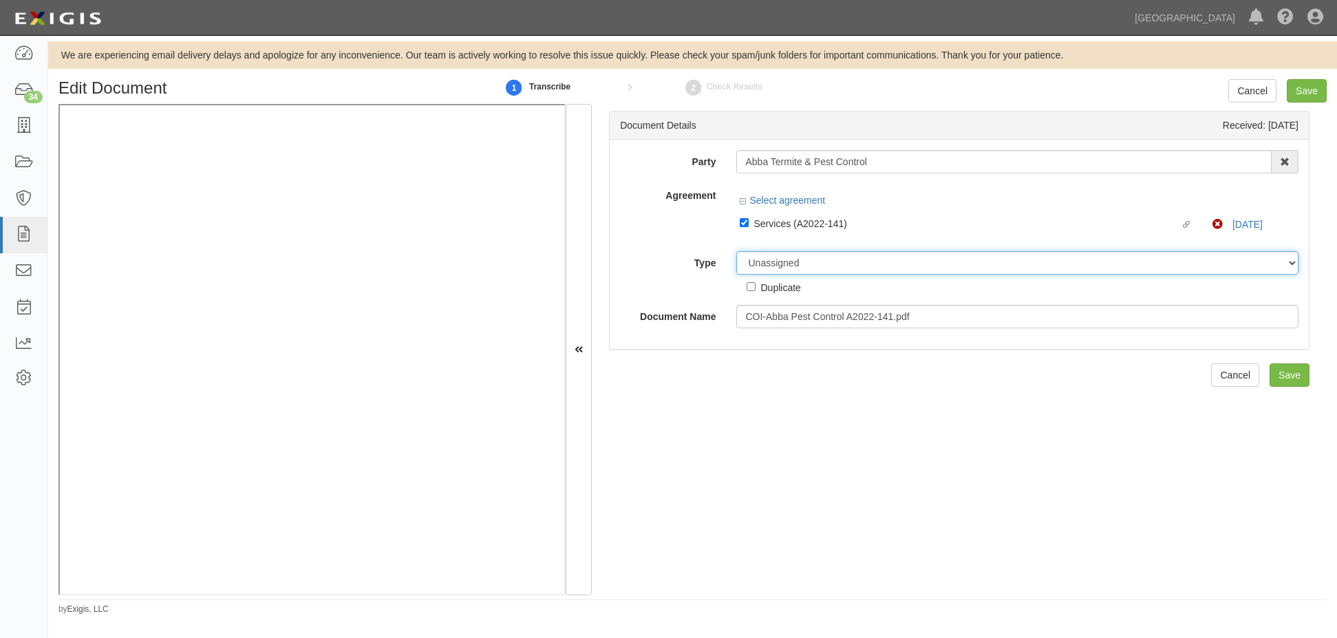
click at [762, 268] on select "Unassigned Binder Cancellation Notice Certificate Contract Endorsement Insuranc…" at bounding box center [1017, 262] width 562 height 23
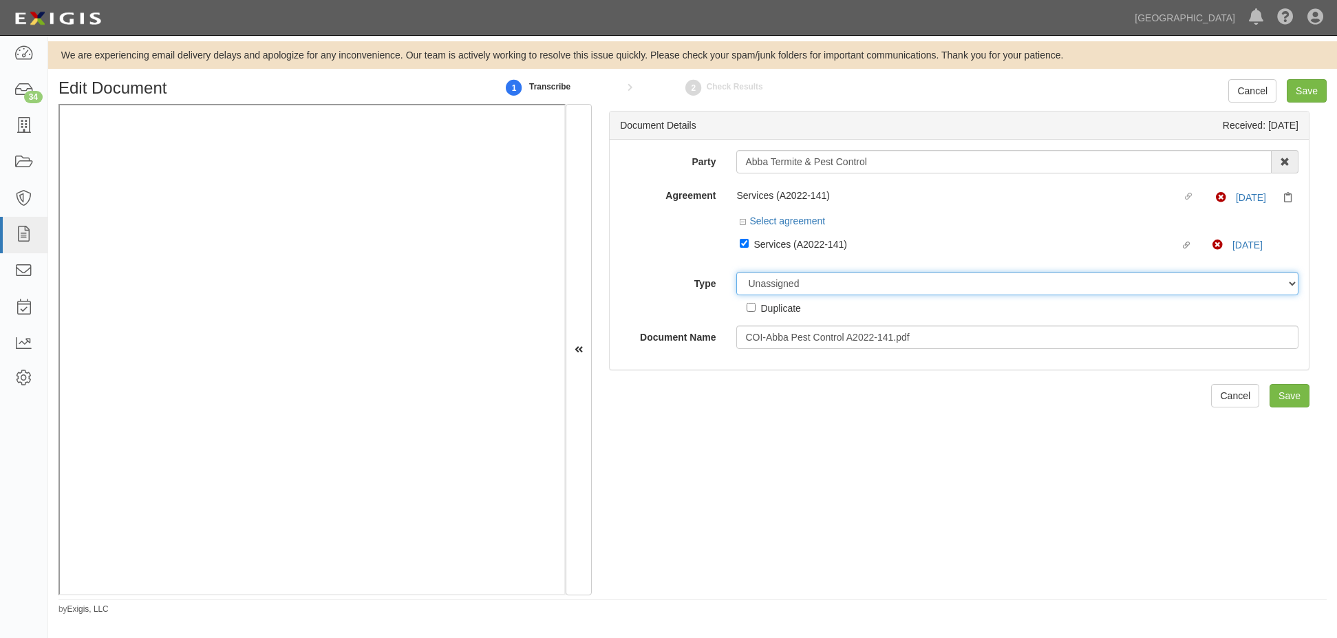
select select "CertificateDetail"
click at [736, 272] on select "Unassigned Binder Cancellation Notice Certificate Contract Endorsement Insuranc…" at bounding box center [1017, 283] width 562 height 23
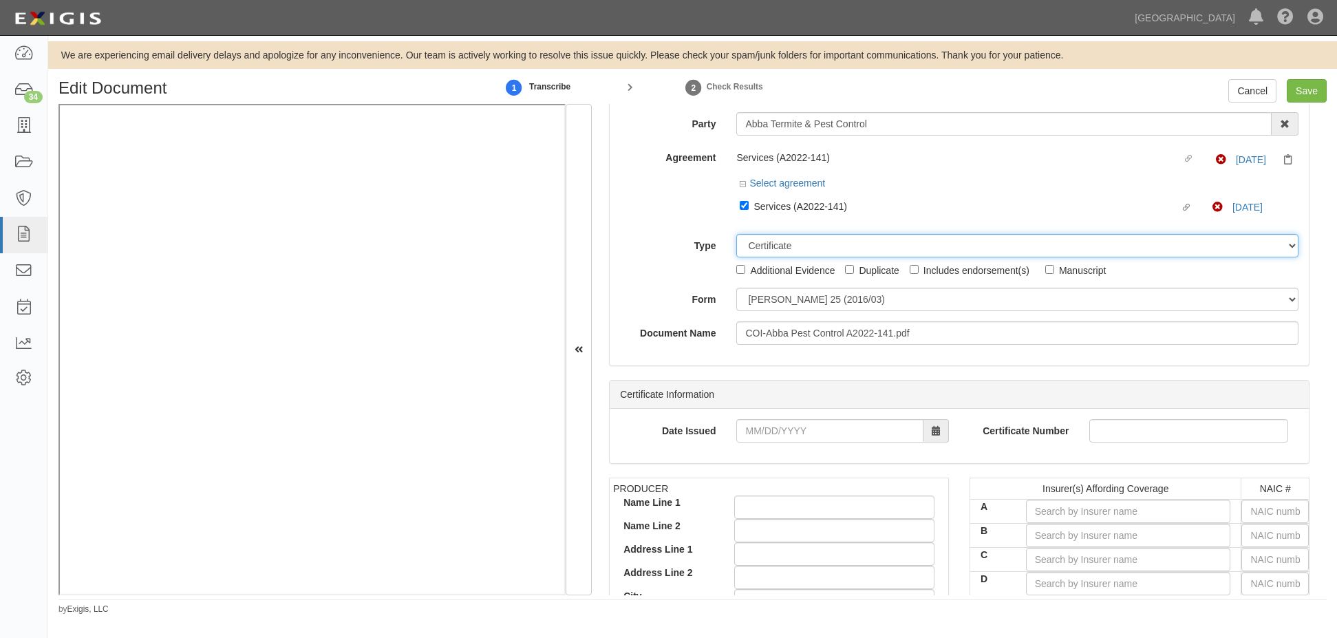
scroll to position [69, 0]
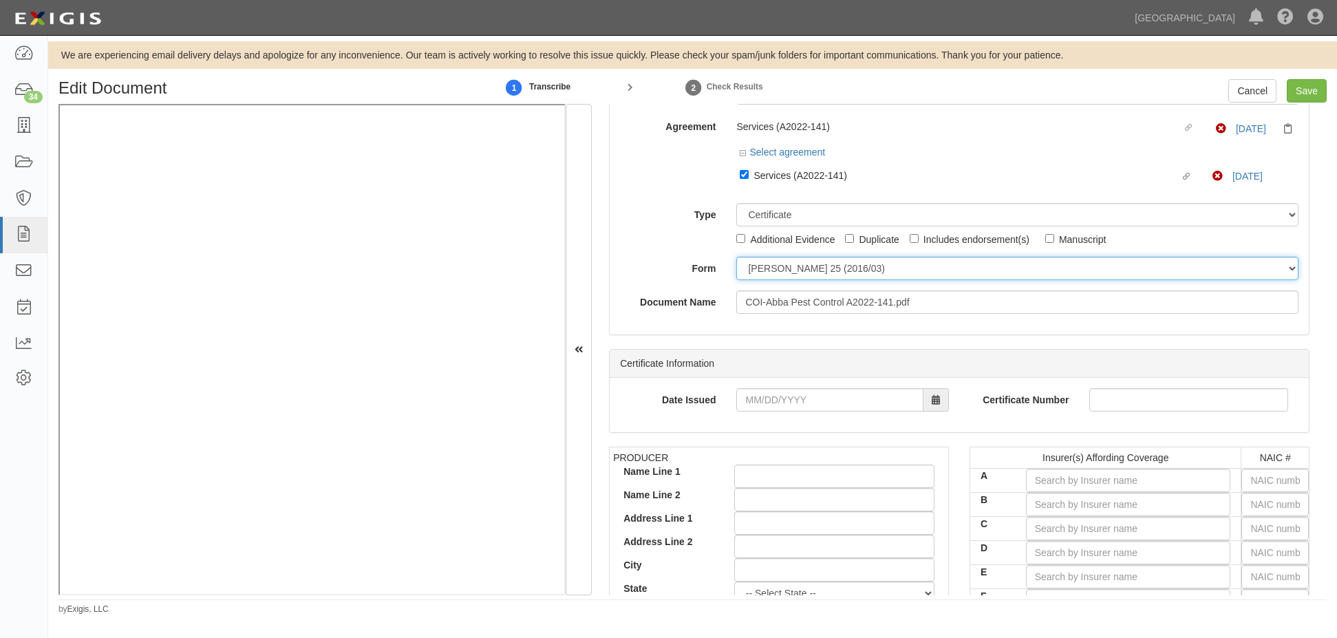
click at [762, 271] on select "ACORD 25 (2016/03) ACORD 101 ACORD 855 NY (2014/05) General" at bounding box center [1017, 268] width 562 height 23
select select "GeneralFormDetail"
click at [736, 257] on select "ACORD 25 (2016/03) ACORD 101 ACORD 855 NY (2014/05) General" at bounding box center [1017, 268] width 562 height 23
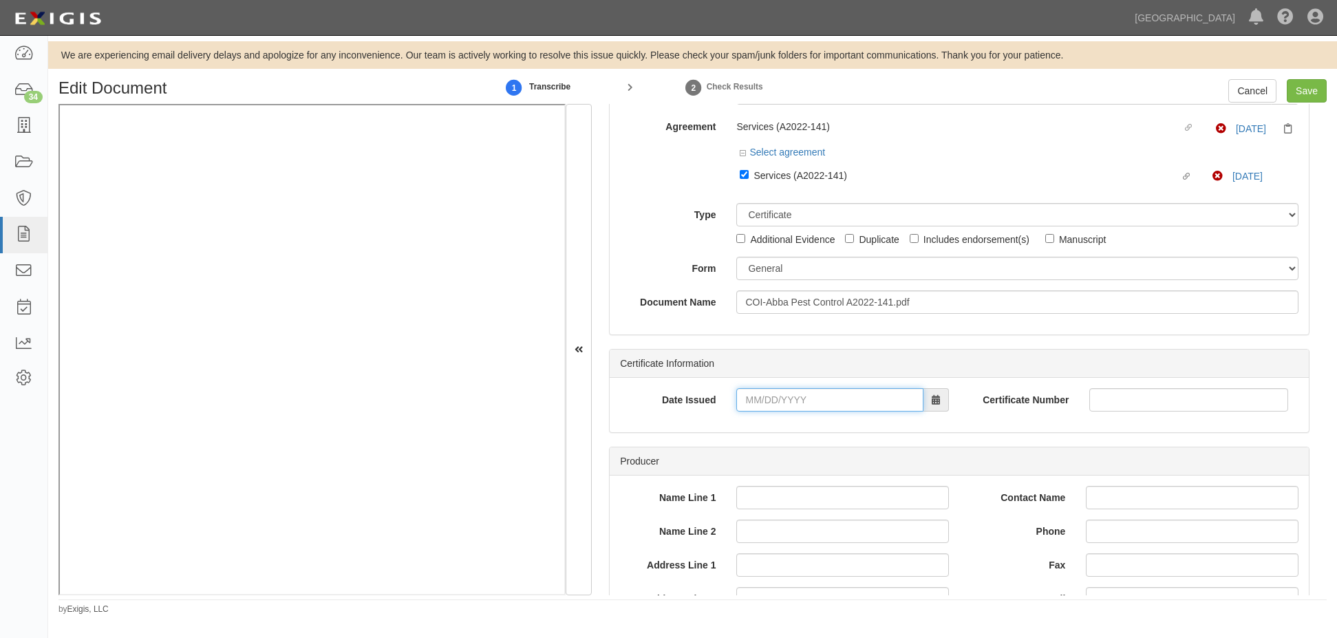
click at [748, 397] on input "Date Issued" at bounding box center [829, 399] width 187 height 23
type input "01/01/2025"
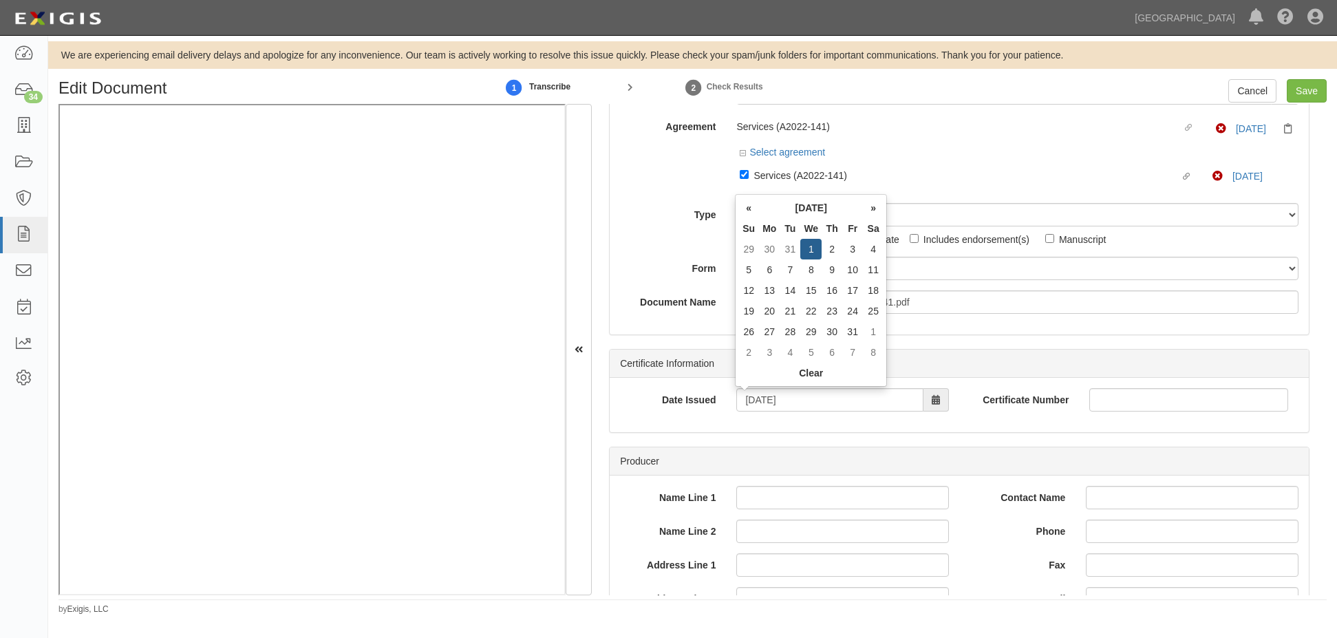
click at [622, 328] on div "Party Abba Termite & Pest Control 4LEAF, Inc. Abba Termite & Pest Control Aboun…" at bounding box center [959, 203] width 699 height 264
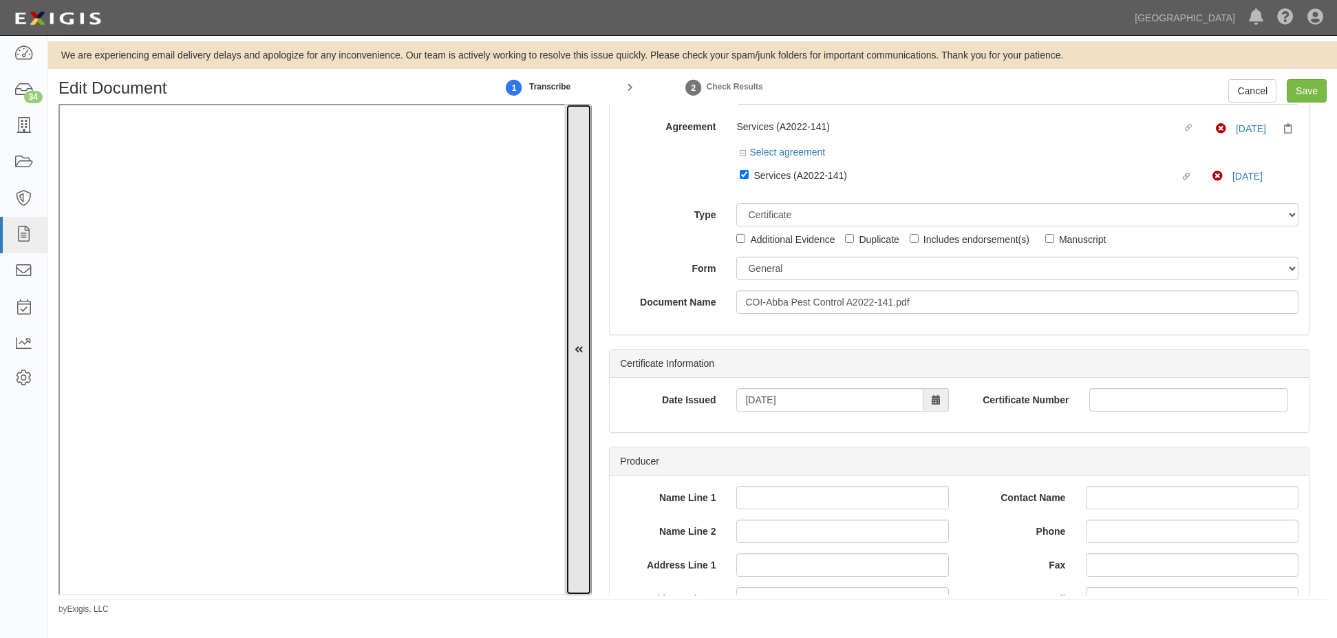
click at [584, 312] on button at bounding box center [579, 349] width 26 height 491
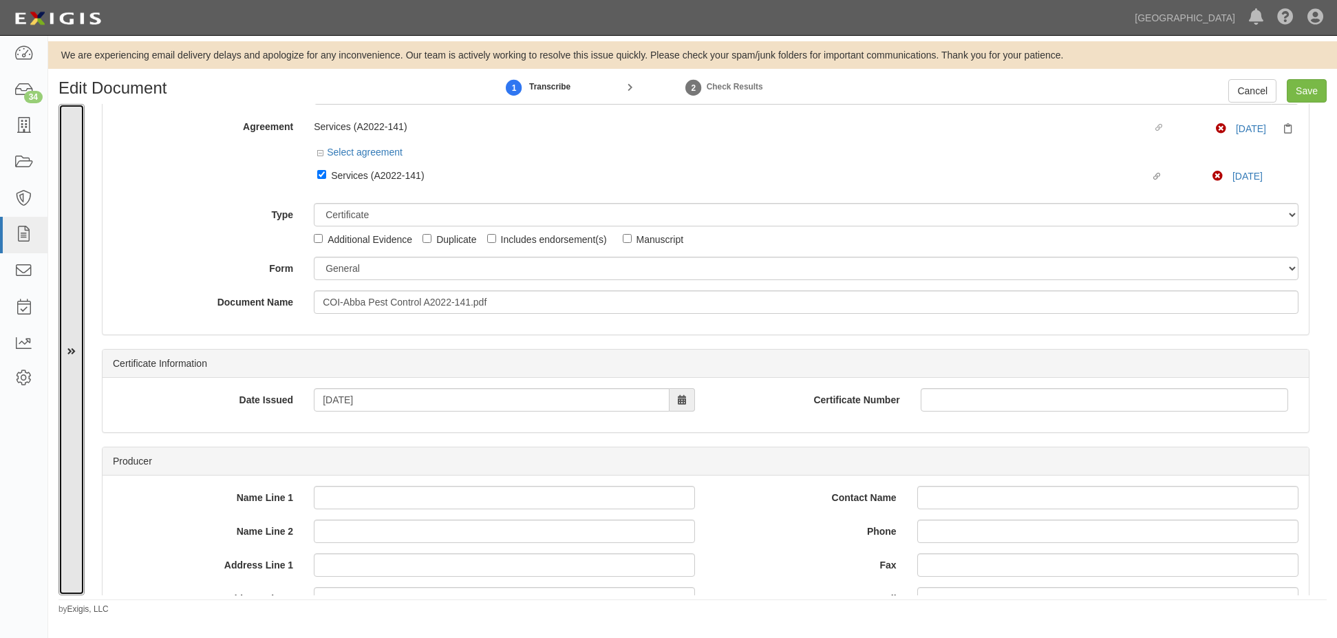
drag, startPoint x: 73, startPoint y: 350, endPoint x: 67, endPoint y: 342, distance: 10.3
click at [72, 349] on icon at bounding box center [71, 351] width 8 height 10
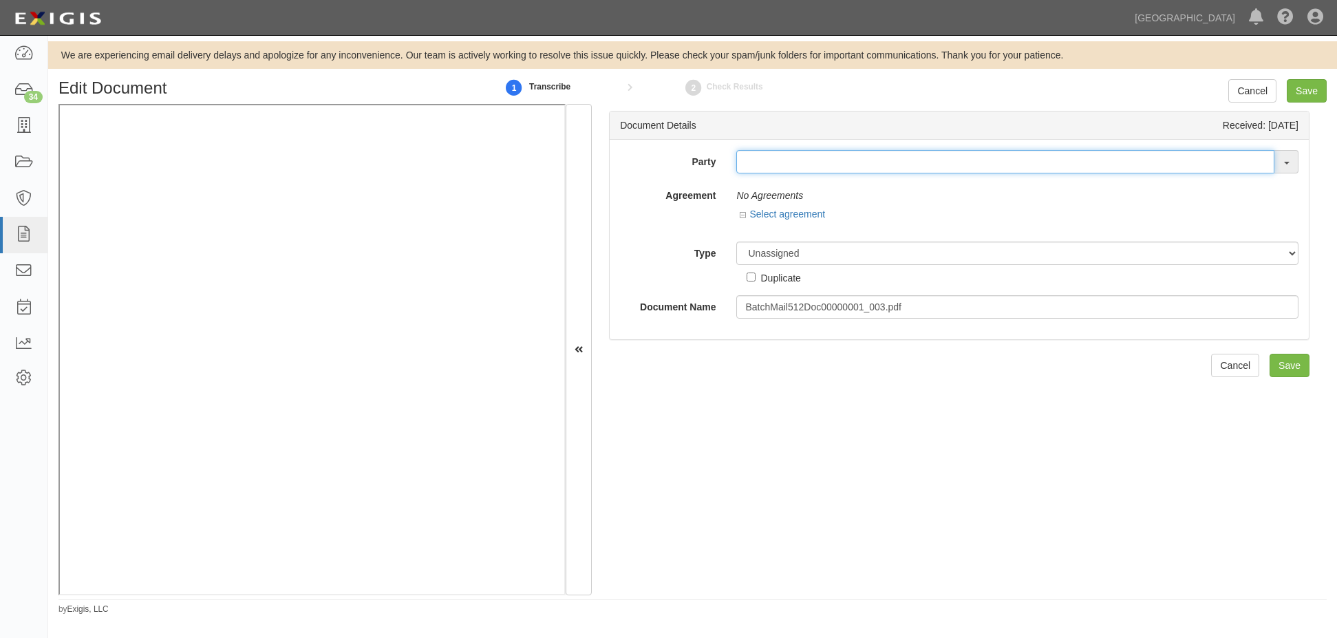
click at [816, 160] on input "text" at bounding box center [1005, 161] width 538 height 23
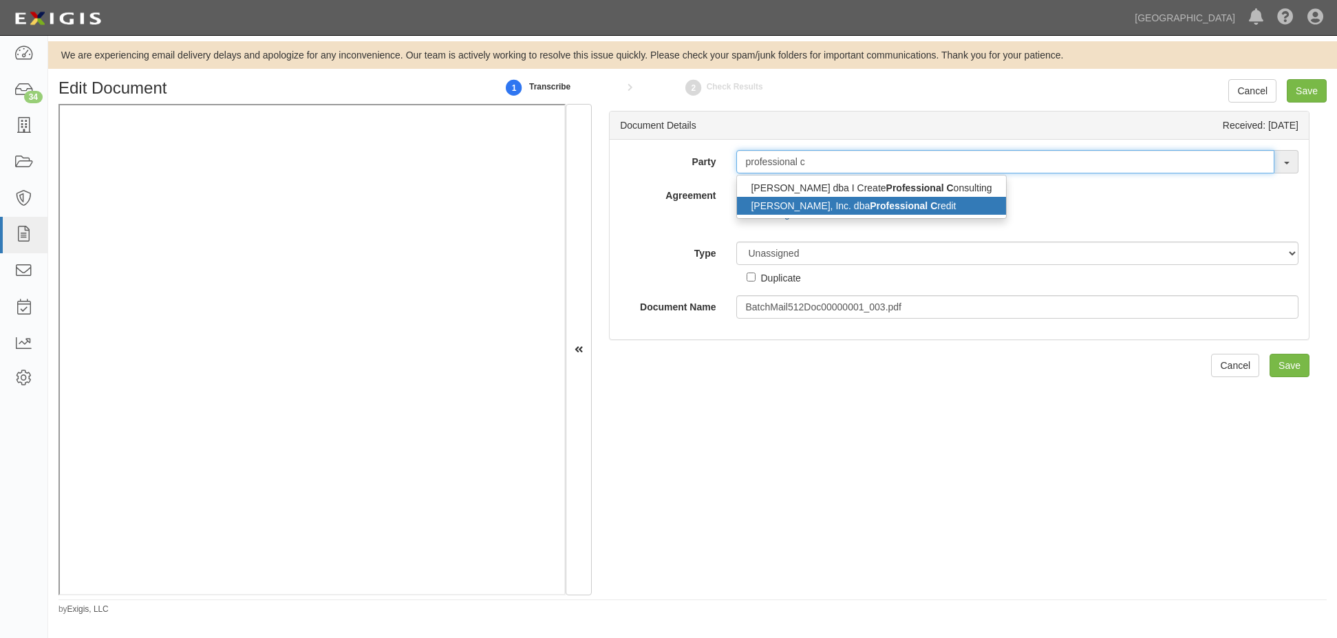
type input "professional c"
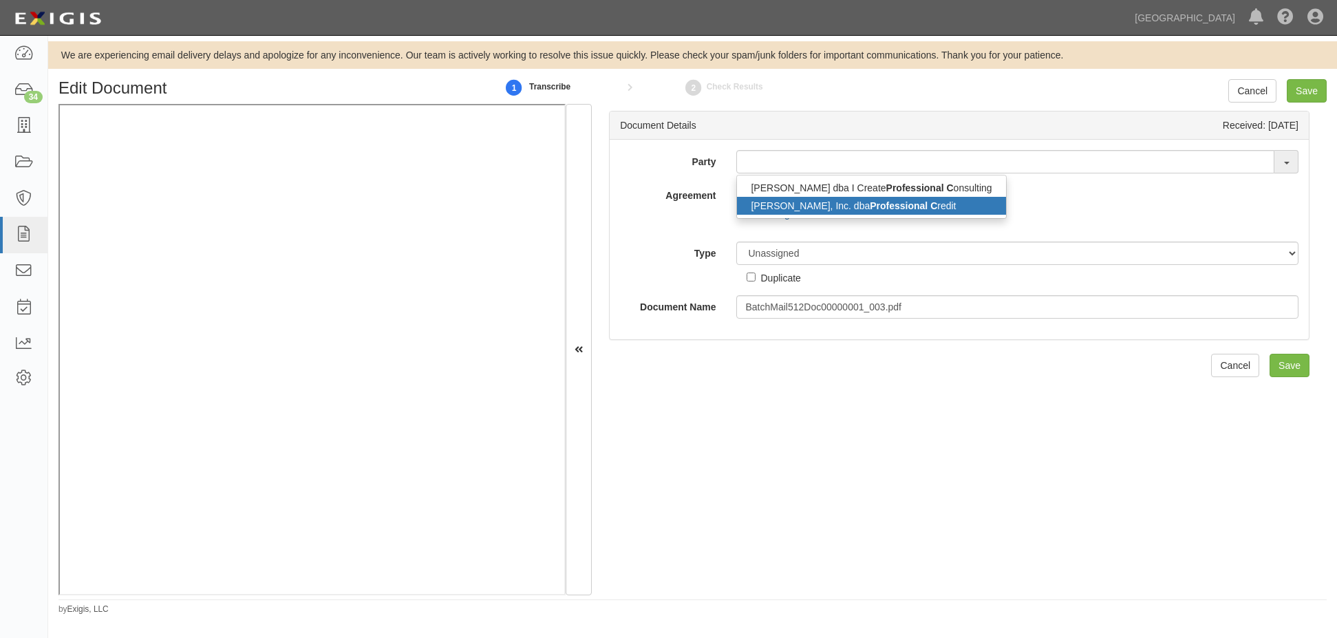
click at [816, 206] on link "Ray Klein, Inc. dba Professional C redit" at bounding box center [871, 206] width 268 height 18
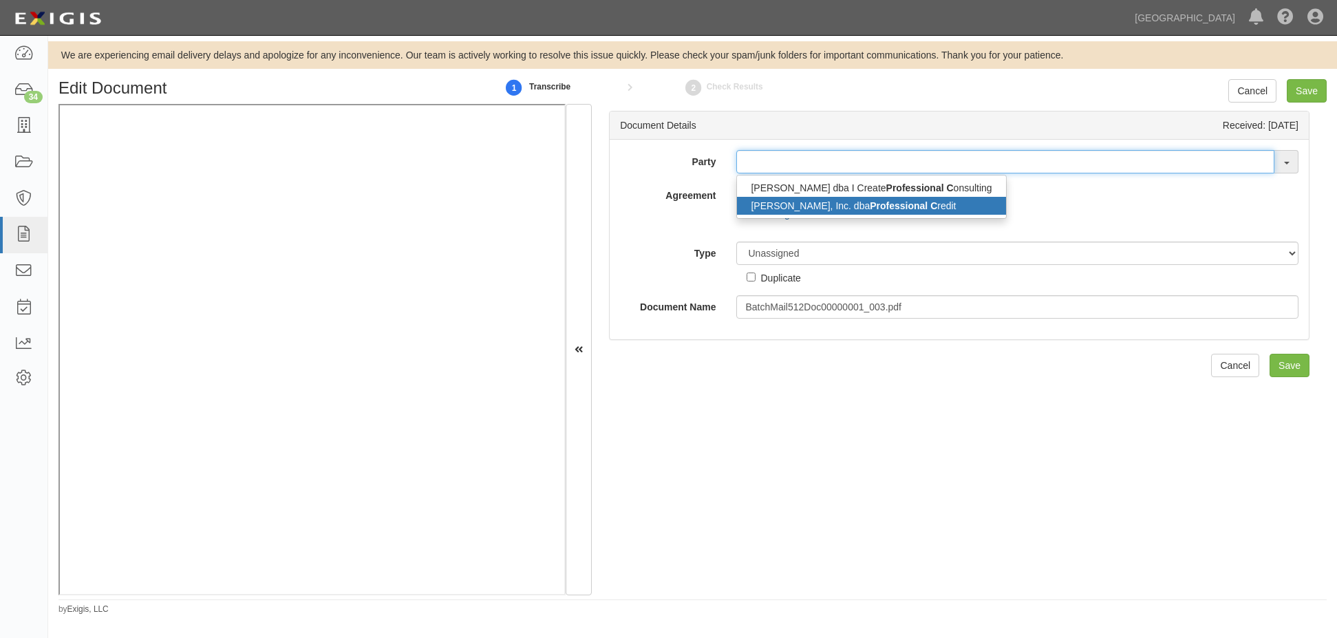
type input "[PERSON_NAME], Inc. dba Professional Credit"
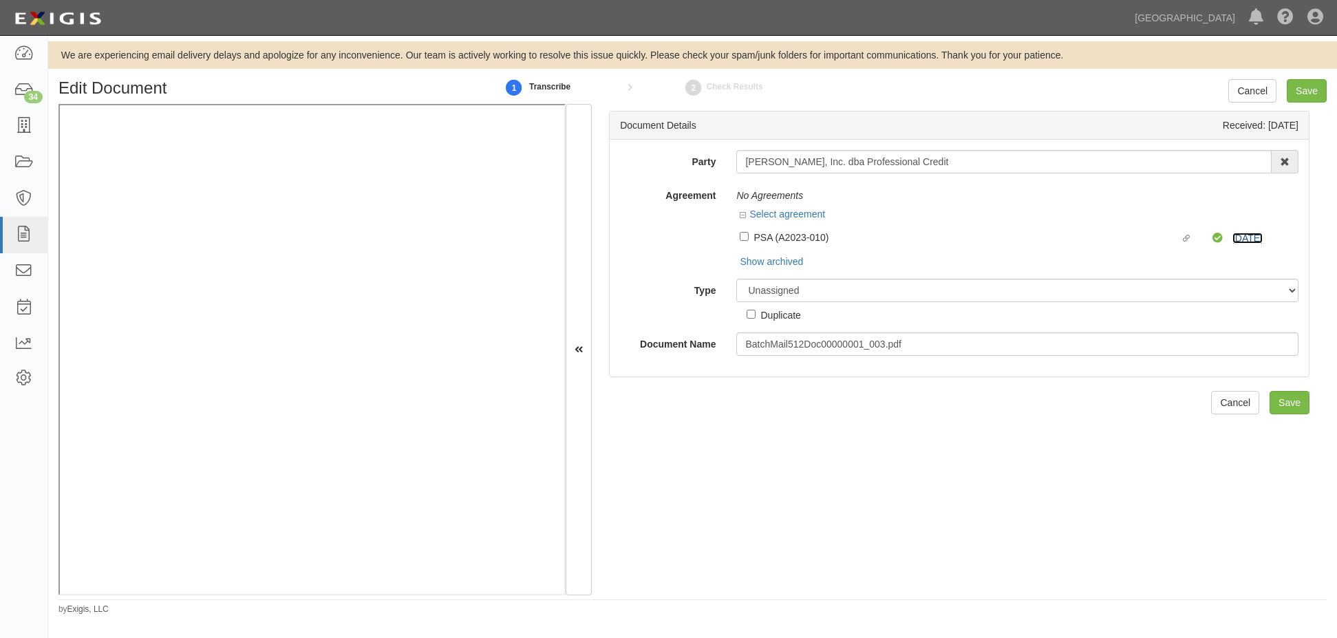
click at [1233, 240] on link "6/30/26" at bounding box center [1248, 238] width 30 height 11
click at [767, 294] on select "Unassigned Binder Cancellation Notice Certificate Contract Endorsement Insuranc…" at bounding box center [1017, 290] width 562 height 23
select select "OtherDetail"
click at [736, 279] on select "Unassigned Binder Cancellation Notice Certificate Contract Endorsement Insuranc…" at bounding box center [1017, 290] width 562 height 23
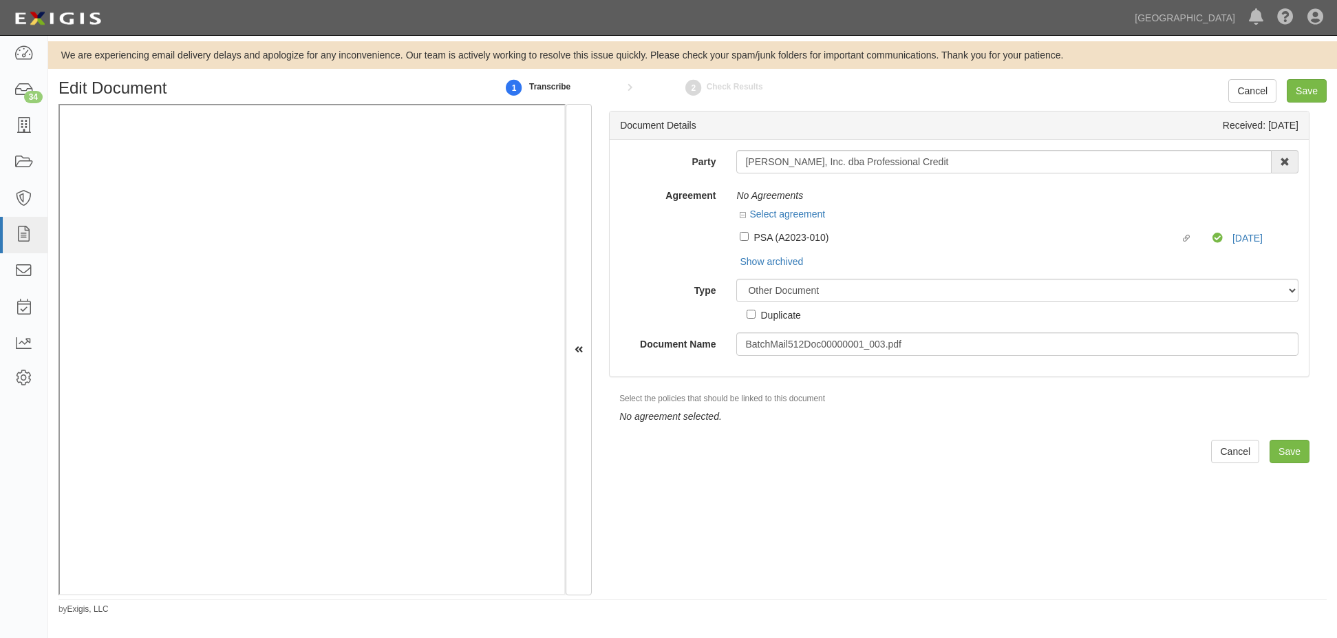
drag, startPoint x: 922, startPoint y: 432, endPoint x: 1151, endPoint y: 463, distance: 230.5
click at [924, 432] on div "Document Details Received: 08/15/2025 Party Ray Klein, Inc. dba Professional Cr…" at bounding box center [959, 349] width 735 height 491
click at [1289, 455] on input "Save" at bounding box center [1290, 451] width 40 height 23
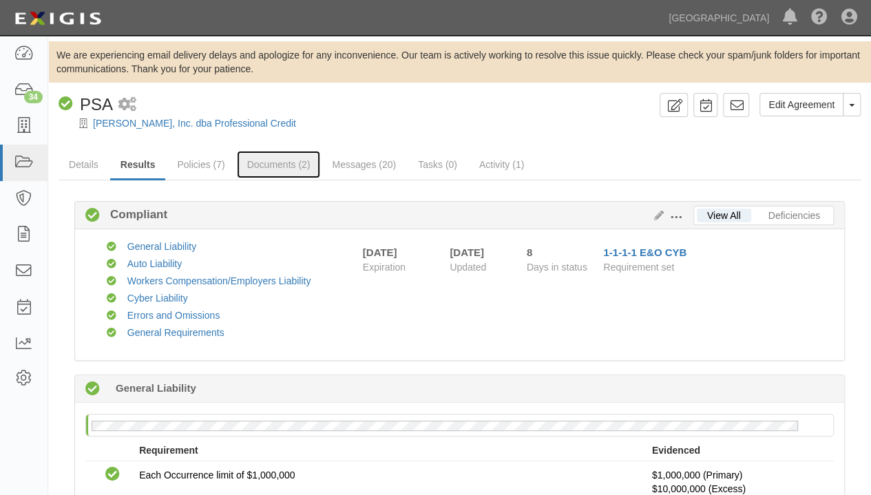
click at [266, 165] on link "Documents (2)" at bounding box center [279, 165] width 84 height 28
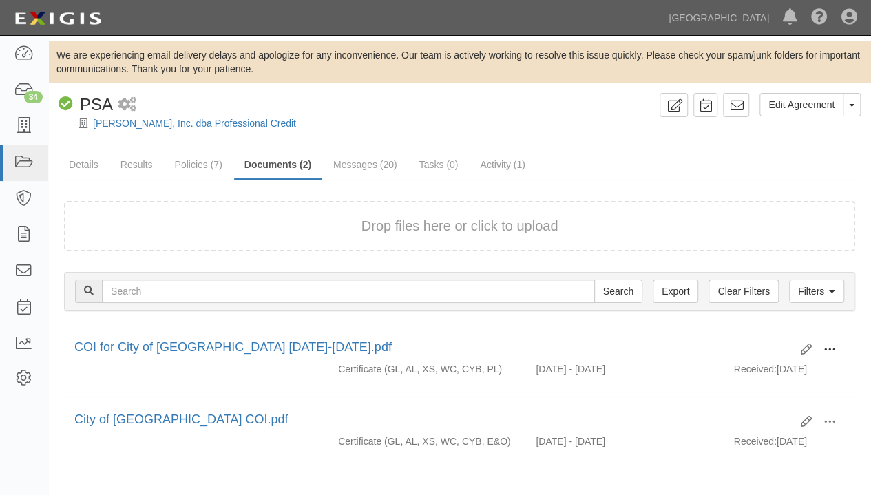
click at [829, 347] on span at bounding box center [829, 349] width 12 height 12
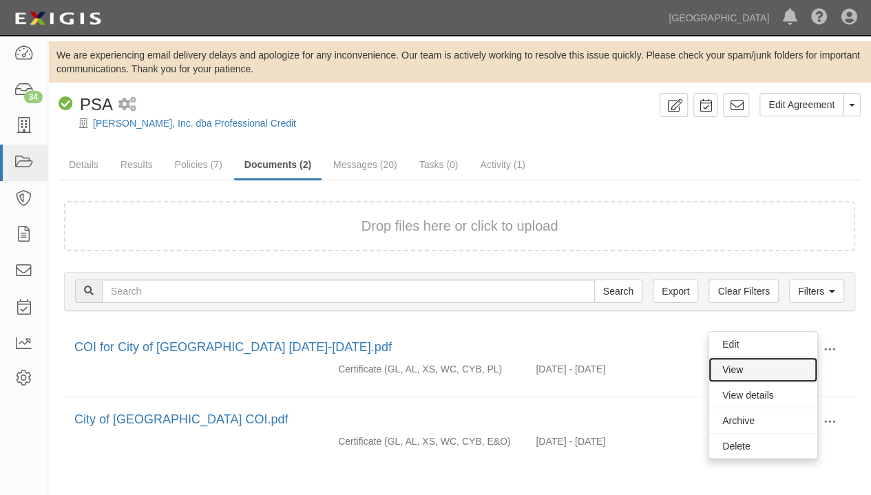
click at [752, 367] on link "View" at bounding box center [762, 369] width 109 height 25
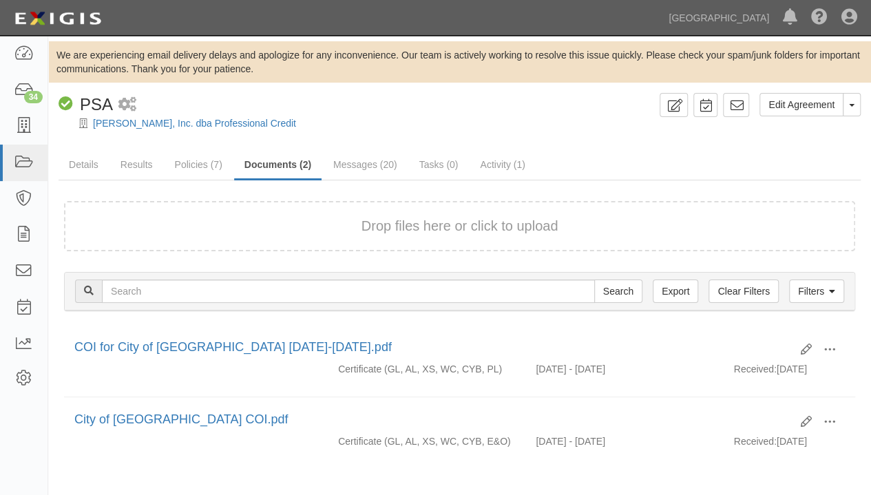
click at [127, 131] on div at bounding box center [459, 135] width 823 height 10
click at [129, 125] on link "[PERSON_NAME], Inc. dba Professional Credit" at bounding box center [194, 123] width 203 height 11
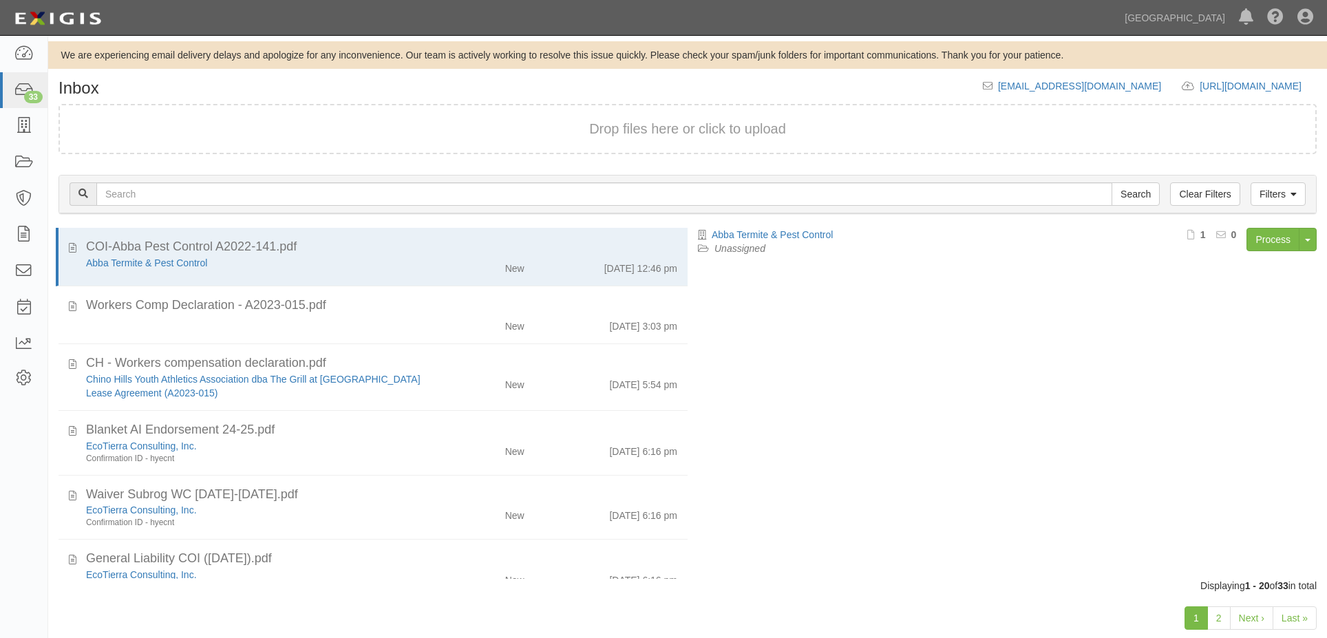
click at [442, 319] on div "New" at bounding box center [484, 323] width 102 height 19
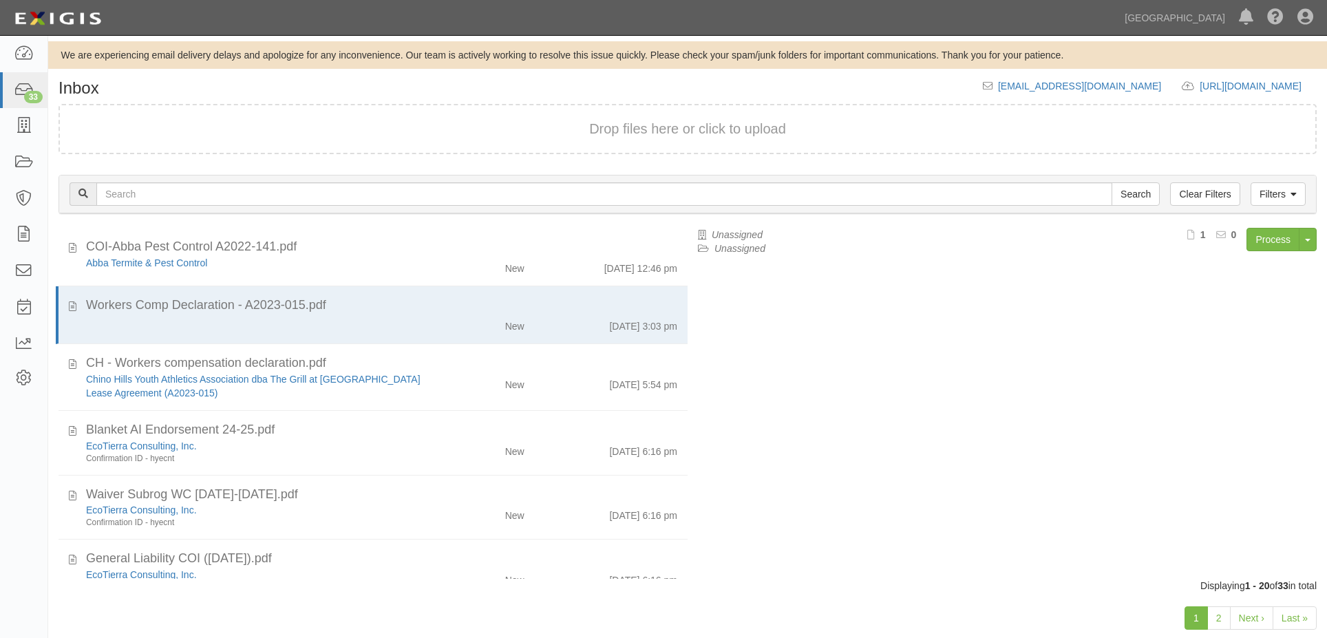
click at [418, 328] on div "New 8/19/25 3:03 pm" at bounding box center [382, 323] width 612 height 19
click at [1251, 237] on link "Process" at bounding box center [1273, 239] width 53 height 23
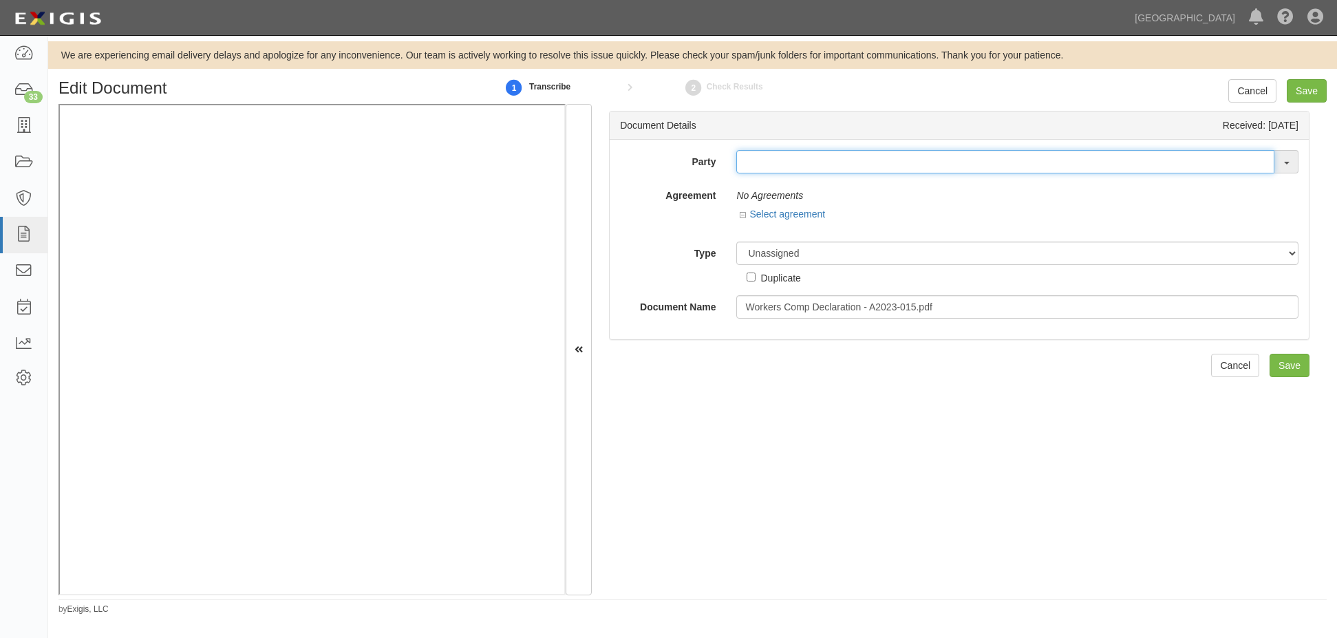
click at [761, 164] on input "text" at bounding box center [1005, 161] width 538 height 23
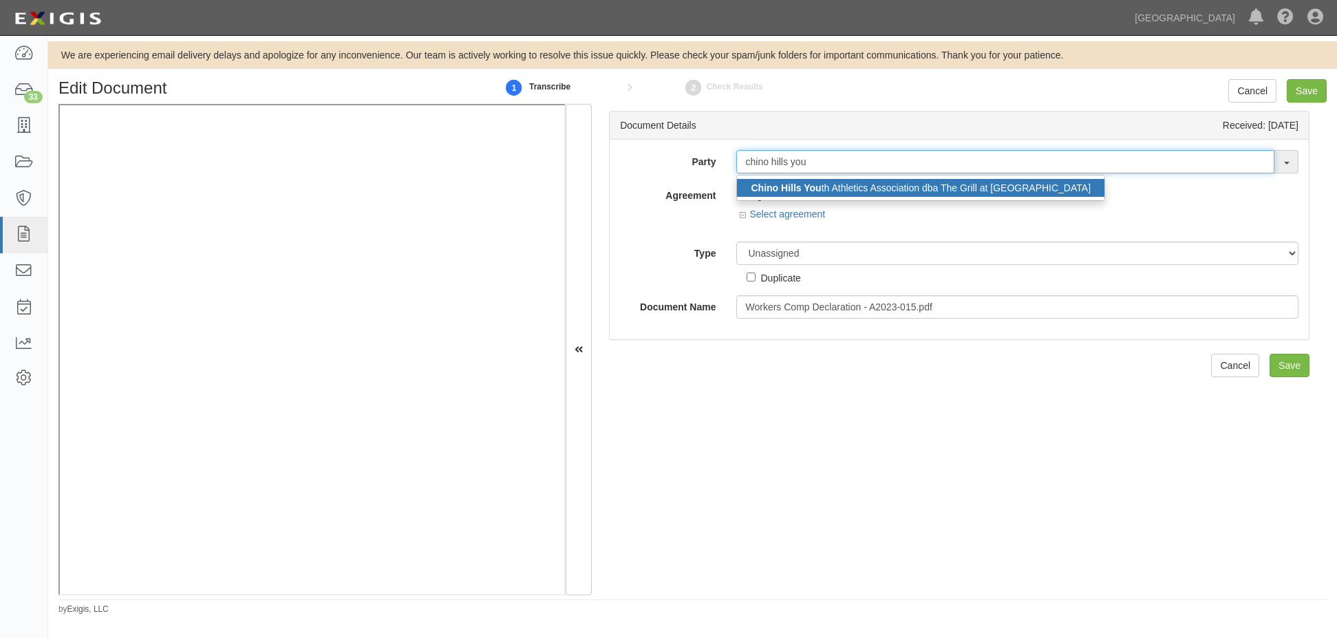
type input "chino hills you"
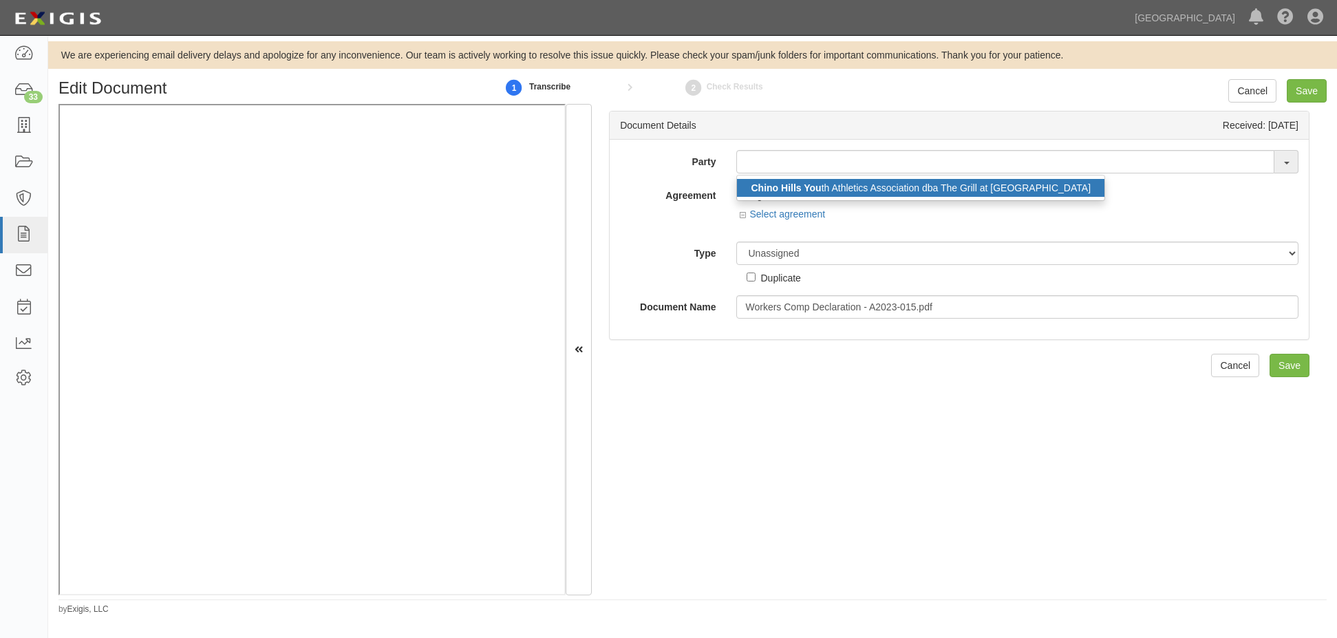
click at [909, 184] on link "Chino Hills You th Athletics Association dba The Grill at Community Park" at bounding box center [921, 188] width 368 height 18
type input "Chino Hills Youth Athletics Association dba The Grill at [GEOGRAPHIC_DATA]"
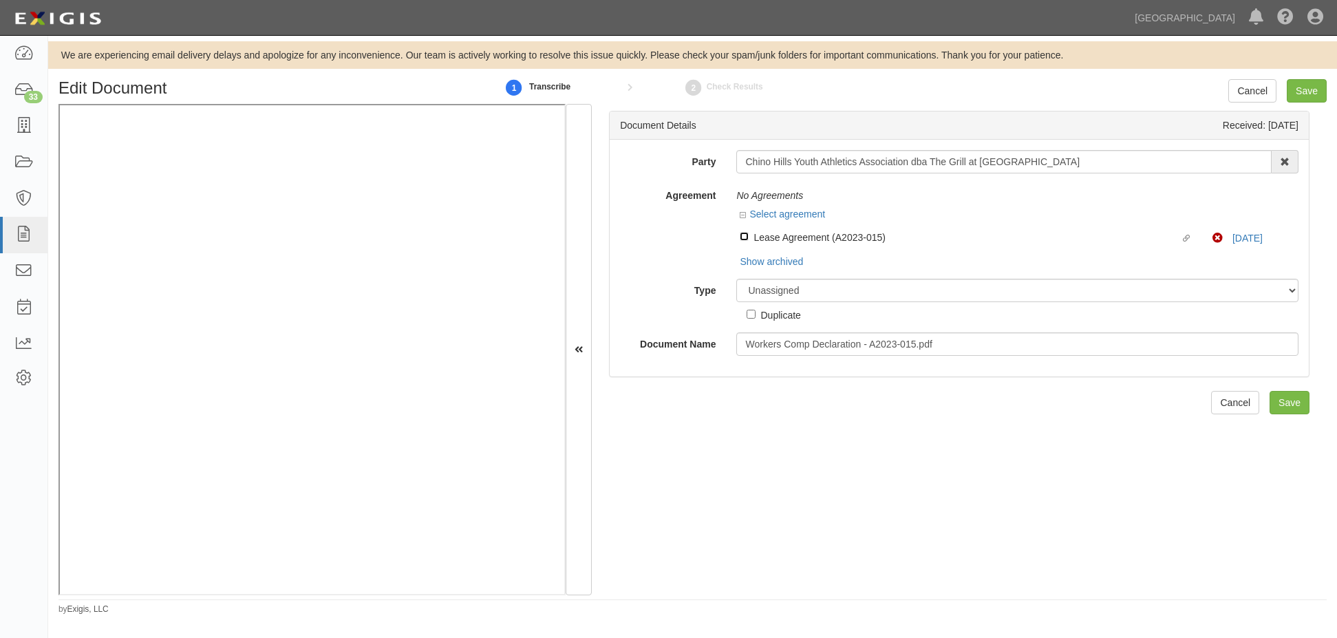
click at [742, 240] on input "Linked agreement Lease Agreement (A2023-015) Linked agreement" at bounding box center [744, 236] width 9 height 9
checkbox input "true"
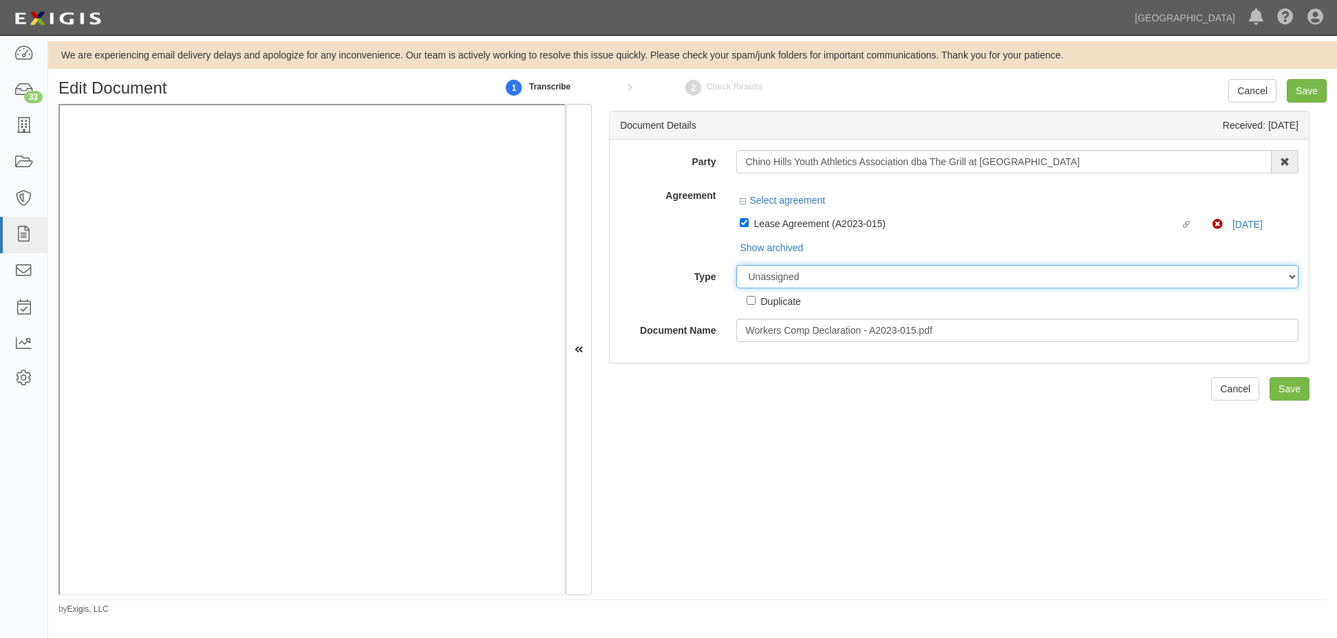
click at [768, 278] on select "Unassigned Binder Cancellation Notice Certificate Contract Endorsement Insuranc…" at bounding box center [1017, 276] width 562 height 23
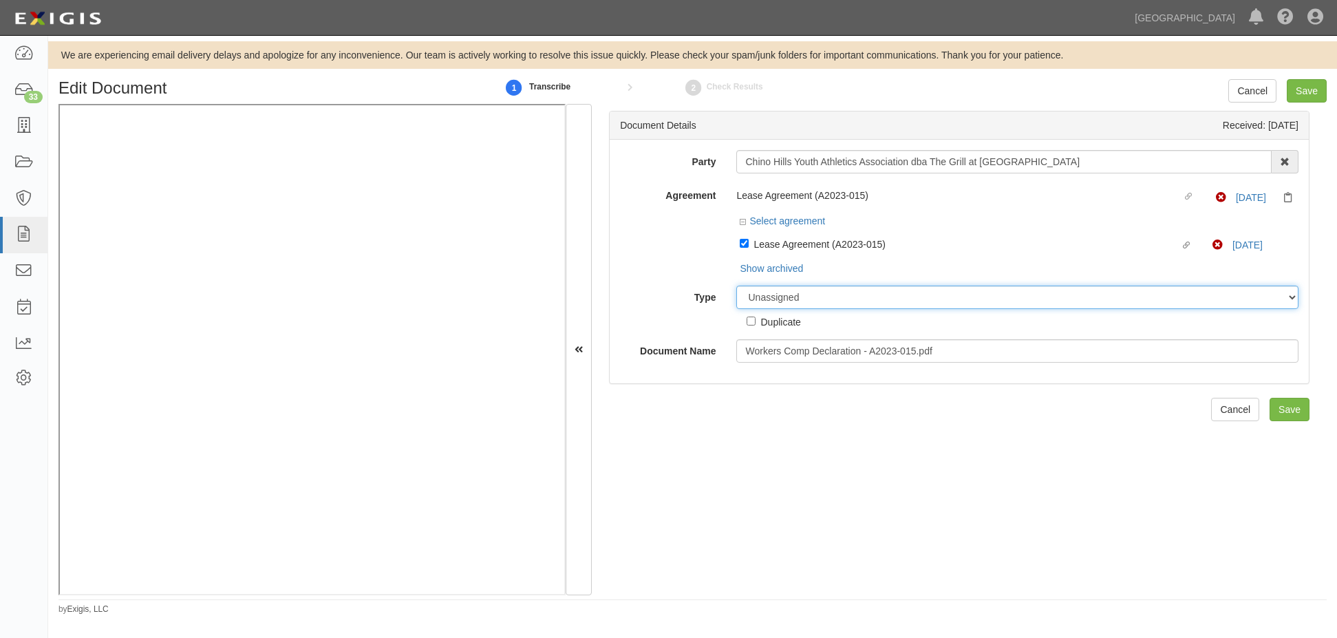
select select "CertificateDetail"
click at [736, 286] on select "Unassigned Binder Cancellation Notice Certificate Contract Endorsement Insuranc…" at bounding box center [1017, 297] width 562 height 23
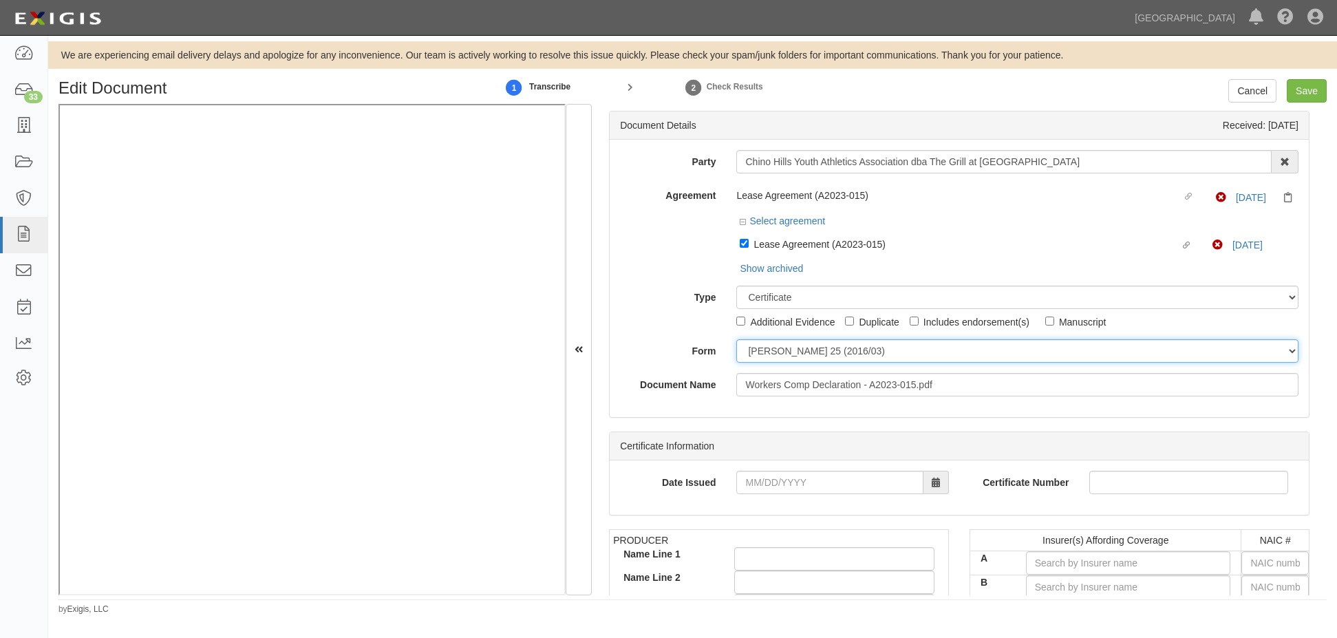
click at [766, 357] on select "ACORD 25 (2016/03) ACORD 101 ACORD 855 NY (2014/05) General" at bounding box center [1017, 350] width 562 height 23
select select "GeneralFormDetail"
click at [736, 339] on select "ACORD 25 (2016/03) ACORD 101 ACORD 855 NY (2014/05) General" at bounding box center [1017, 350] width 562 height 23
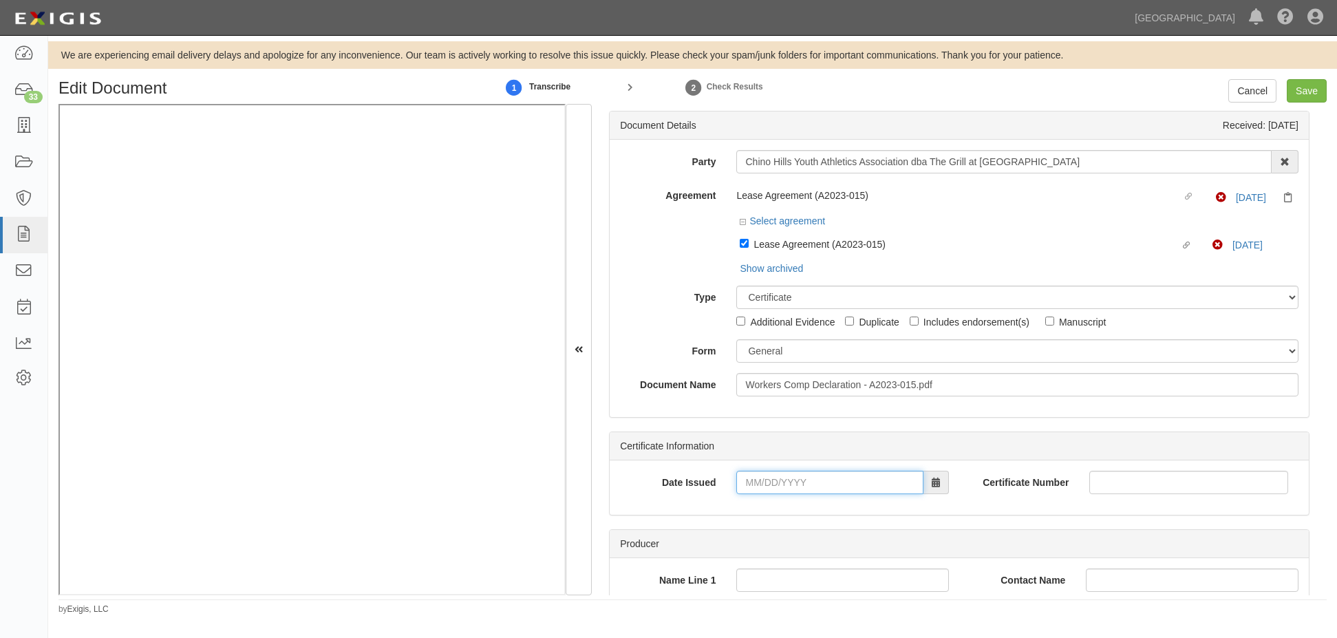
click at [757, 483] on input "Date Issued" at bounding box center [829, 482] width 187 height 23
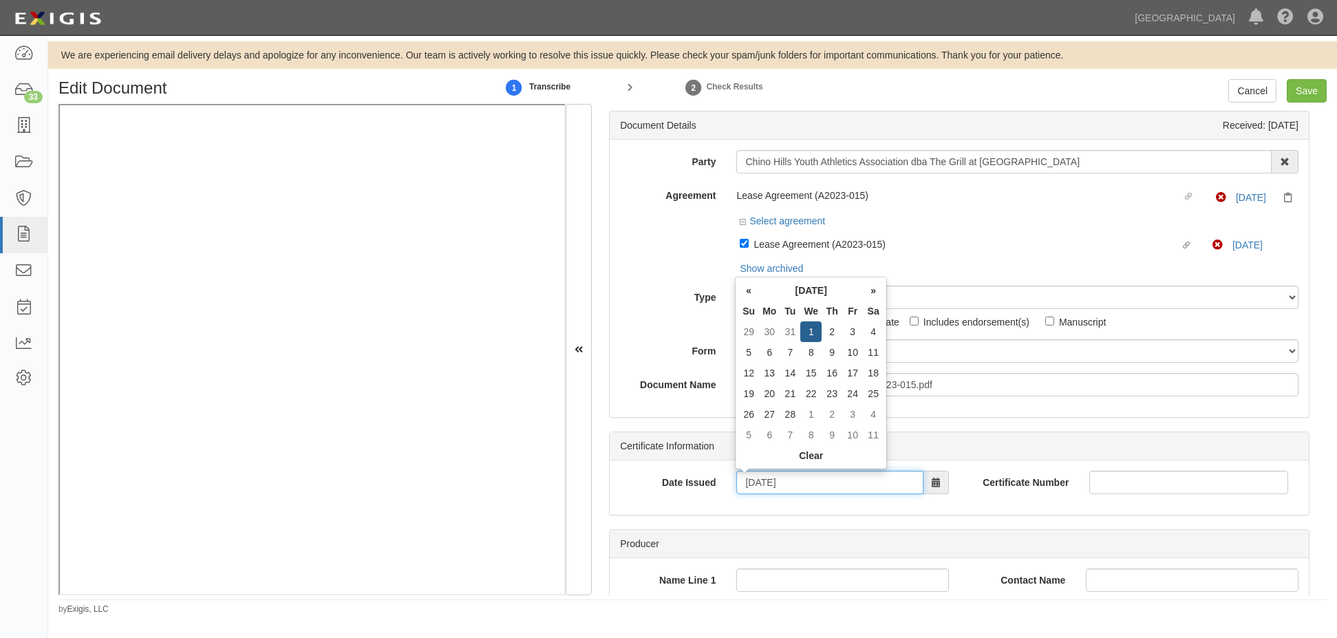
type input "02/01/2023"
click at [685, 412] on div "Party Chino Hills Youth Athletics Association dba The Grill at Community Park C…" at bounding box center [959, 278] width 699 height 277
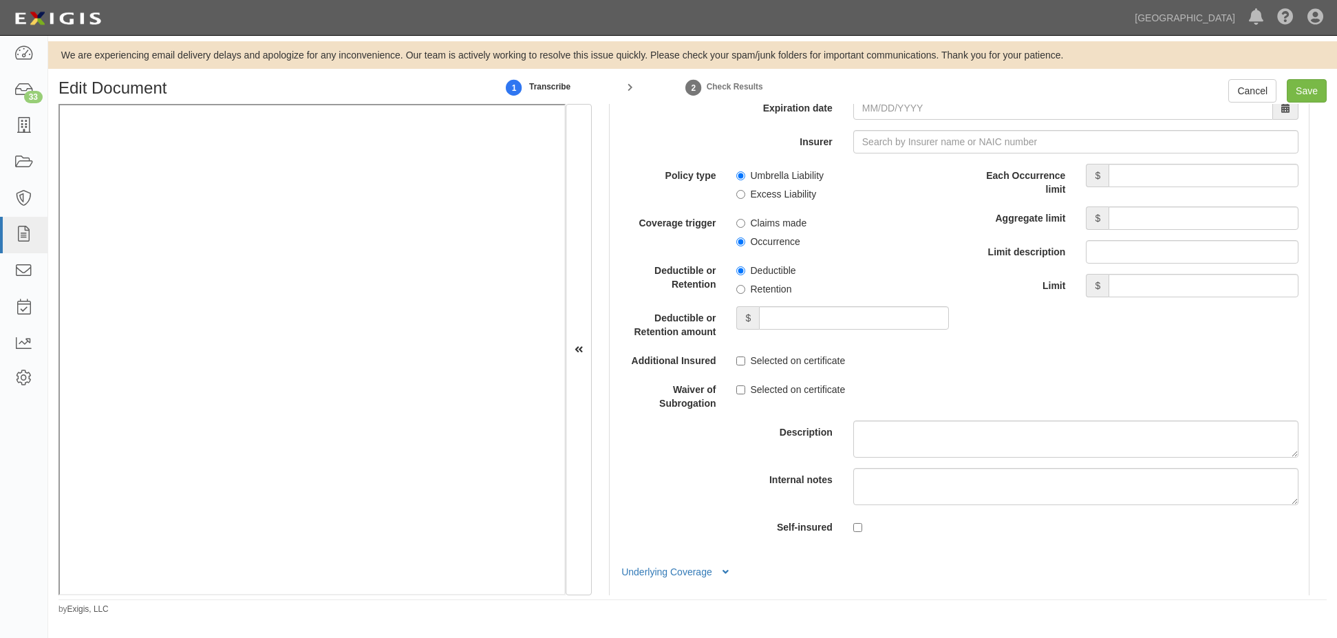
scroll to position [3166, 0]
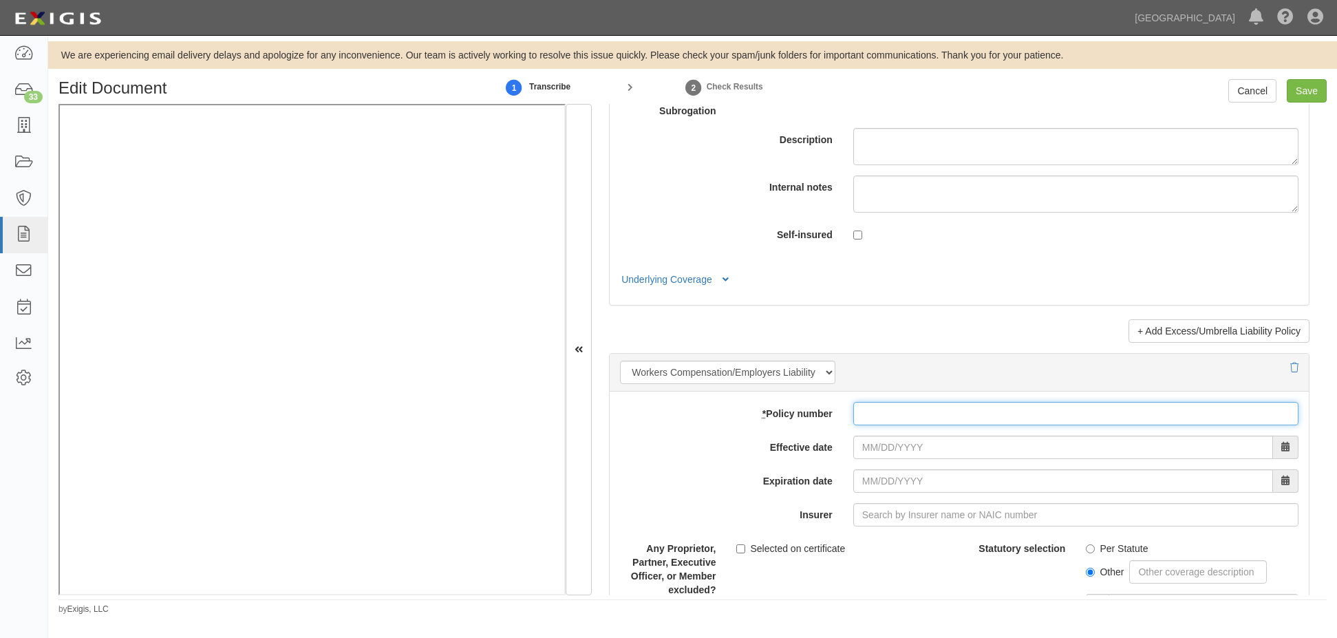
click at [891, 418] on input "* Policy number" at bounding box center [1076, 413] width 445 height 23
click at [661, 449] on label "Effective date" at bounding box center [726, 445] width 233 height 19
click at [854, 449] on input "Effective date" at bounding box center [1064, 447] width 420 height 23
drag, startPoint x: 665, startPoint y: 478, endPoint x: 657, endPoint y: 471, distance: 10.8
click at [662, 476] on label "Expiration date" at bounding box center [726, 478] width 233 height 19
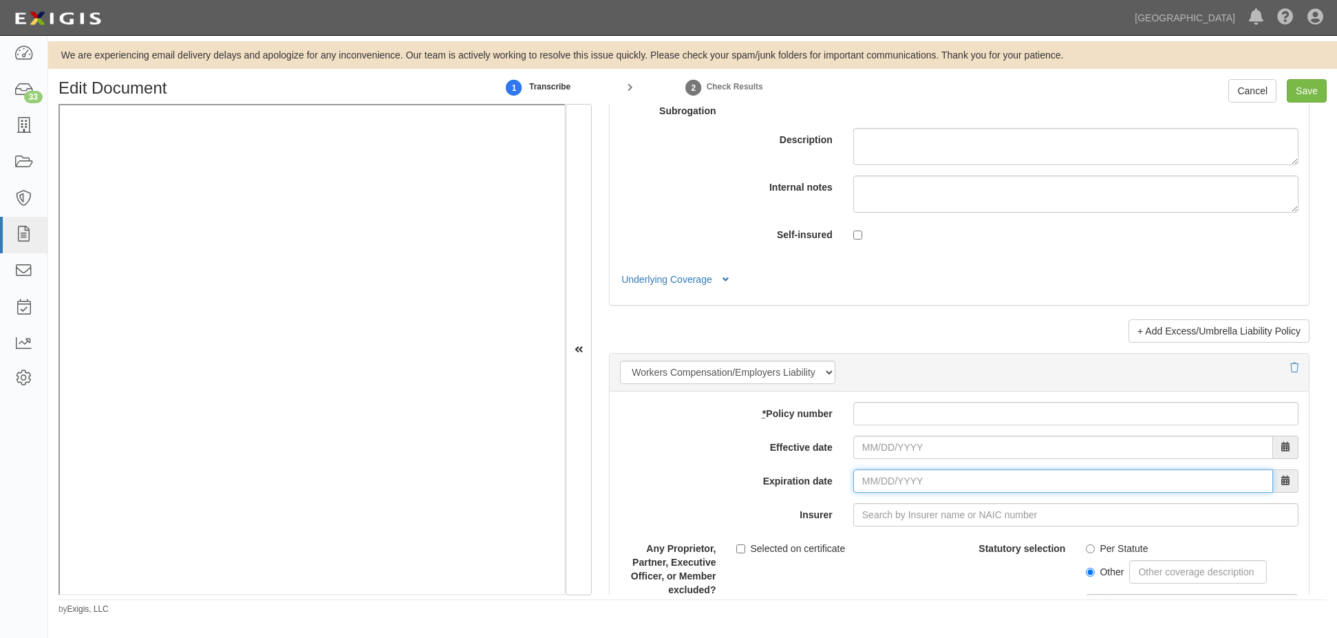
click at [854, 476] on input "Expiration date" at bounding box center [1064, 480] width 420 height 23
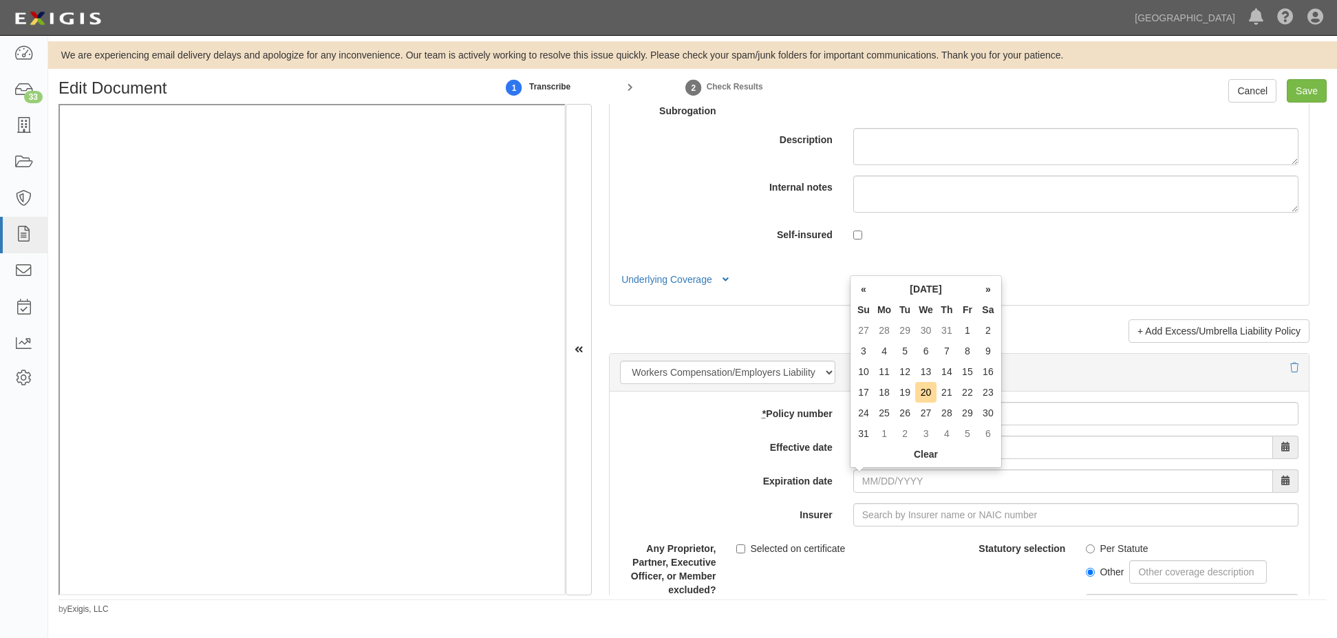
drag, startPoint x: 634, startPoint y: 476, endPoint x: 628, endPoint y: 471, distance: 7.8
click at [631, 474] on label "Expiration date" at bounding box center [726, 478] width 233 height 19
click at [854, 474] on input "Expiration date" at bounding box center [1064, 480] width 420 height 23
click at [623, 469] on label "Expiration date" at bounding box center [726, 478] width 233 height 19
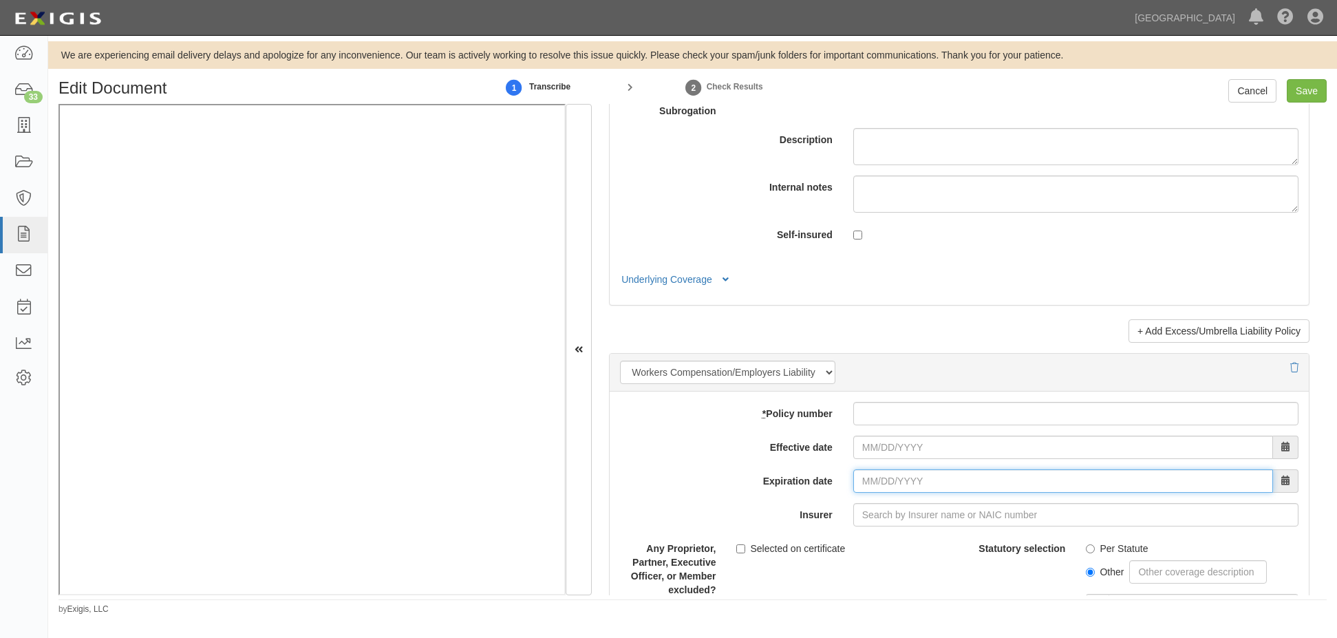
click at [854, 469] on input "Expiration date" at bounding box center [1064, 480] width 420 height 23
click at [761, 282] on h5 "Underlying Coverage General Liability Policy Number: N/A Auto Liability Policy …" at bounding box center [959, 274] width 679 height 25
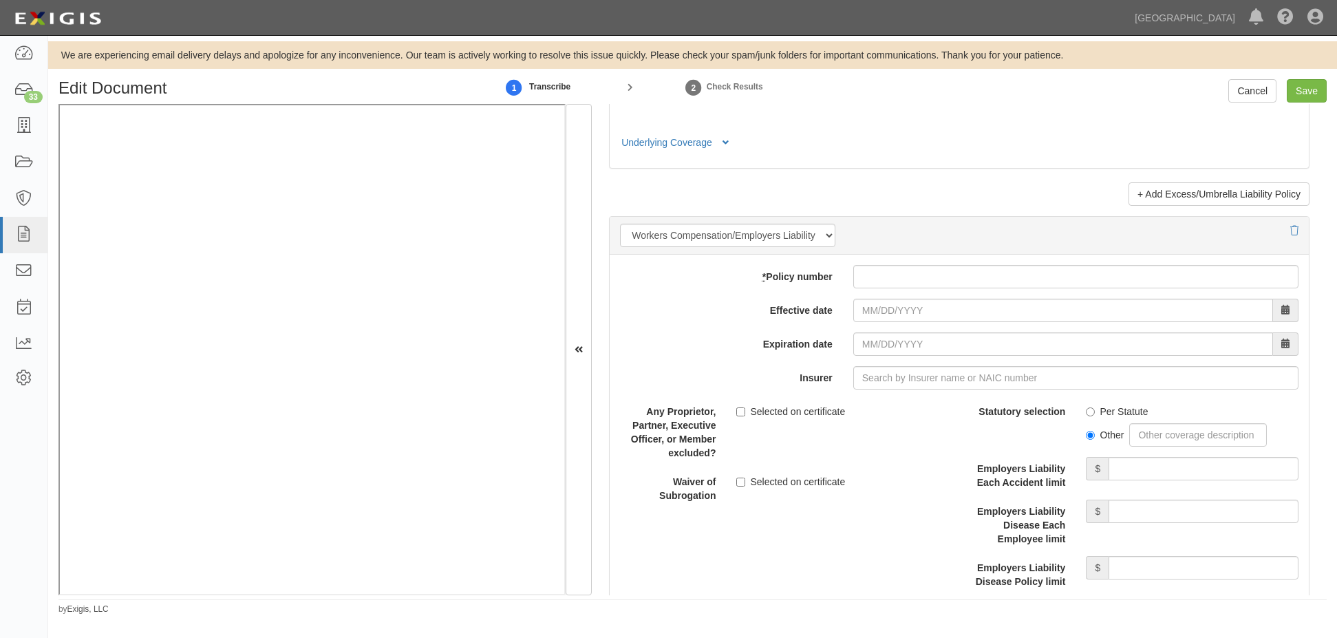
scroll to position [3304, 0]
click at [909, 278] on input "* Policy number" at bounding box center [1076, 275] width 445 height 23
drag, startPoint x: 918, startPoint y: 280, endPoint x: 774, endPoint y: 285, distance: 144.6
click at [762, 273] on div "* Policy number exempt" at bounding box center [959, 275] width 699 height 23
drag, startPoint x: 903, startPoint y: 279, endPoint x: 780, endPoint y: 265, distance: 124.1
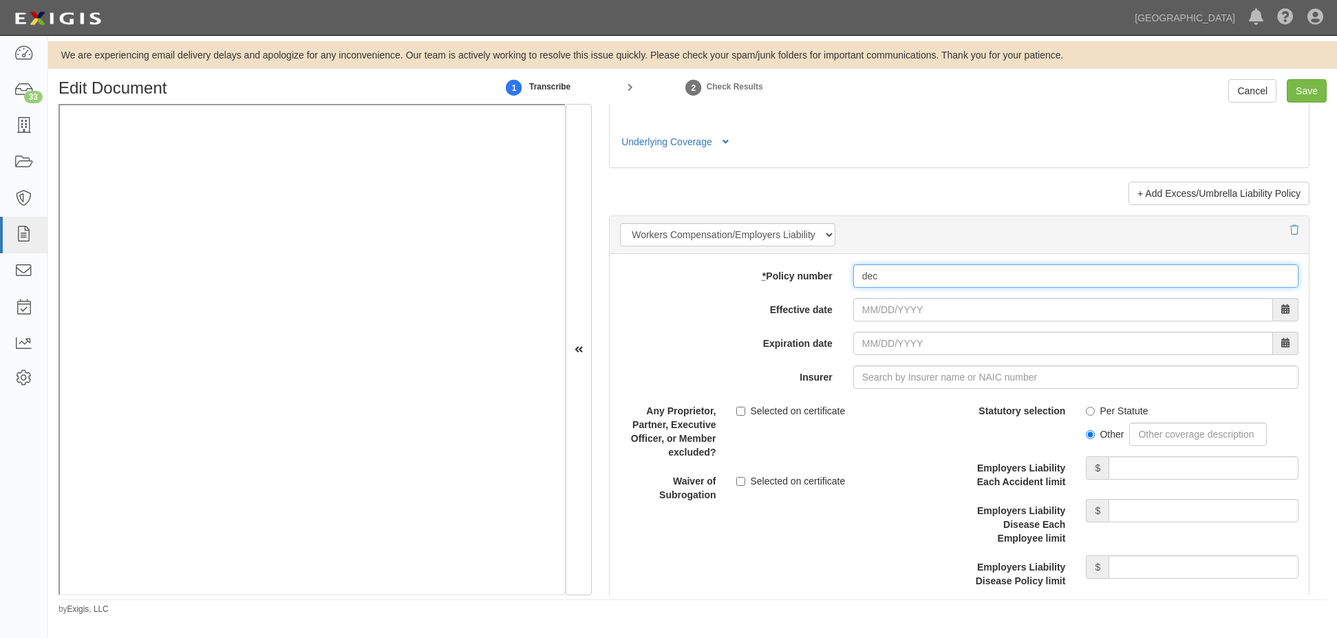
click at [780, 265] on div "* Policy number dec" at bounding box center [959, 275] width 699 height 23
type input "WC Declaration"
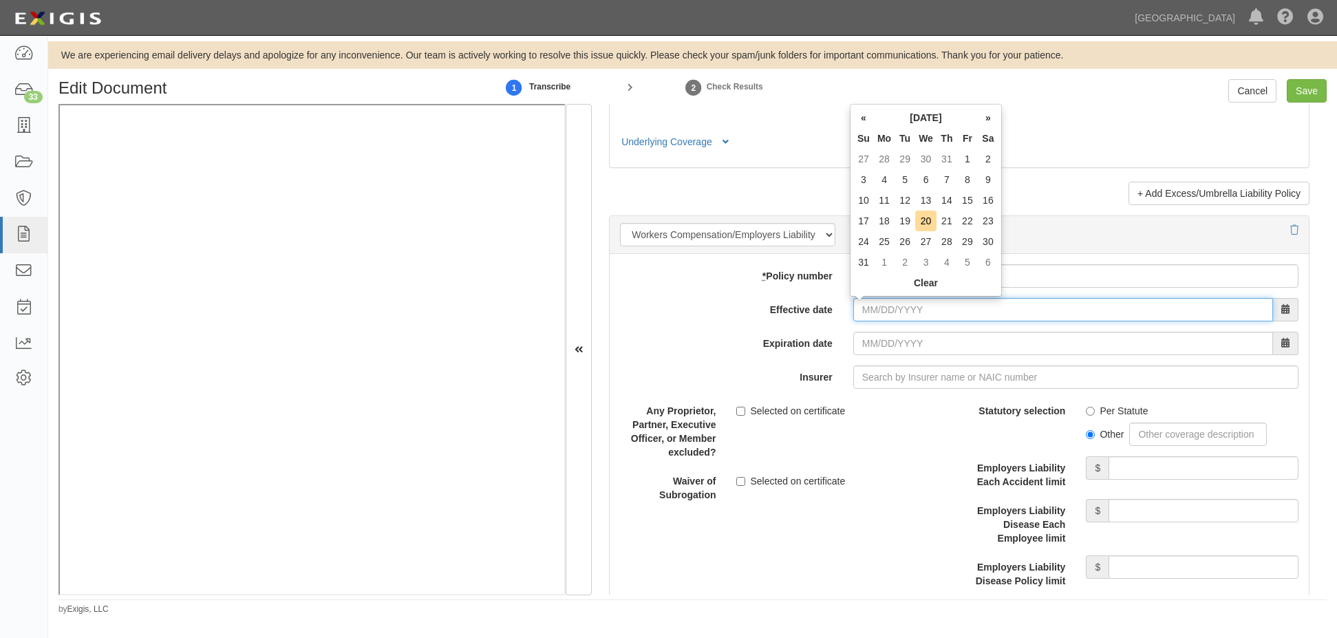
click at [859, 309] on input "Effective date" at bounding box center [1064, 309] width 420 height 23
type input "02/01/2023"
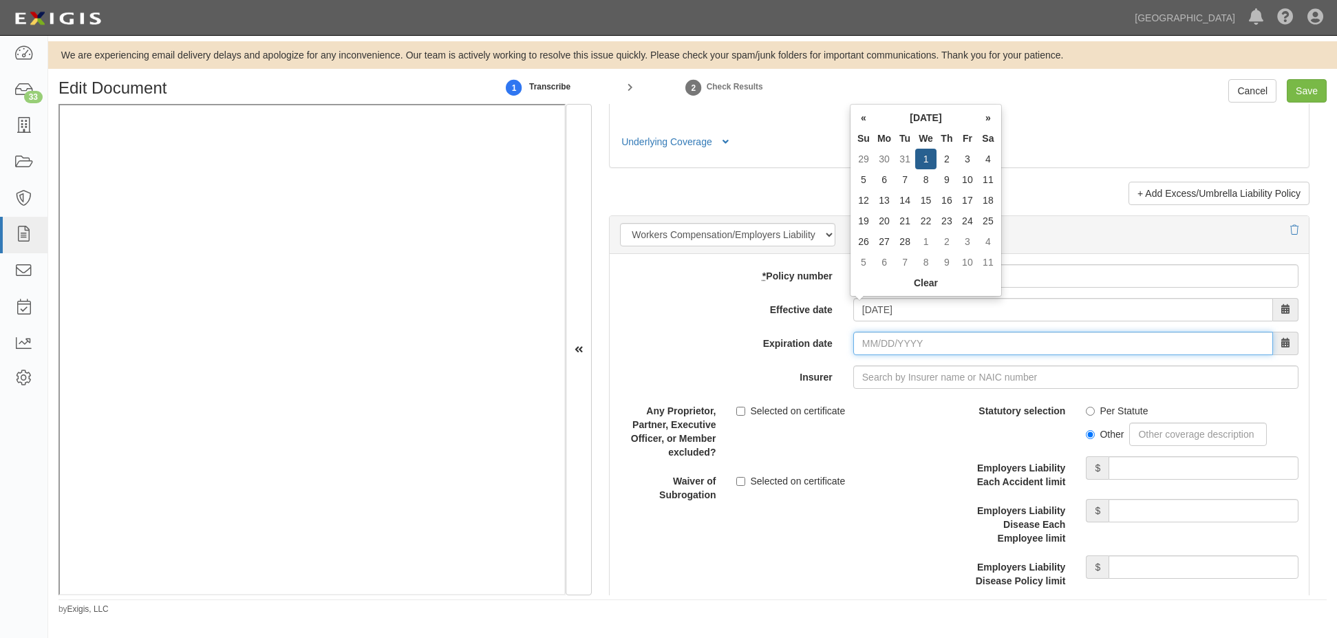
type input "02/01/2024"
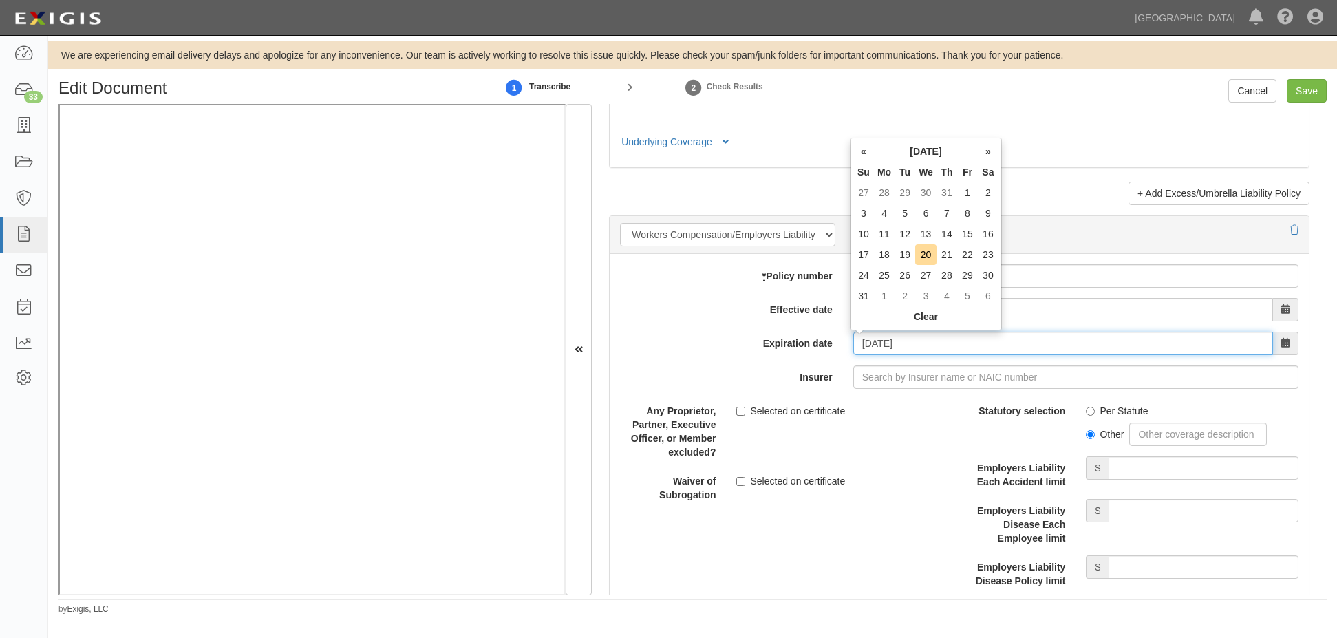
click at [862, 346] on input "02/01/2024" at bounding box center [1064, 343] width 420 height 23
click at [837, 345] on label "Expiration date" at bounding box center [726, 341] width 233 height 19
click at [854, 345] on input "Expiration date" at bounding box center [1064, 343] width 420 height 23
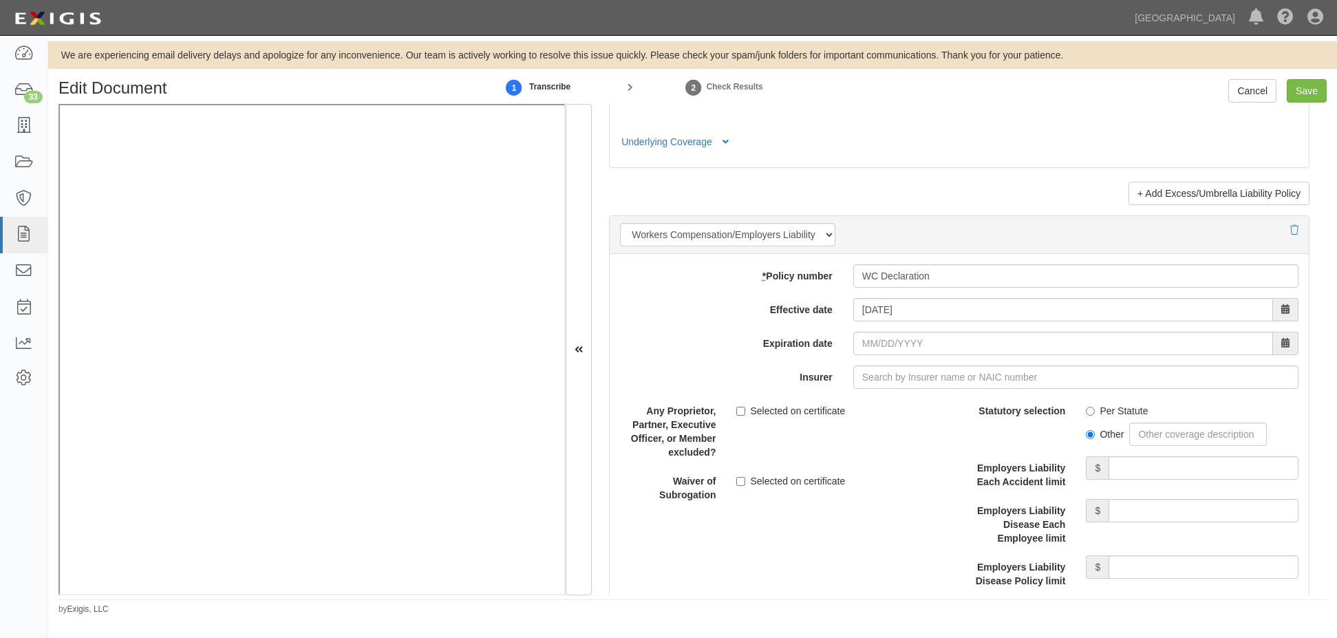
click at [809, 332] on label "Expiration date" at bounding box center [726, 341] width 233 height 19
click at [854, 332] on input "Expiration date" at bounding box center [1064, 343] width 420 height 23
drag, startPoint x: 786, startPoint y: 314, endPoint x: 798, endPoint y: 313, distance: 12.4
click at [787, 313] on label "Effective date" at bounding box center [726, 307] width 233 height 19
click at [854, 313] on input "02/01/2023" at bounding box center [1064, 309] width 420 height 23
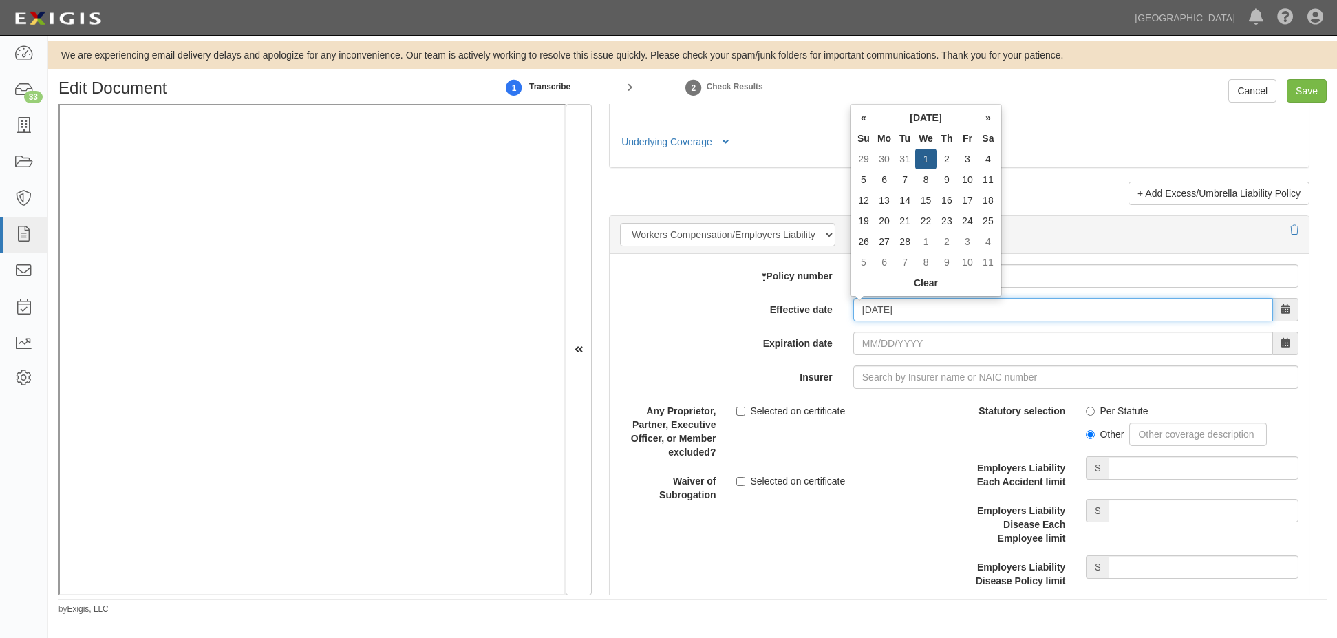
drag, startPoint x: 864, startPoint y: 311, endPoint x: 813, endPoint y: 310, distance: 50.9
click at [813, 310] on div "Effective date 02/01/2023" at bounding box center [959, 309] width 699 height 23
type input "02/01/2025"
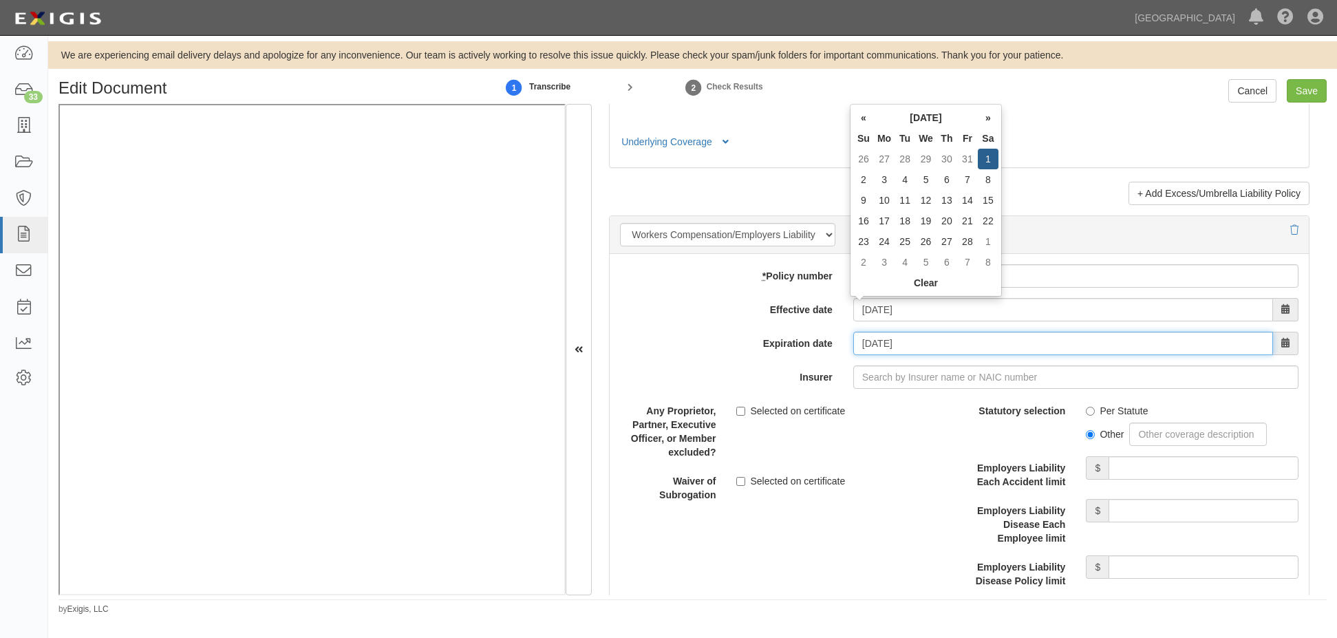
click at [860, 342] on input "02/01/2026" at bounding box center [1064, 343] width 420 height 23
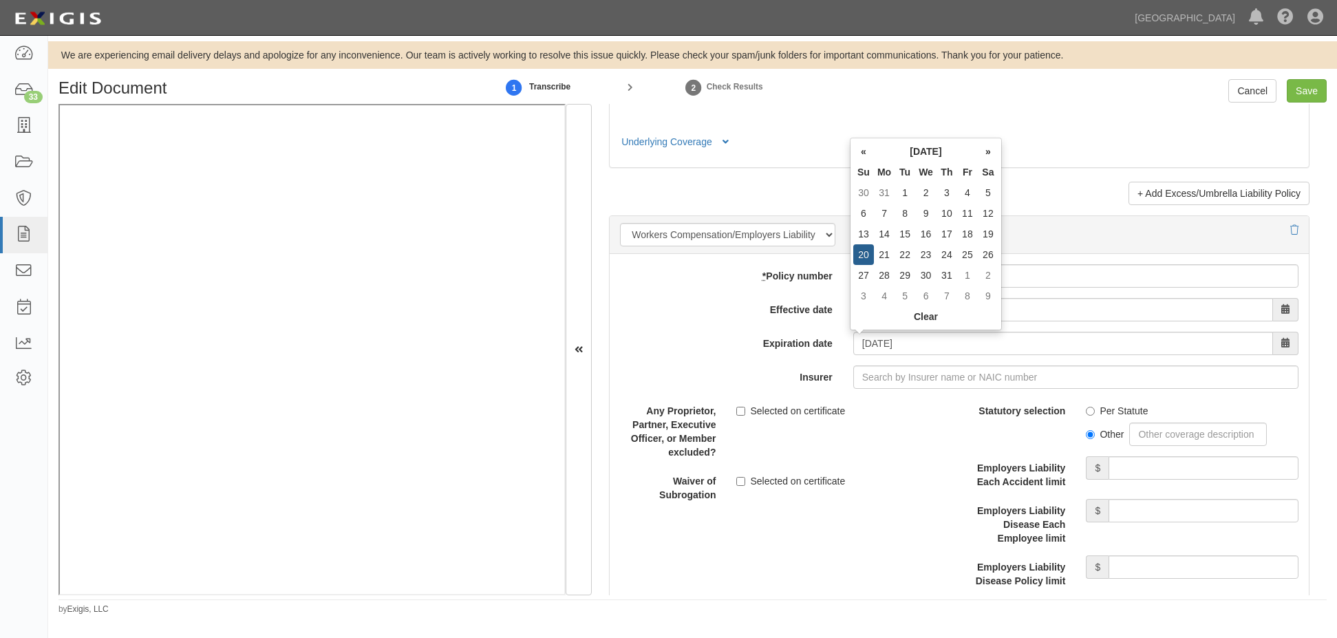
click at [828, 363] on div "add update renew This new policy will be added This new policy will update exis…" at bounding box center [959, 495] width 699 height 482
click at [921, 336] on input "01/20/1202" at bounding box center [1064, 343] width 420 height 23
drag, startPoint x: 918, startPoint y: 339, endPoint x: 774, endPoint y: 331, distance: 144.1
click at [774, 332] on div "Expiration date 01/20/1202" at bounding box center [959, 343] width 699 height 23
type input "02/01/2026"
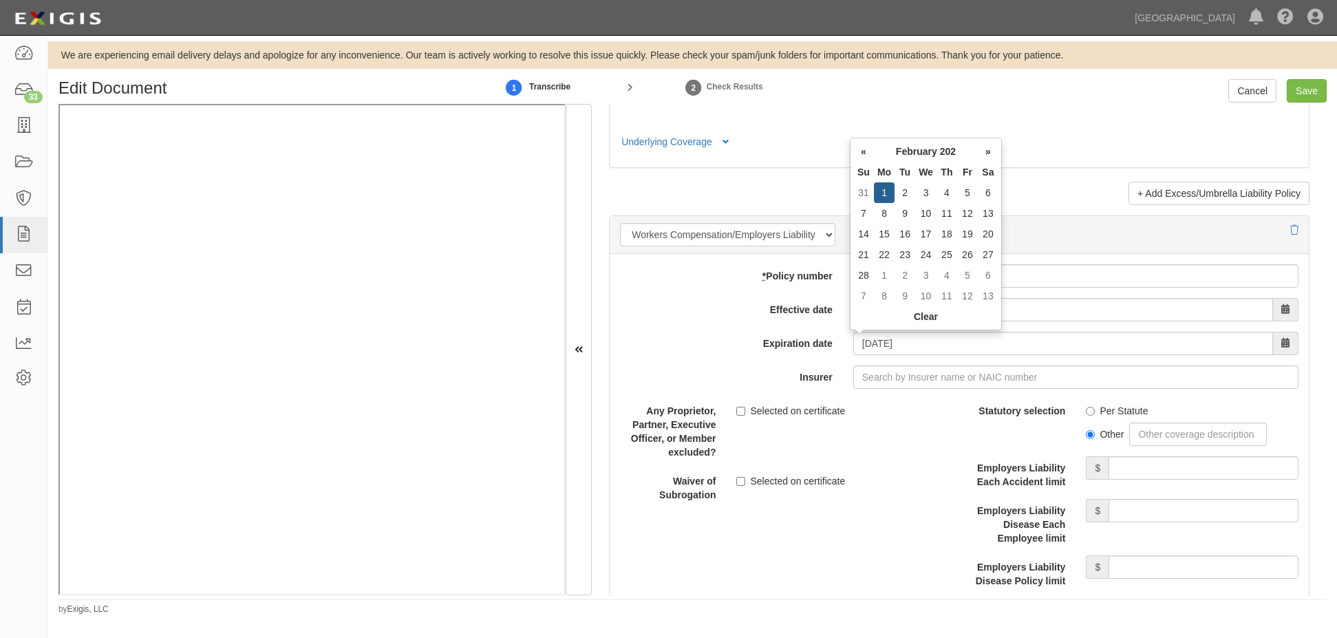
click at [790, 342] on label "Expiration date" at bounding box center [726, 341] width 233 height 19
click at [854, 342] on input "02/01/2026" at bounding box center [1064, 343] width 420 height 23
click at [869, 396] on div "add update renew This new policy will be added This new policy will update exis…" at bounding box center [959, 495] width 699 height 482
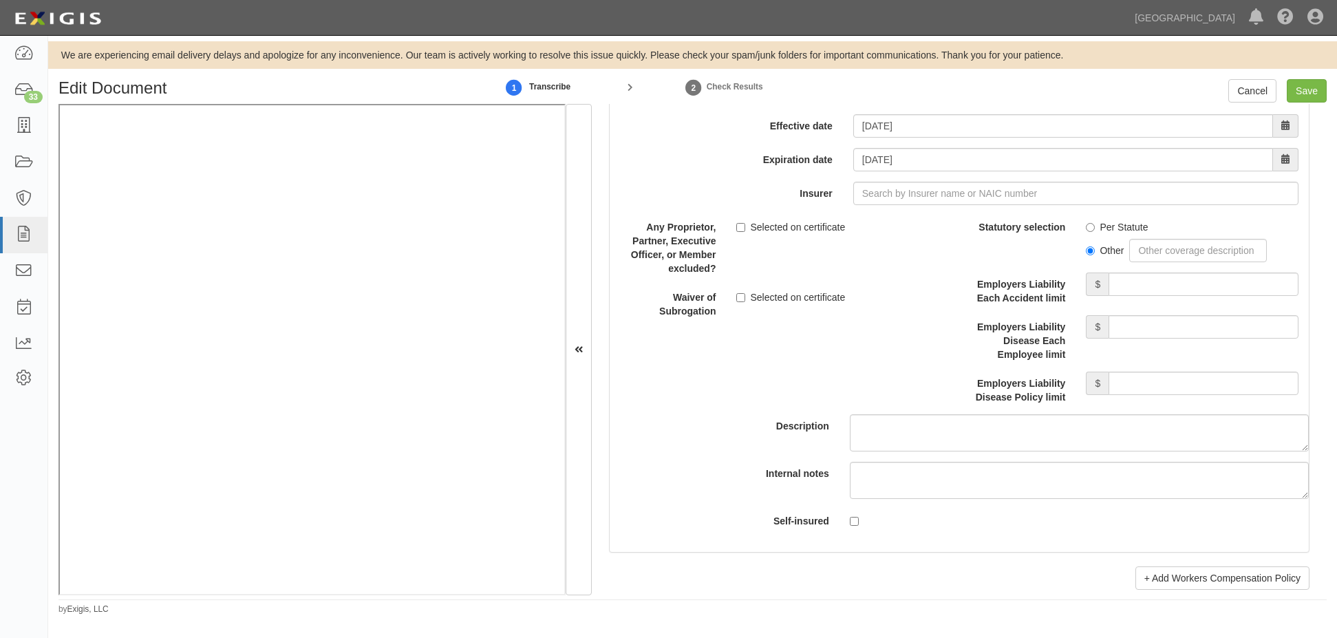
scroll to position [3373, 0]
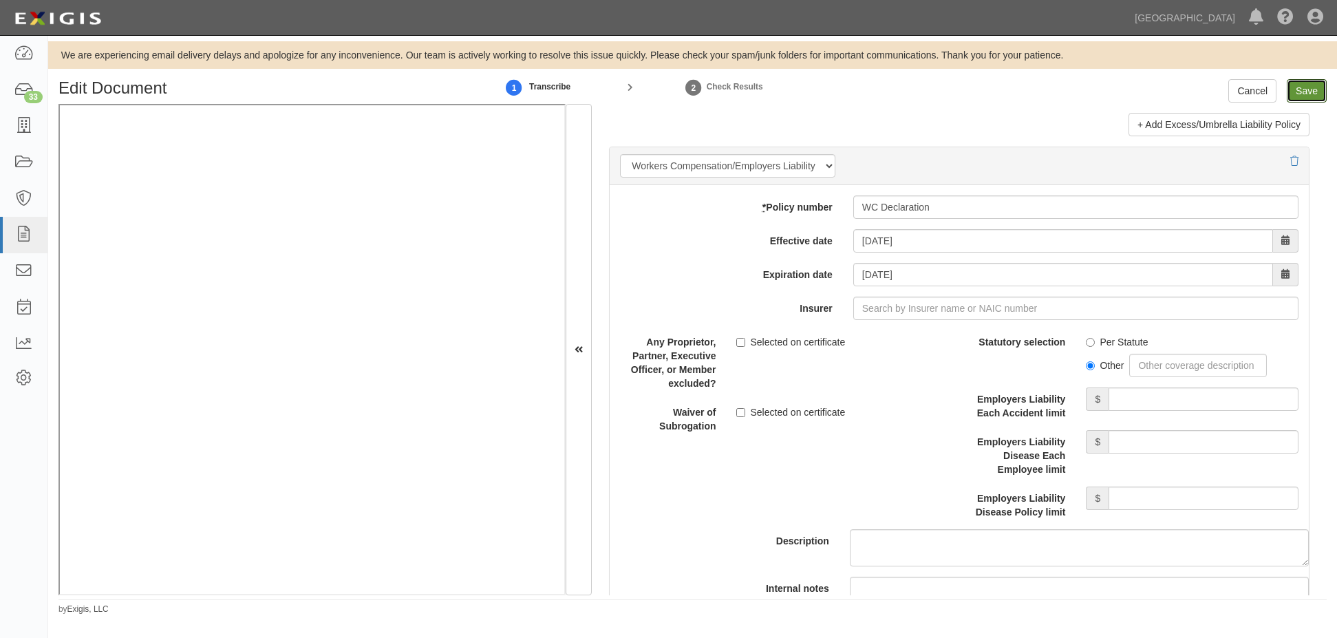
click at [1308, 93] on input "Save" at bounding box center [1307, 90] width 40 height 23
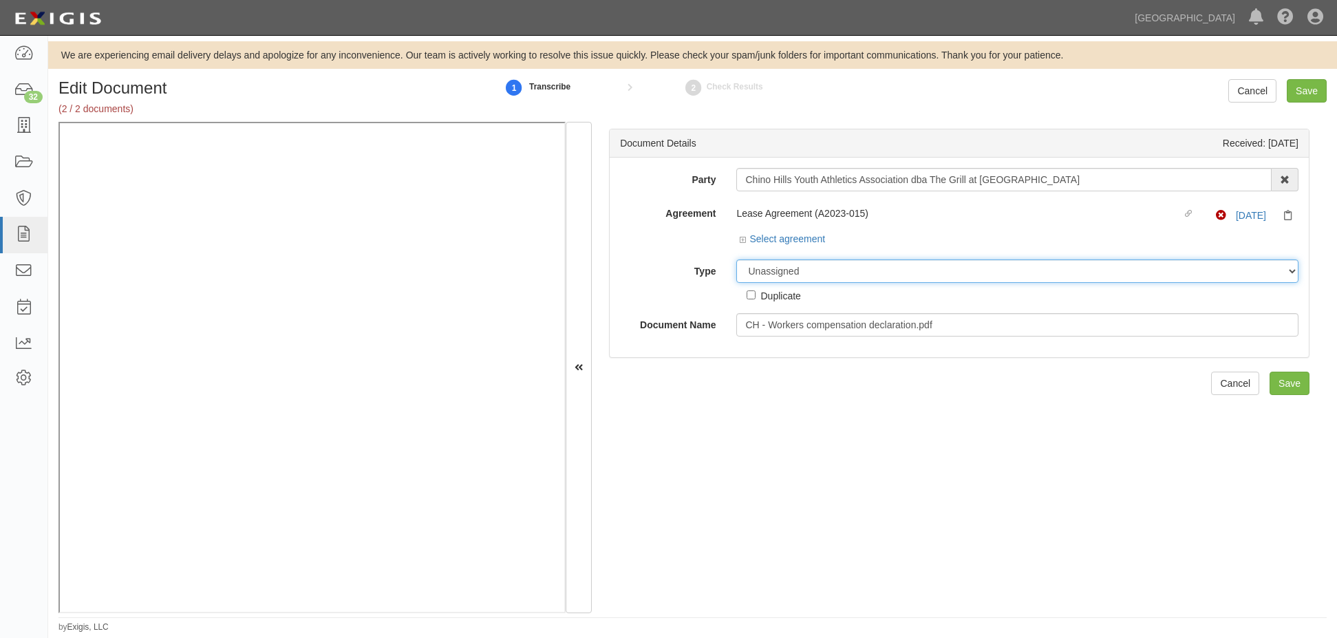
click at [787, 271] on select "Unassigned Binder Cancellation Notice Certificate Contract Endorsement Insuranc…" at bounding box center [1017, 270] width 562 height 23
select select "OtherDetail"
click at [736, 259] on select "Unassigned Binder Cancellation Notice Certificate Contract Endorsement Insuranc…" at bounding box center [1017, 270] width 562 height 23
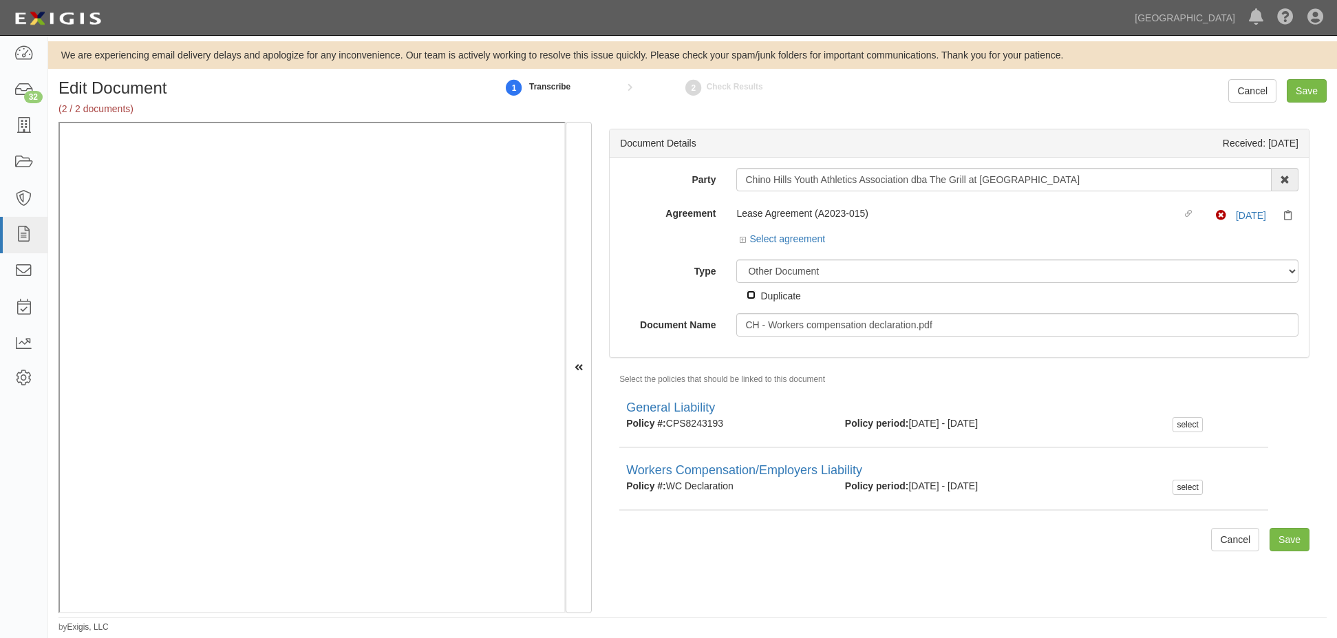
click at [753, 297] on input "Duplicate" at bounding box center [751, 294] width 9 height 9
checkbox input "true"
click at [1271, 538] on input "Save" at bounding box center [1290, 539] width 40 height 23
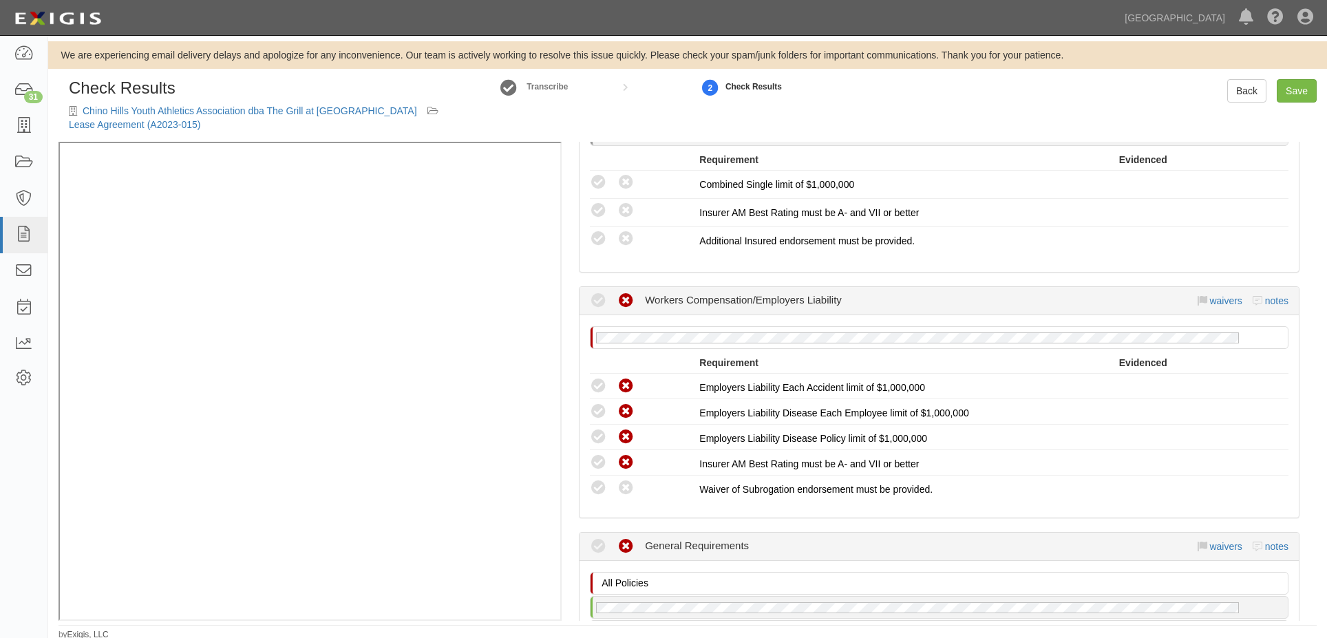
scroll to position [551, 0]
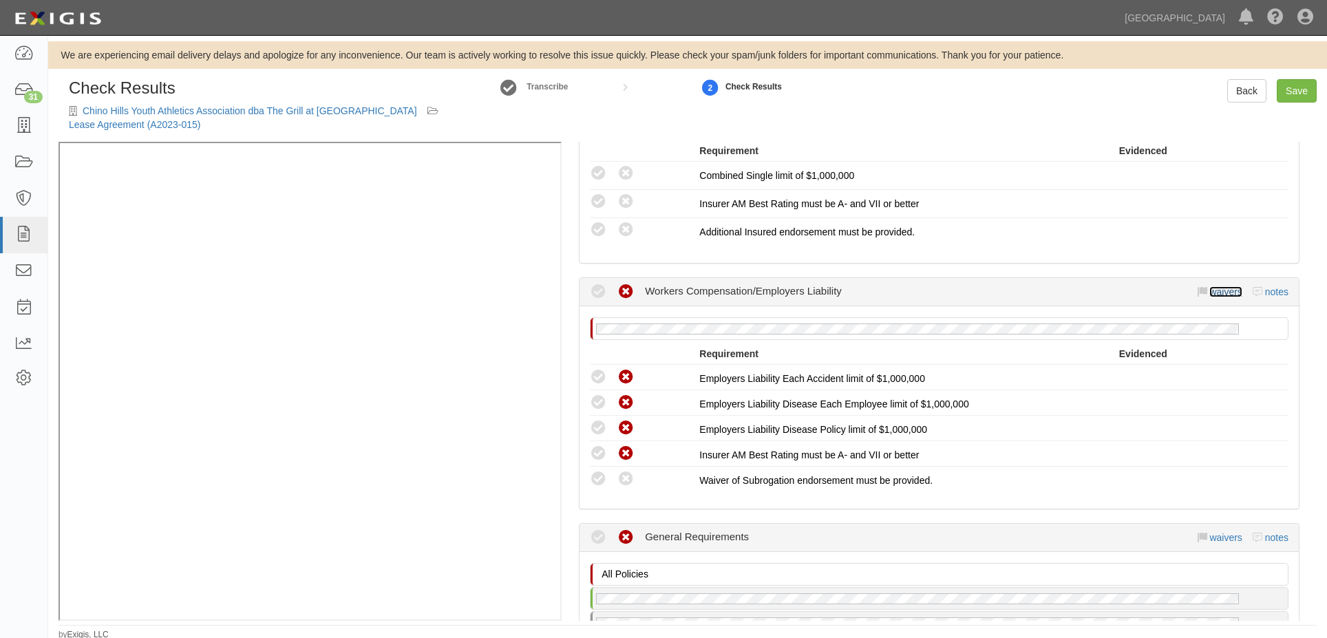
click at [1232, 294] on div "waivers notes" at bounding box center [1244, 292] width 92 height 14
click at [1220, 290] on link "waivers" at bounding box center [1225, 291] width 32 height 11
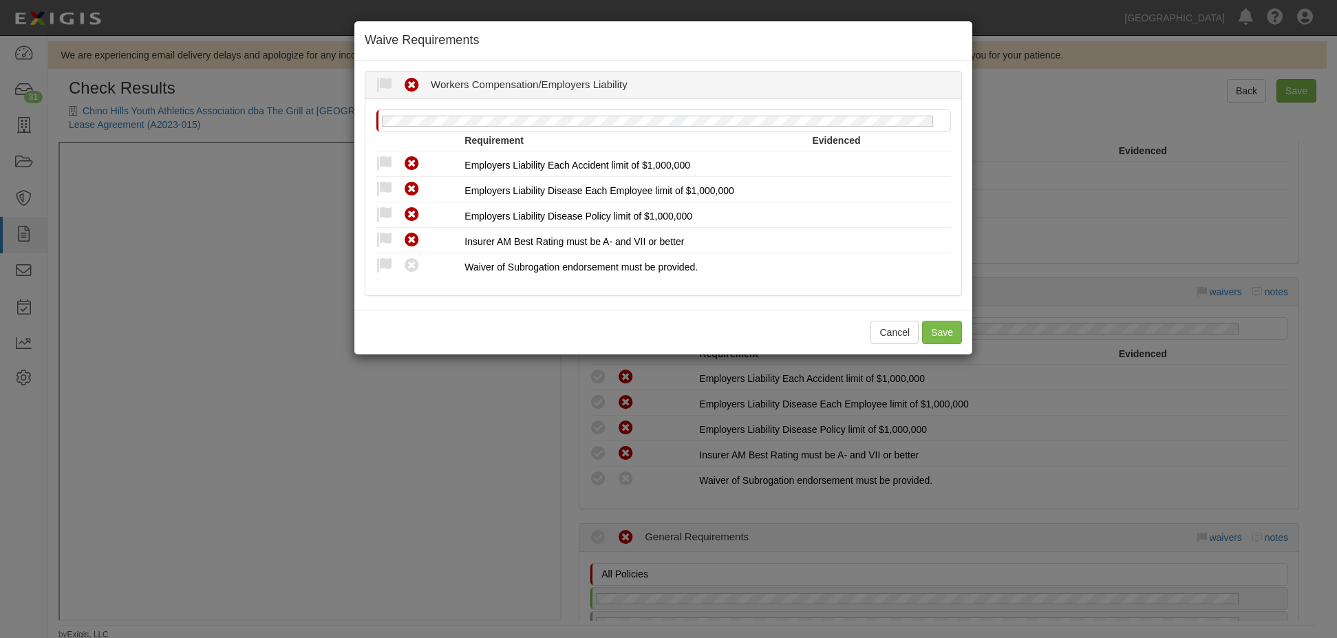
click at [388, 78] on icon at bounding box center [384, 85] width 17 height 17
radio input "true"
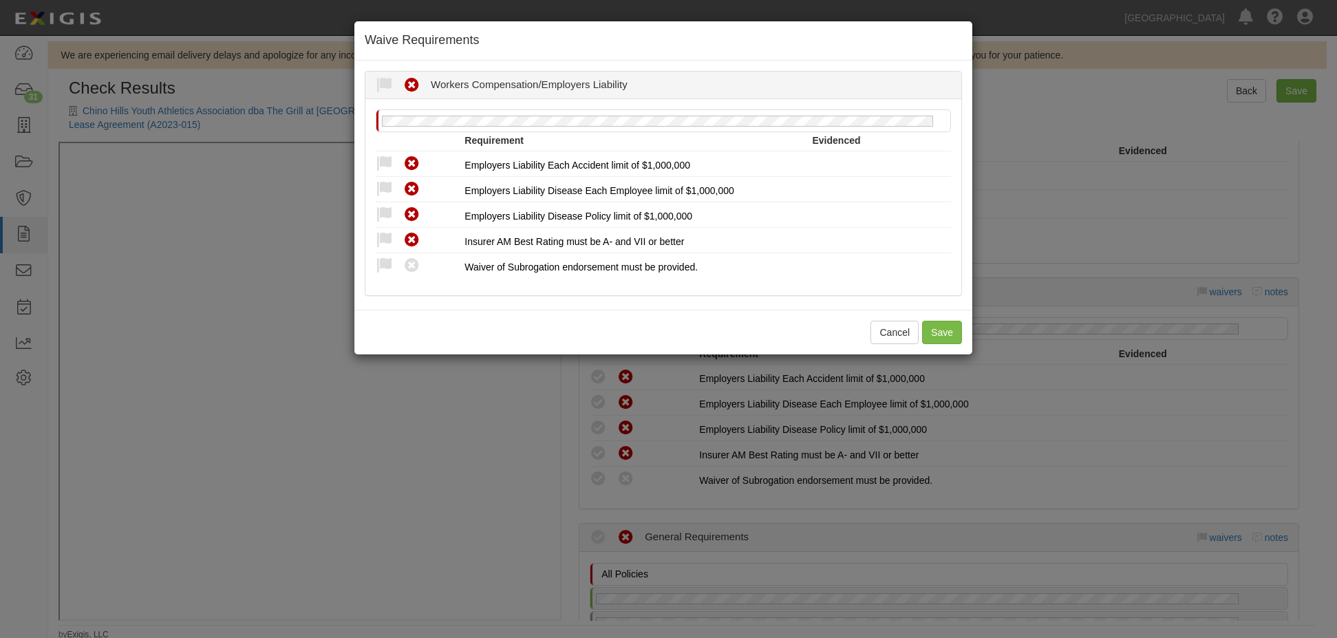
radio input "true"
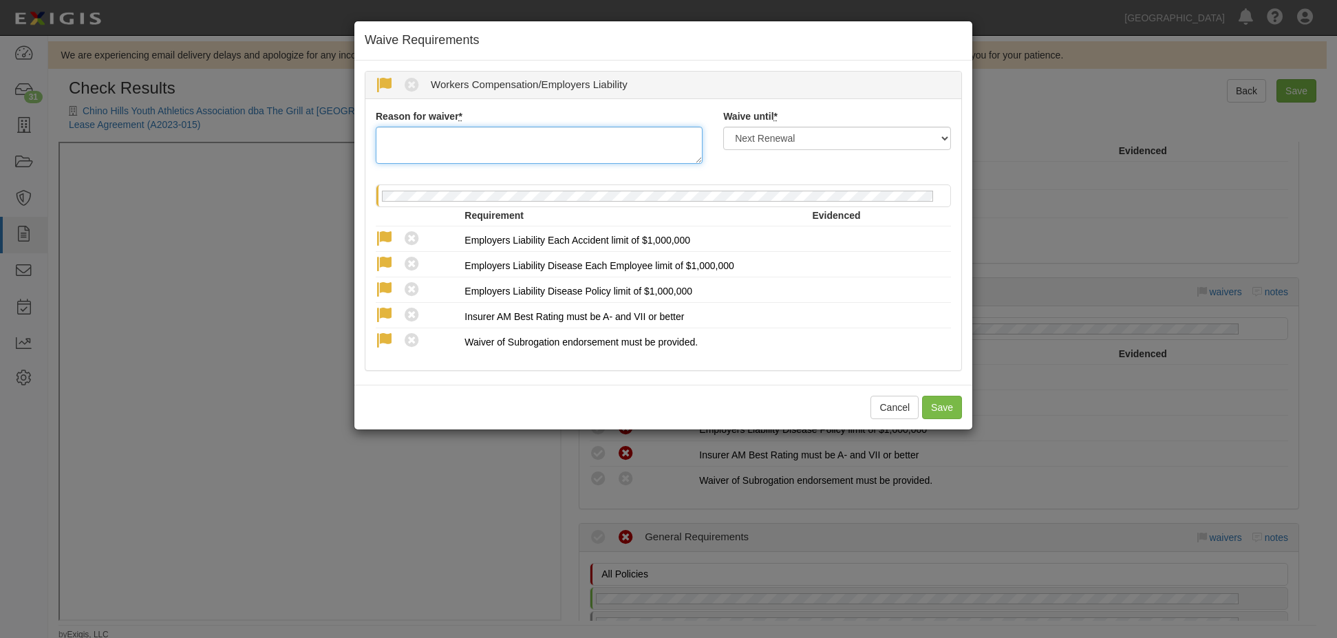
click at [438, 140] on textarea "Reason for waiver *" at bounding box center [539, 145] width 327 height 37
type textarea "WC waiver form received"
click at [952, 402] on button "Save" at bounding box center [942, 407] width 40 height 23
radio input "true"
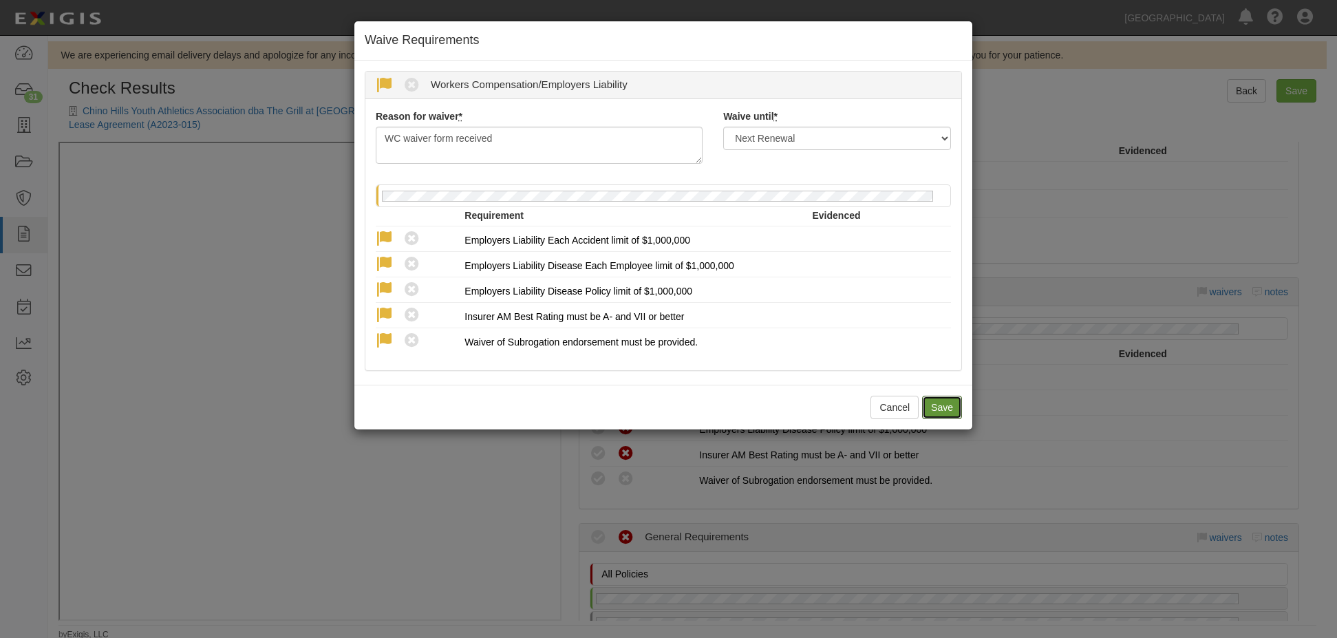
radio input "true"
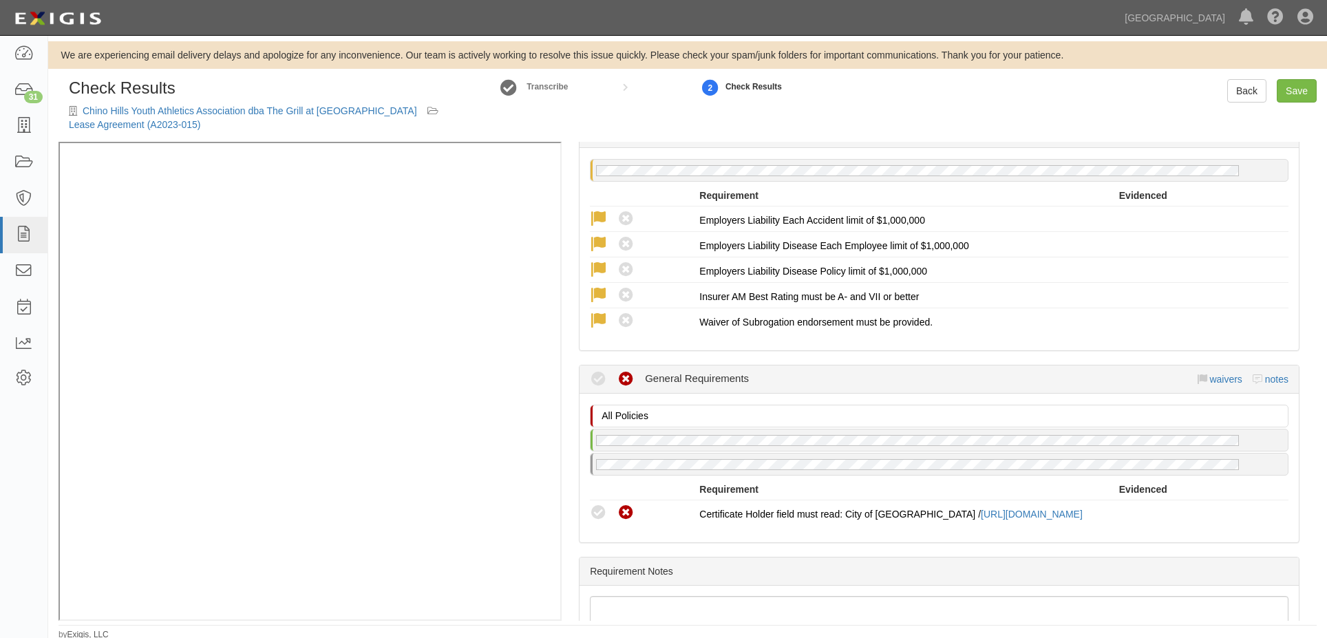
scroll to position [842, 0]
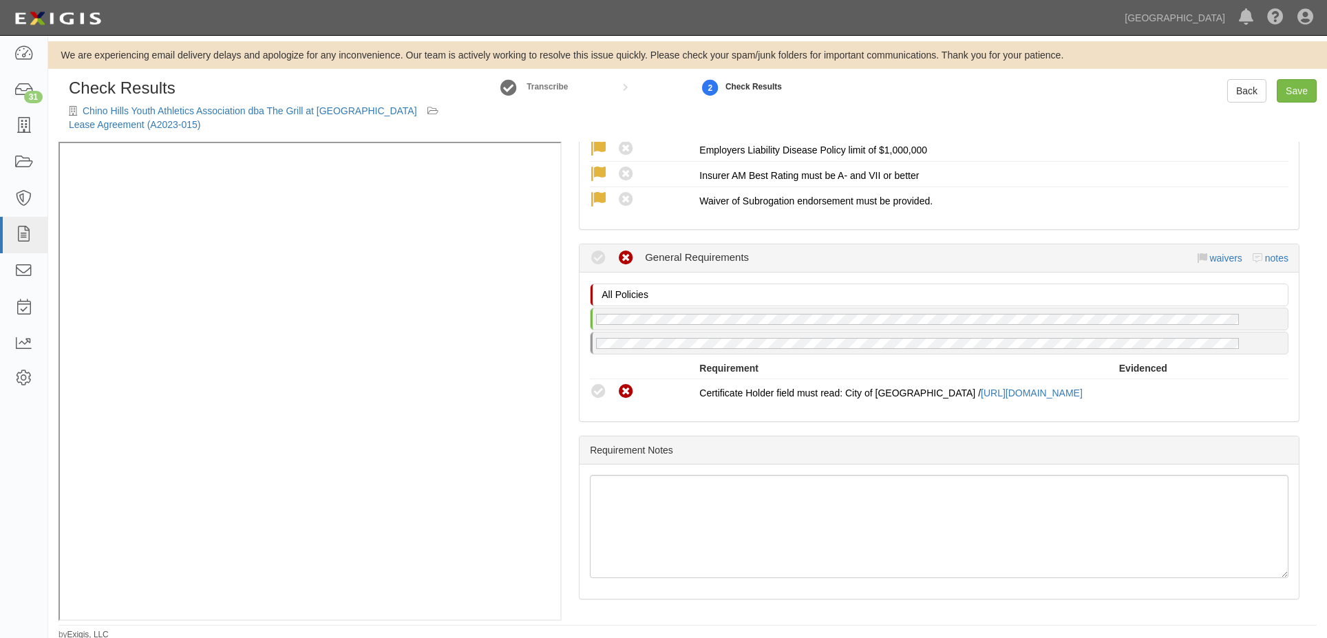
click at [597, 383] on icon at bounding box center [598, 391] width 17 height 17
radio input "true"
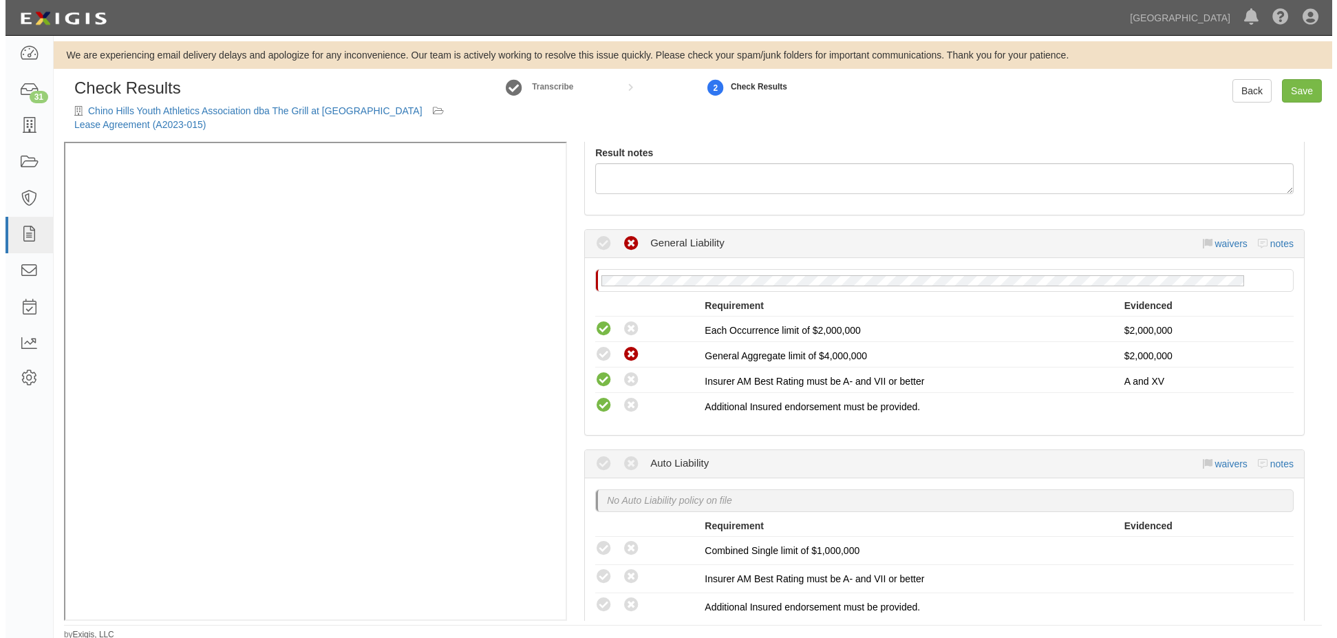
scroll to position [154, 0]
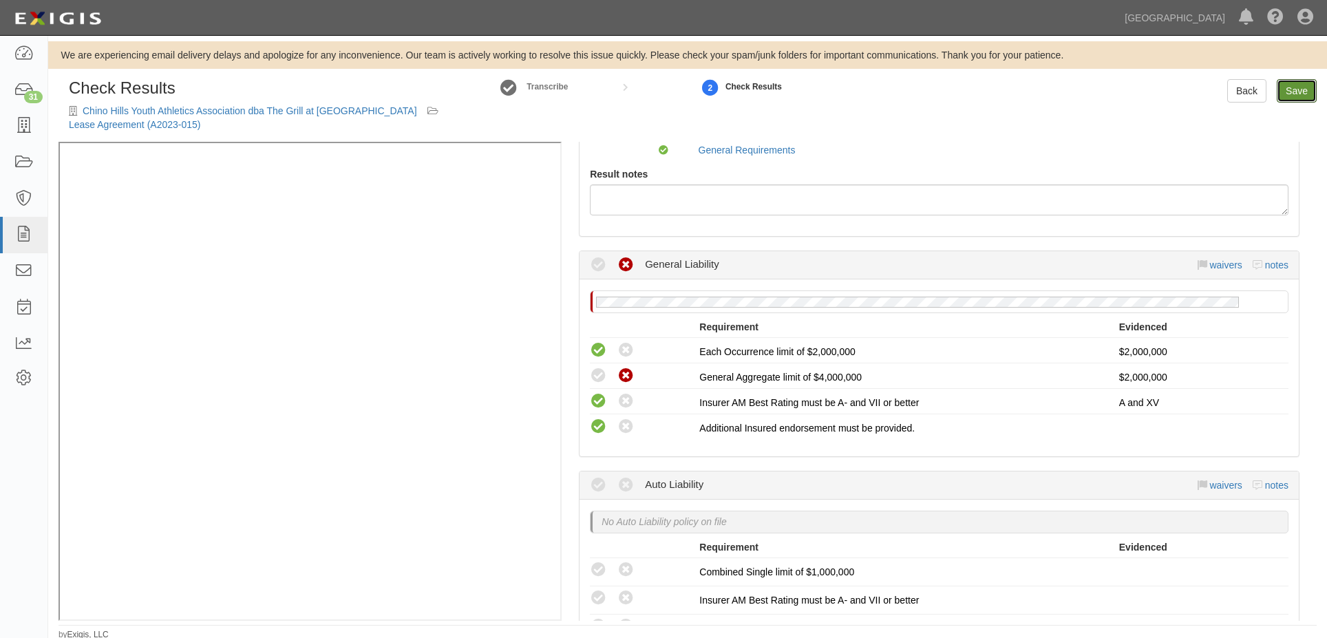
click at [1312, 91] on link "Save" at bounding box center [1297, 90] width 40 height 23
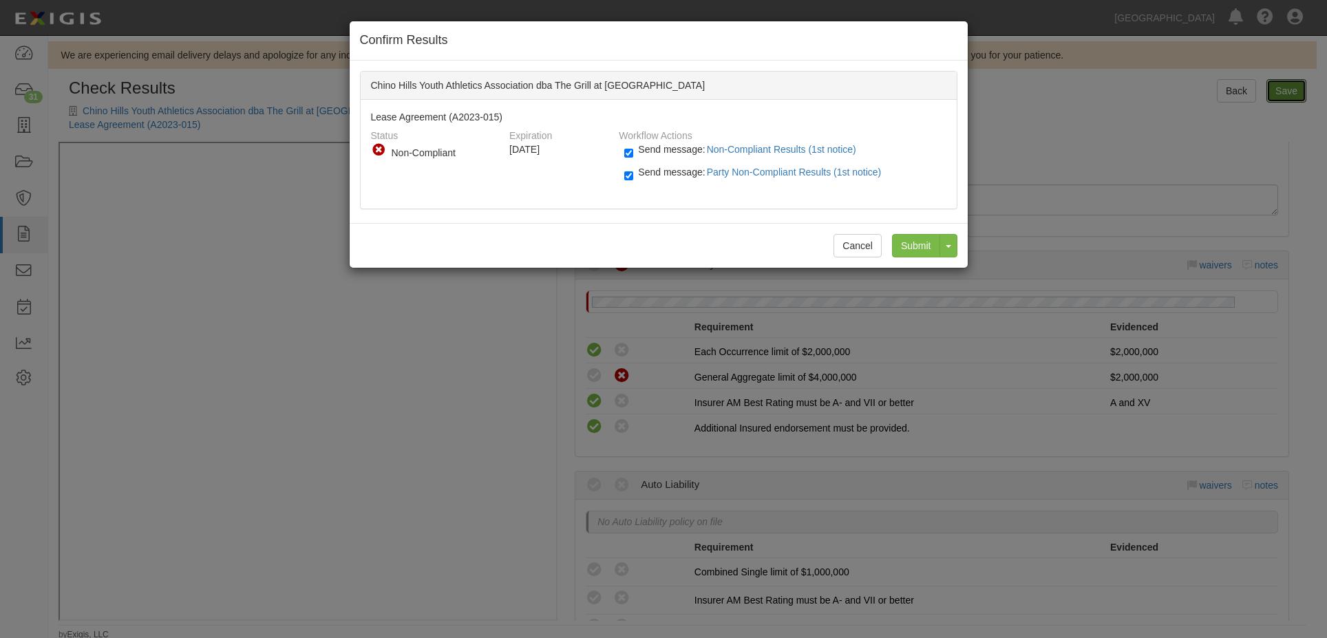
radio input "true"
click at [916, 246] on input "Submit" at bounding box center [921, 245] width 48 height 23
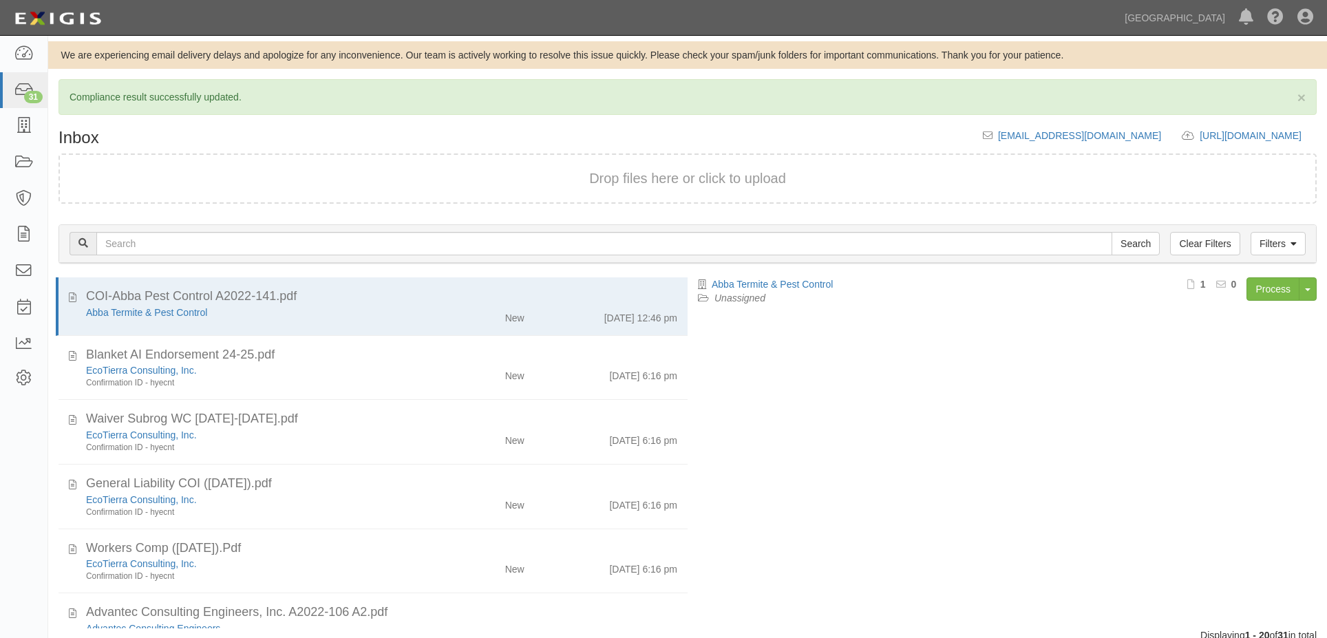
click at [378, 12] on div "Dashboard 31 Inbox Parties Agreements Coverages Documents Messages Tasks Report…" at bounding box center [663, 17] width 1306 height 35
